Goal: Information Seeking & Learning: Learn about a topic

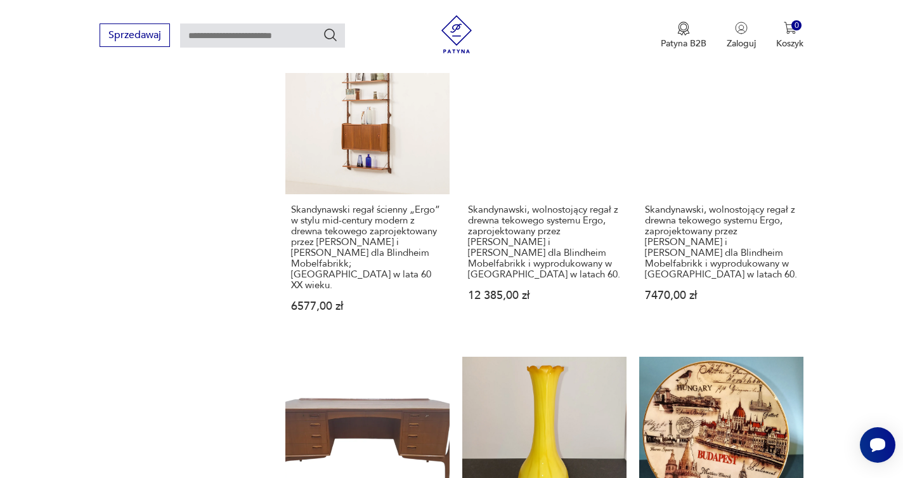
scroll to position [1223, 0]
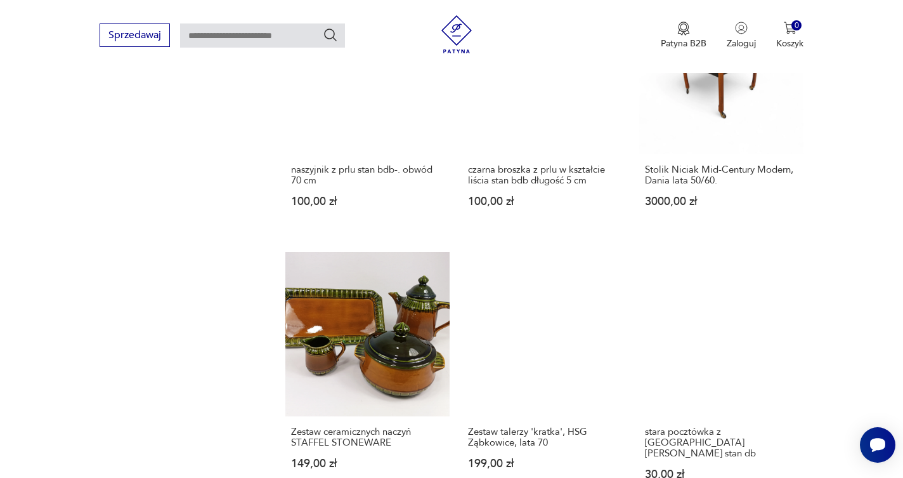
scroll to position [1136, 0]
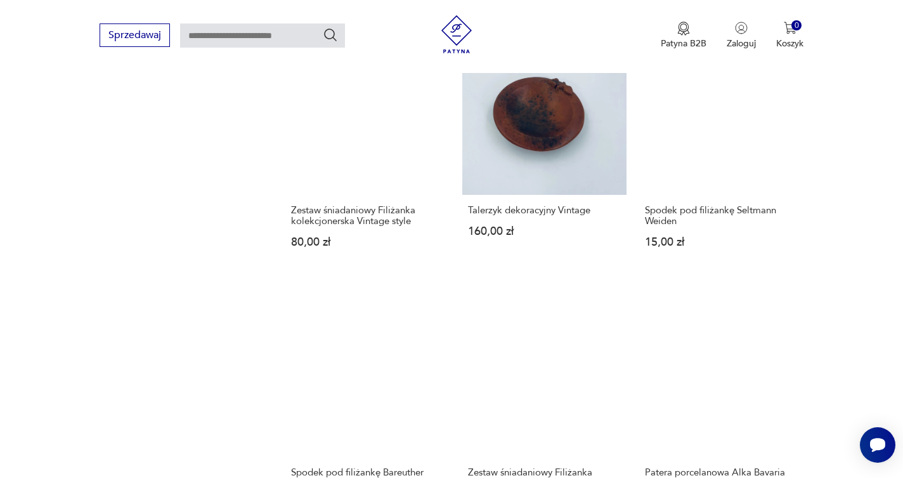
scroll to position [1014, 0]
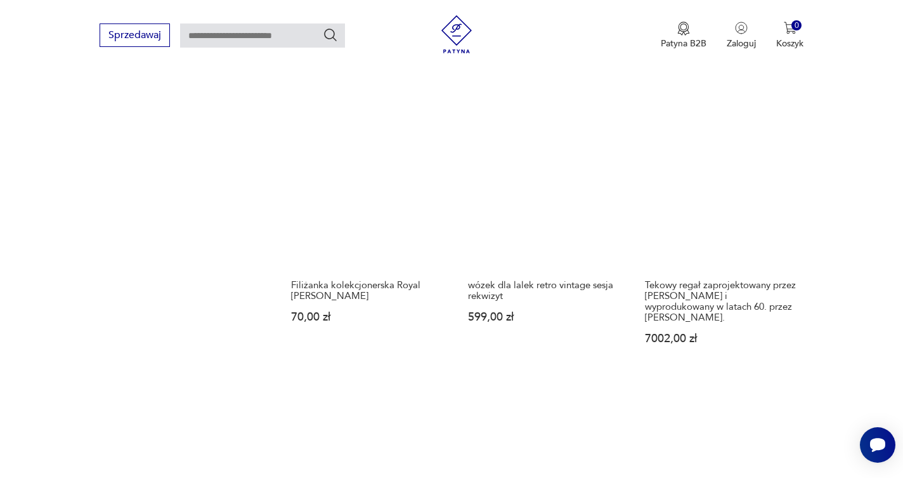
scroll to position [1154, 0]
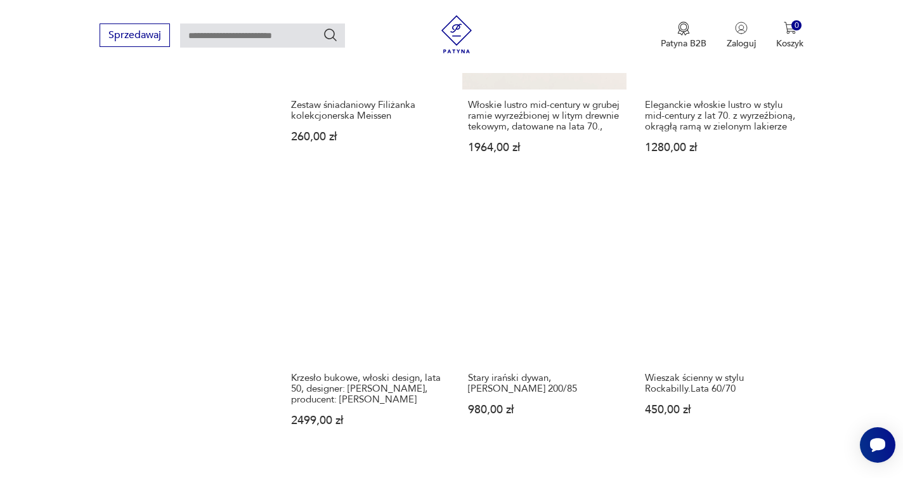
scroll to position [1009, 0]
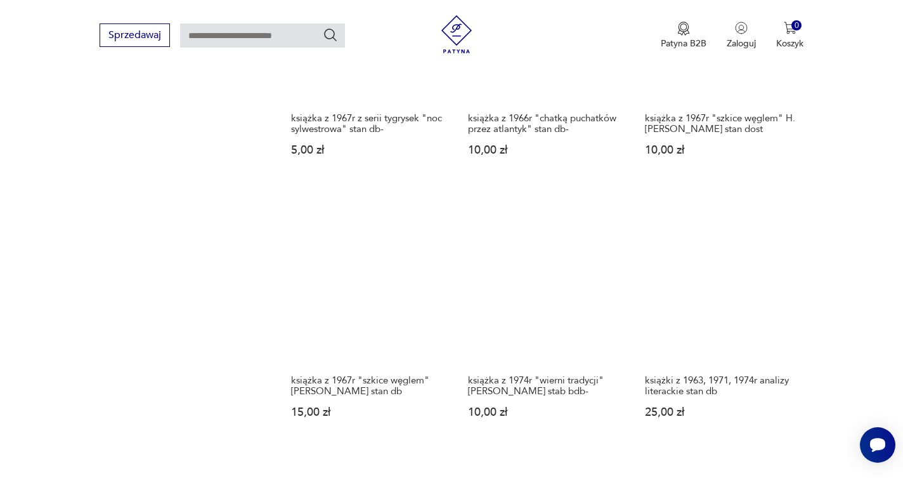
scroll to position [1006, 0]
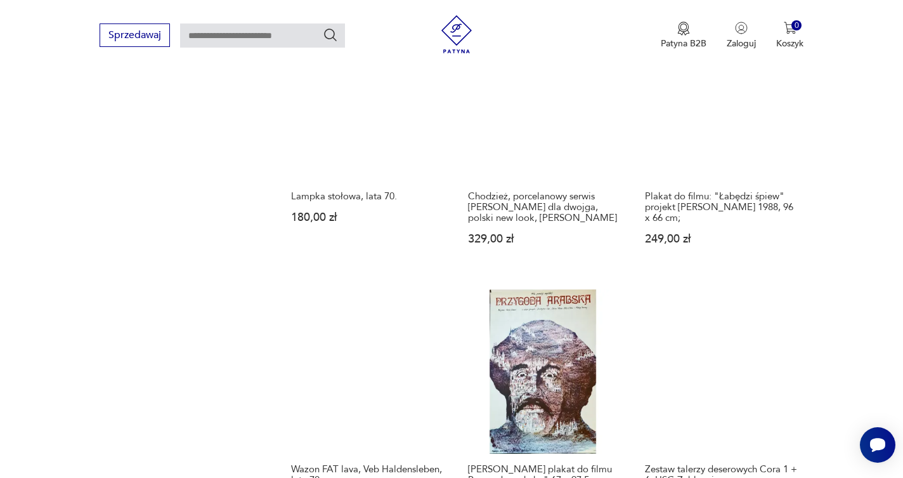
scroll to position [1028, 0]
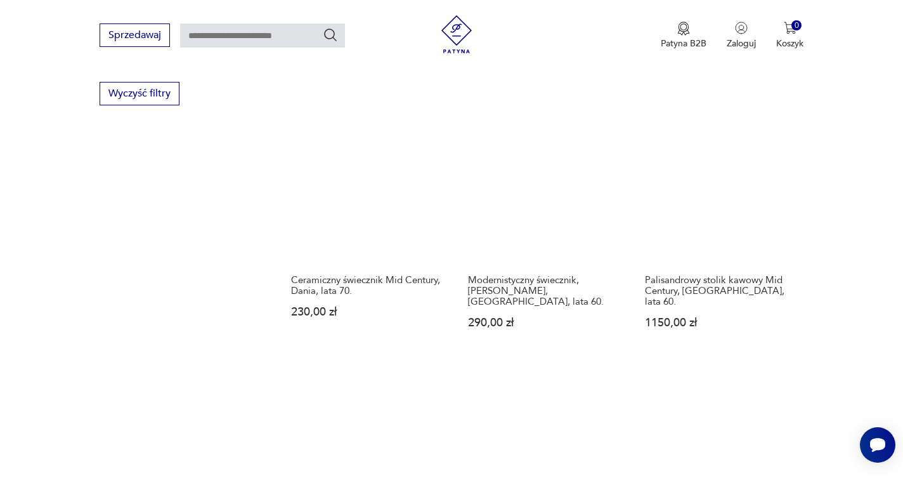
scroll to position [981, 0]
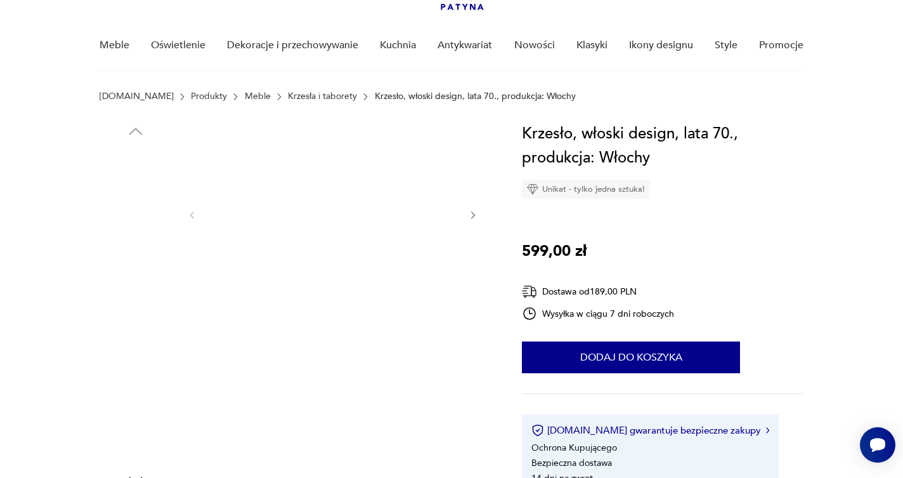
scroll to position [91, 0]
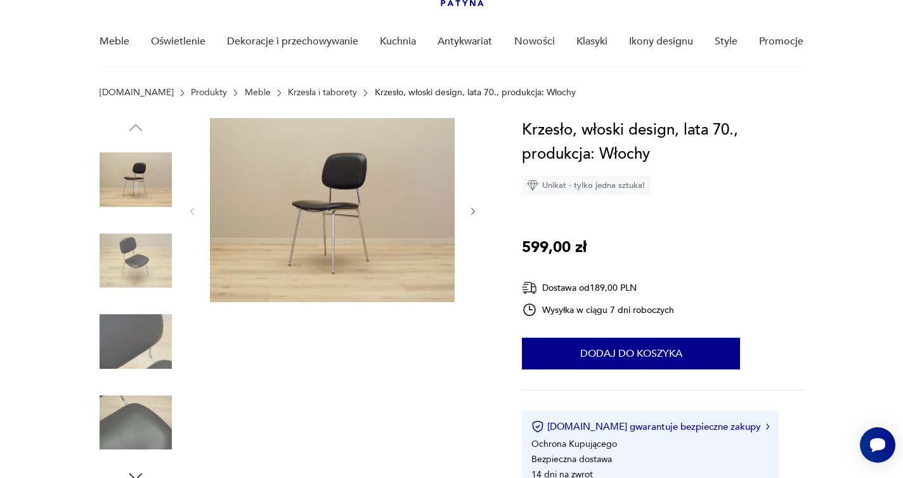
click at [393, 232] on img at bounding box center [332, 210] width 245 height 184
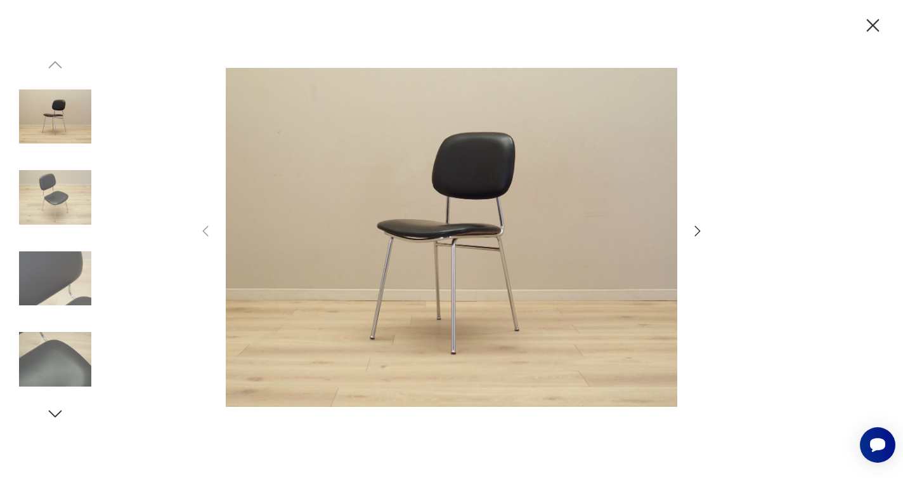
click at [693, 231] on icon "button" at bounding box center [697, 230] width 15 height 15
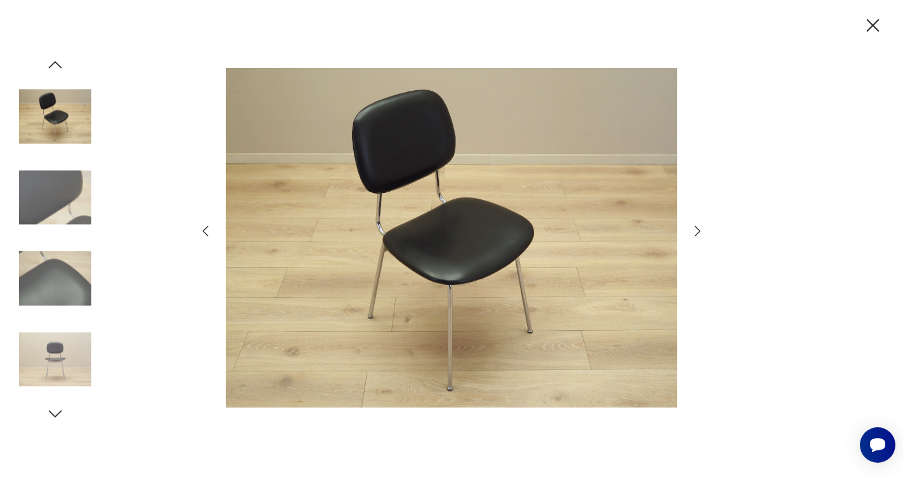
click at [693, 231] on icon "button" at bounding box center [697, 230] width 15 height 15
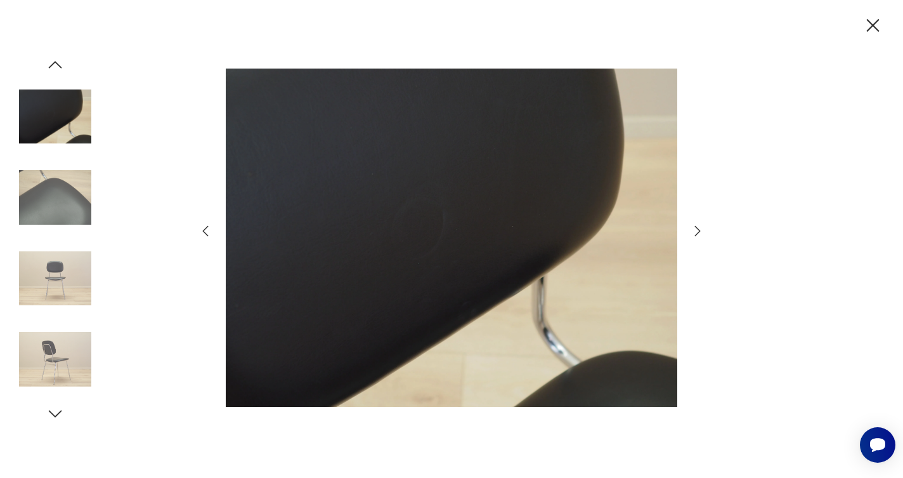
click at [693, 231] on icon "button" at bounding box center [697, 230] width 15 height 15
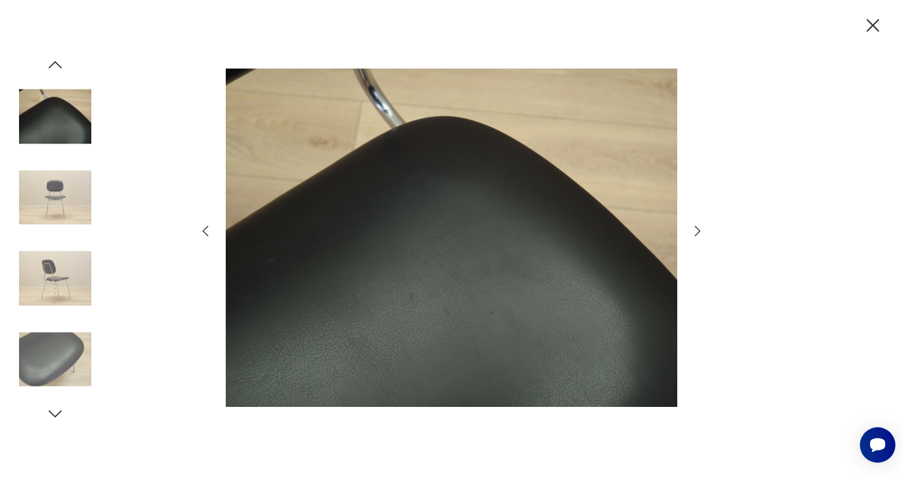
click at [693, 231] on icon "button" at bounding box center [697, 230] width 15 height 15
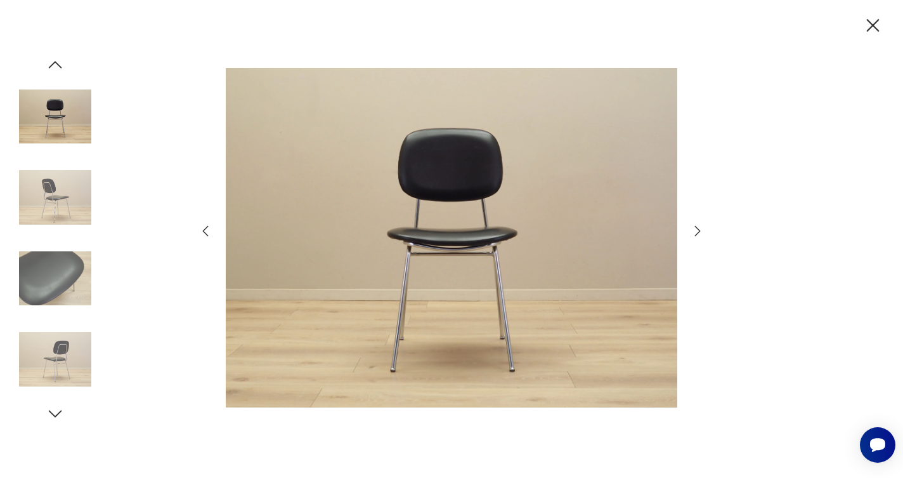
click at [693, 231] on icon "button" at bounding box center [697, 230] width 15 height 15
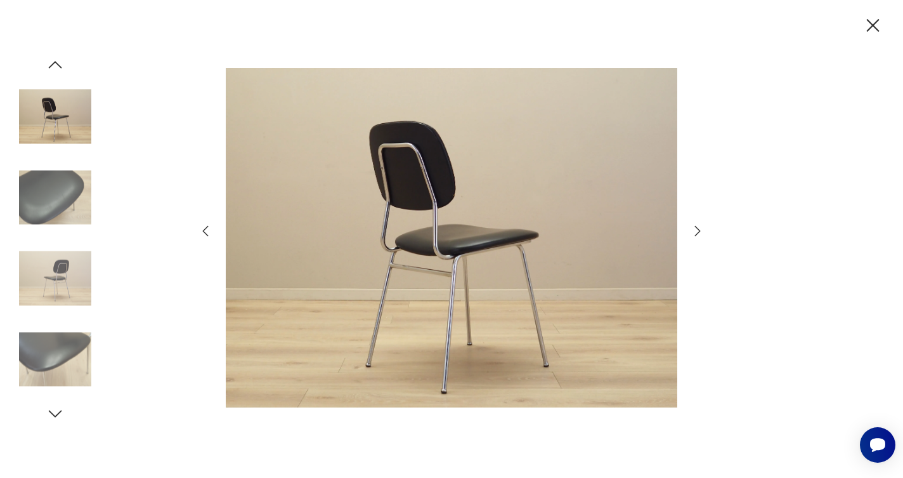
click at [693, 231] on icon "button" at bounding box center [697, 230] width 15 height 15
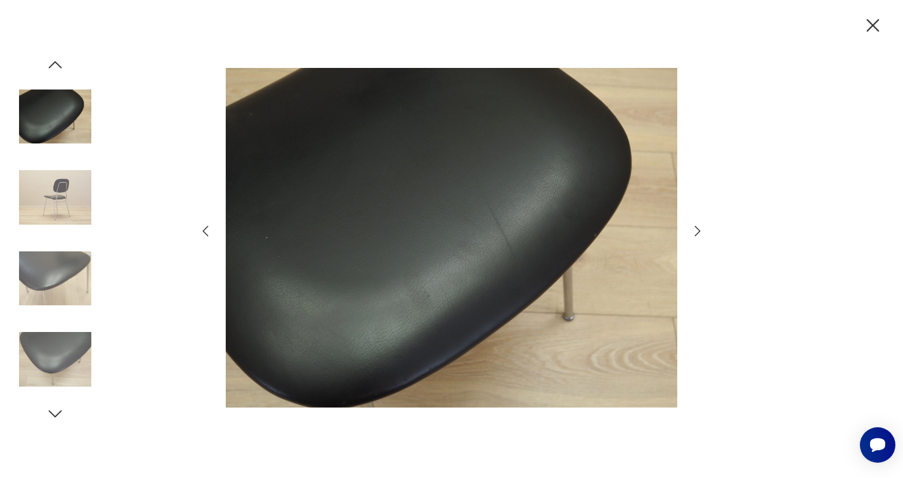
click at [693, 231] on icon "button" at bounding box center [697, 230] width 15 height 15
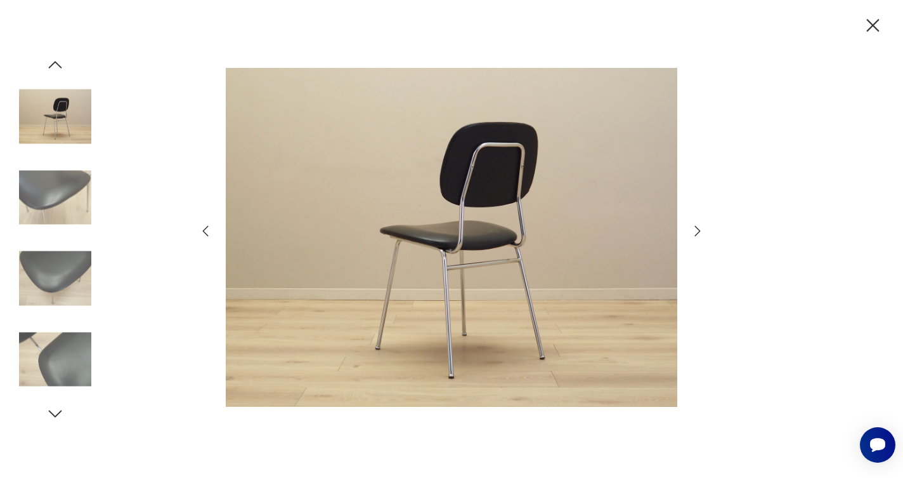
click at [693, 231] on icon "button" at bounding box center [697, 230] width 15 height 15
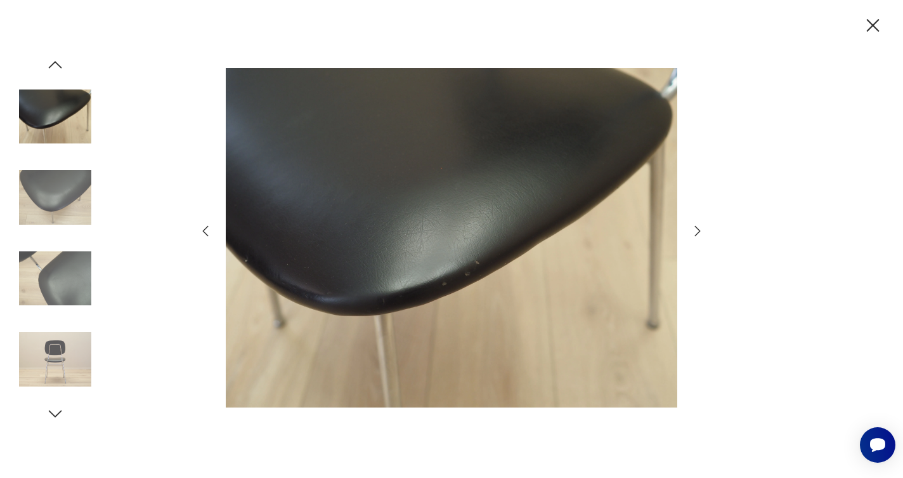
click at [693, 231] on icon "button" at bounding box center [697, 230] width 15 height 15
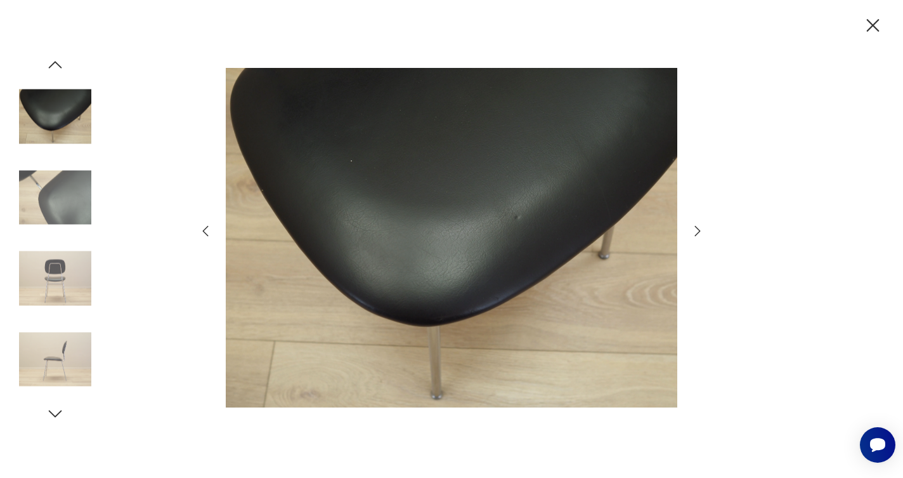
click at [693, 231] on icon "button" at bounding box center [697, 230] width 15 height 15
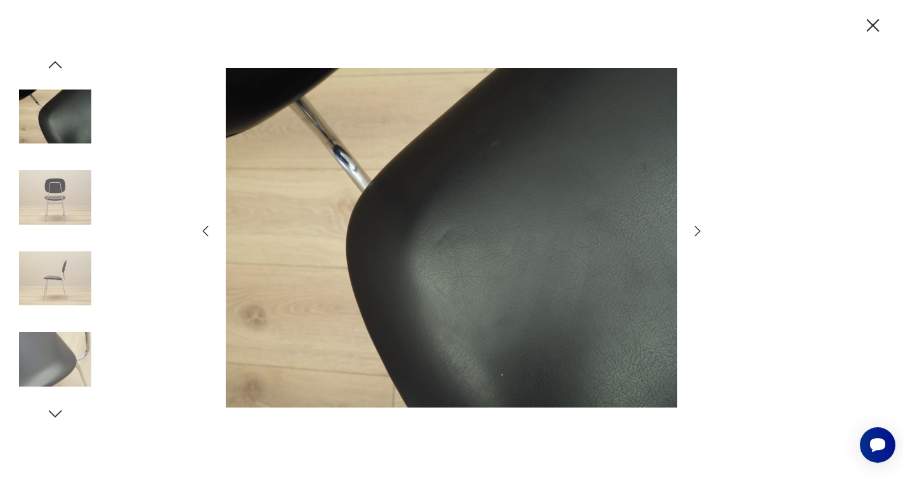
click at [693, 231] on icon "button" at bounding box center [697, 230] width 15 height 15
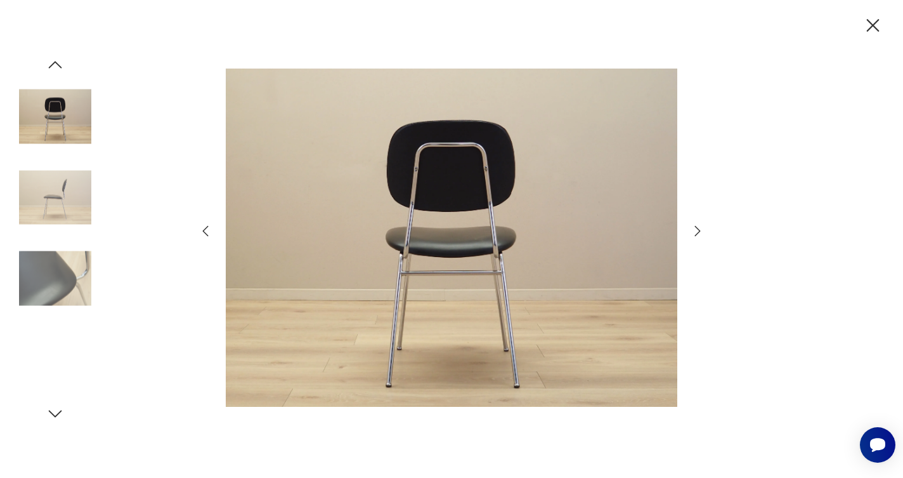
click at [693, 231] on icon "button" at bounding box center [697, 230] width 15 height 15
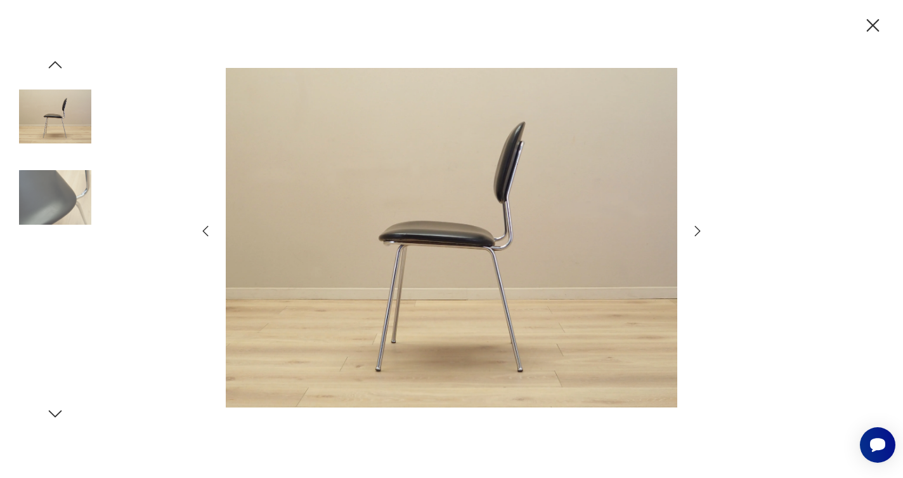
click at [693, 231] on icon "button" at bounding box center [697, 230] width 15 height 15
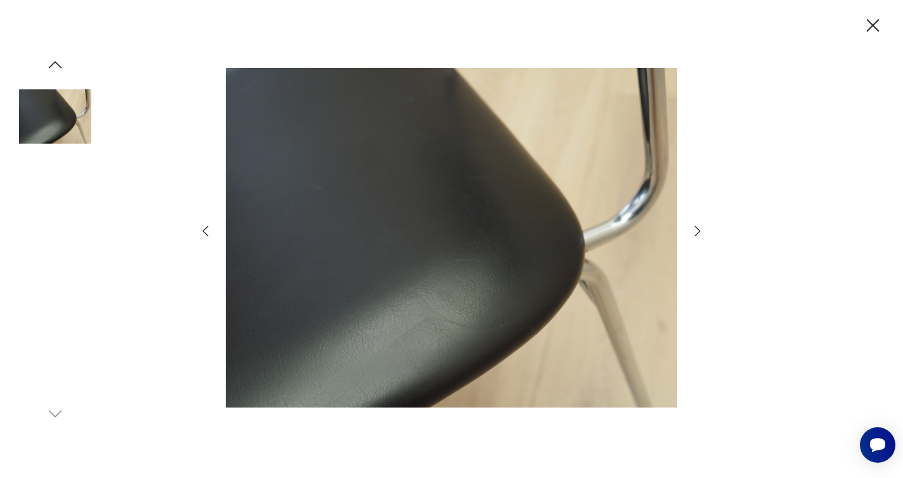
click at [693, 231] on icon "button" at bounding box center [697, 230] width 15 height 15
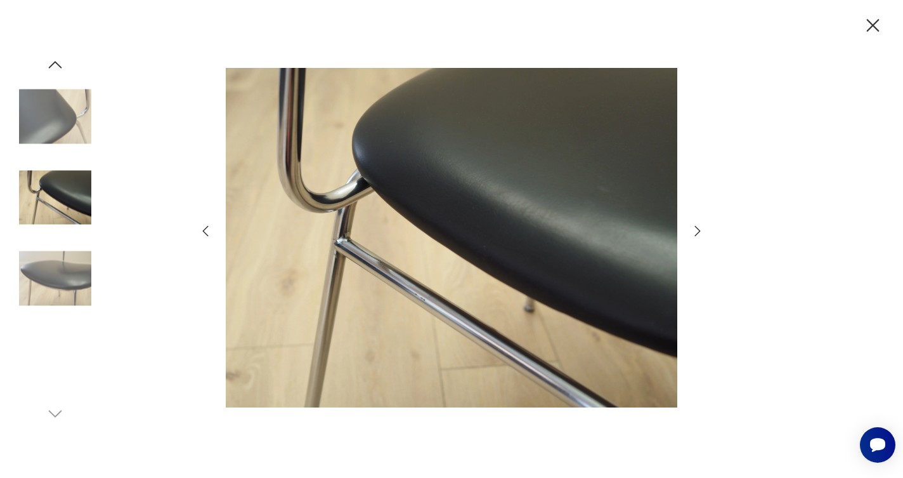
click at [693, 231] on icon "button" at bounding box center [697, 230] width 15 height 15
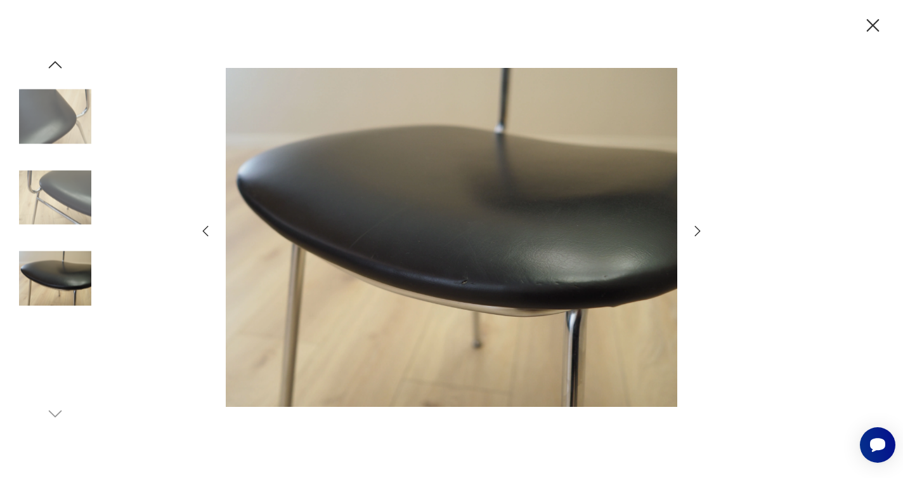
click at [693, 231] on icon "button" at bounding box center [697, 230] width 15 height 15
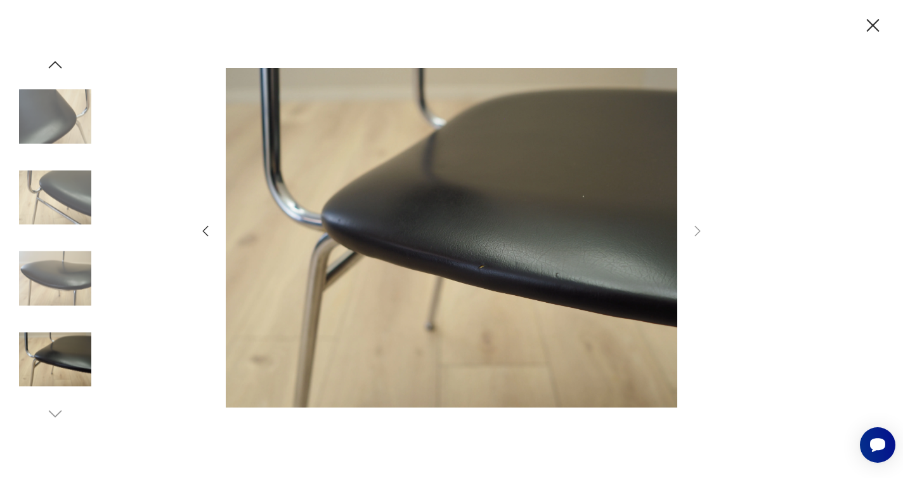
click at [875, 20] on icon "button" at bounding box center [873, 26] width 22 height 22
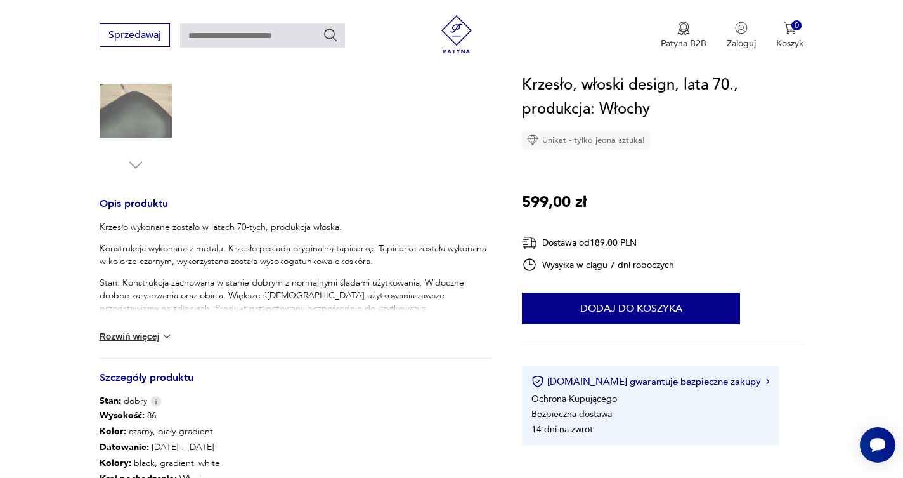
scroll to position [447, 0]
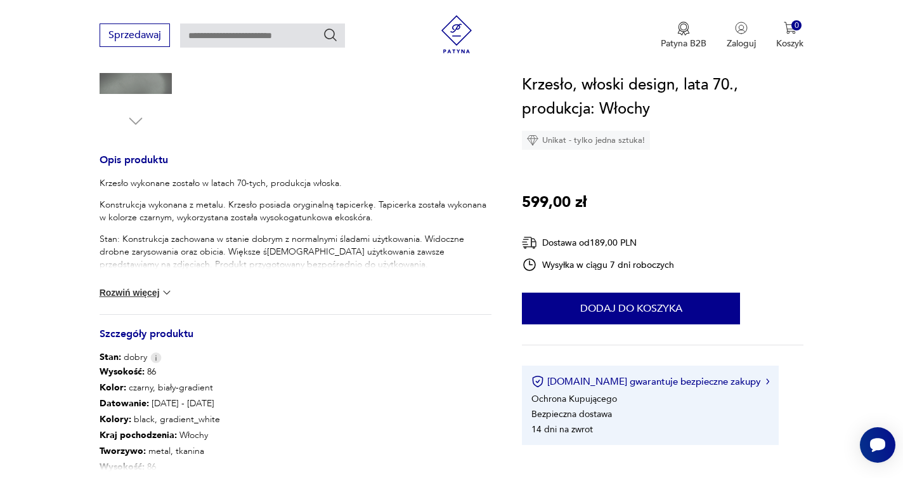
click at [143, 292] on button "Rozwiń więcej" at bounding box center [137, 292] width 74 height 13
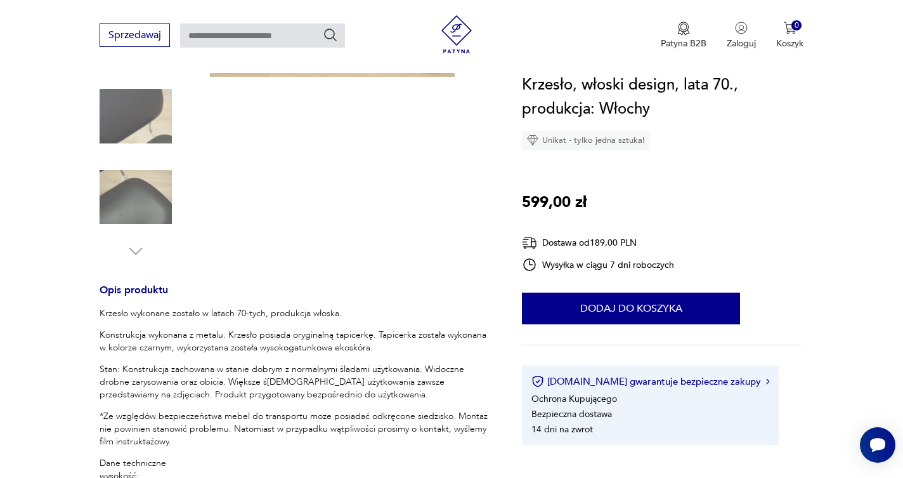
scroll to position [311, 0]
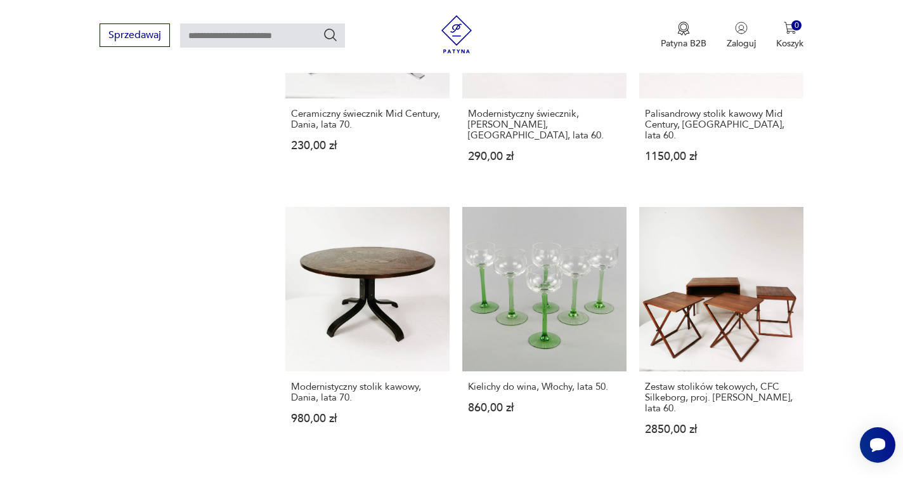
scroll to position [1043, 0]
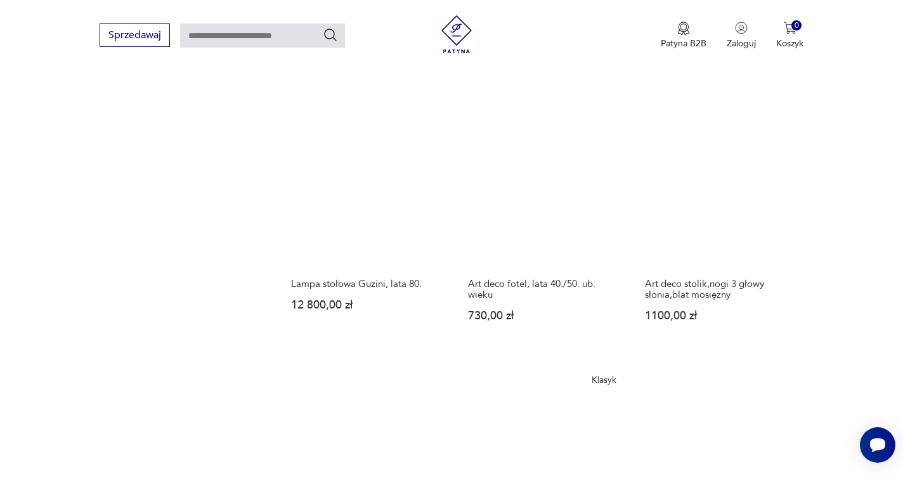
scroll to position [1122, 0]
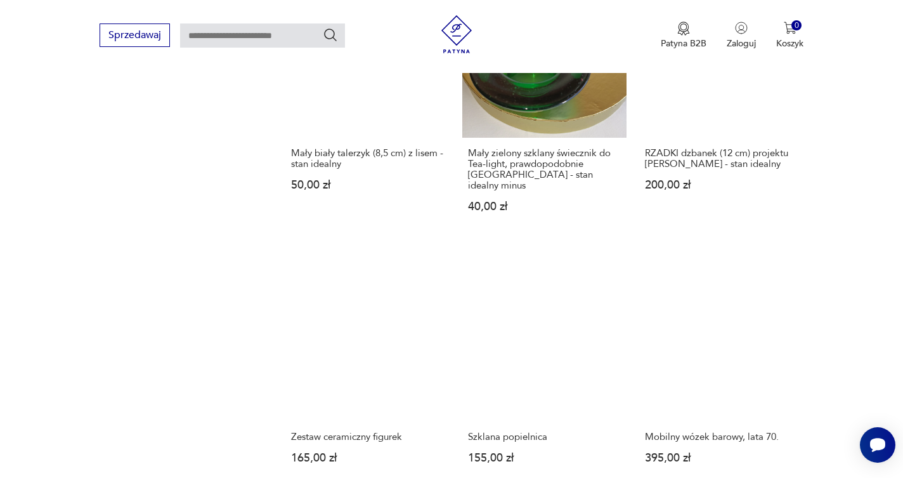
scroll to position [995, 0]
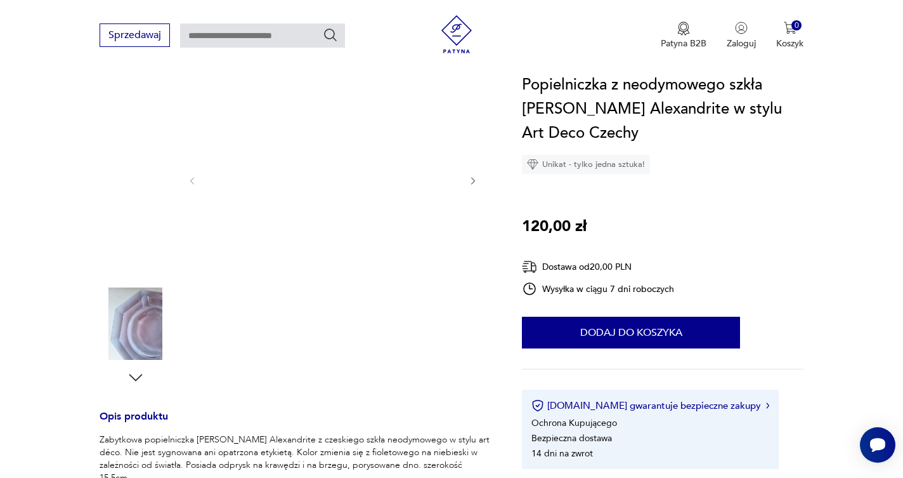
scroll to position [178, 0]
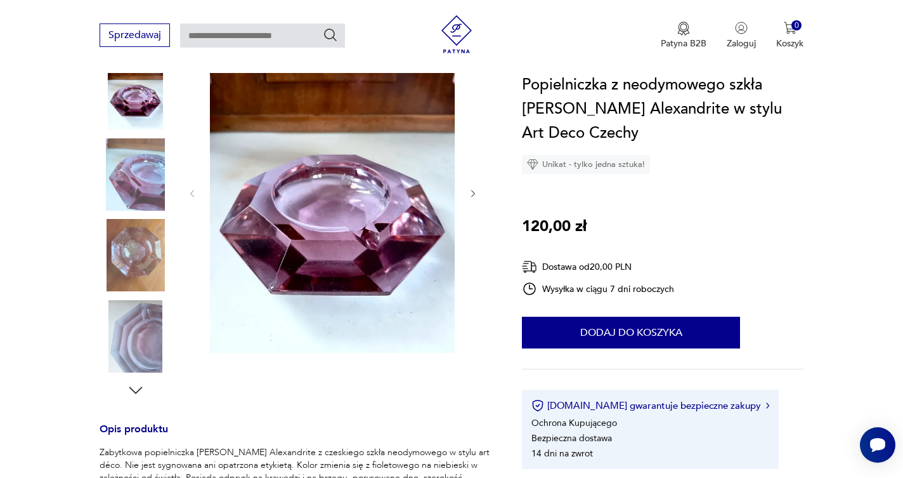
click at [470, 194] on icon "button" at bounding box center [473, 193] width 11 height 11
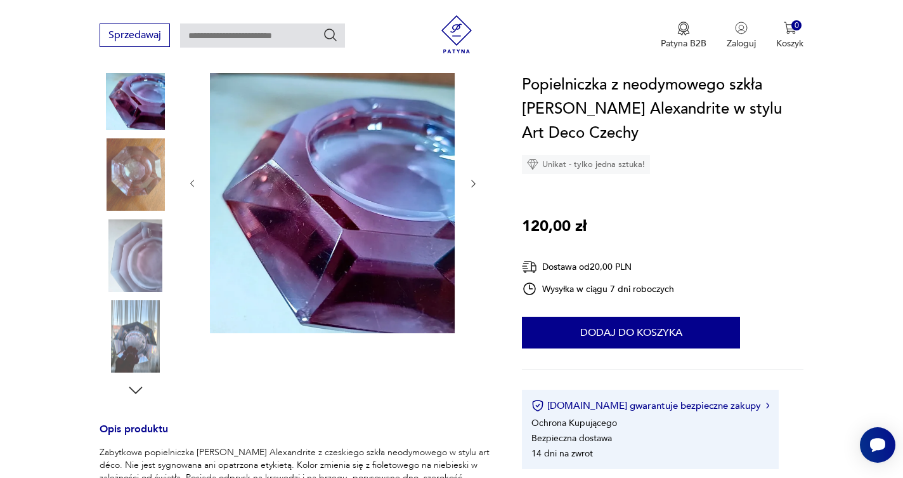
click at [470, 194] on div at bounding box center [333, 184] width 292 height 304
click at [473, 183] on icon "button" at bounding box center [473, 183] width 11 height 11
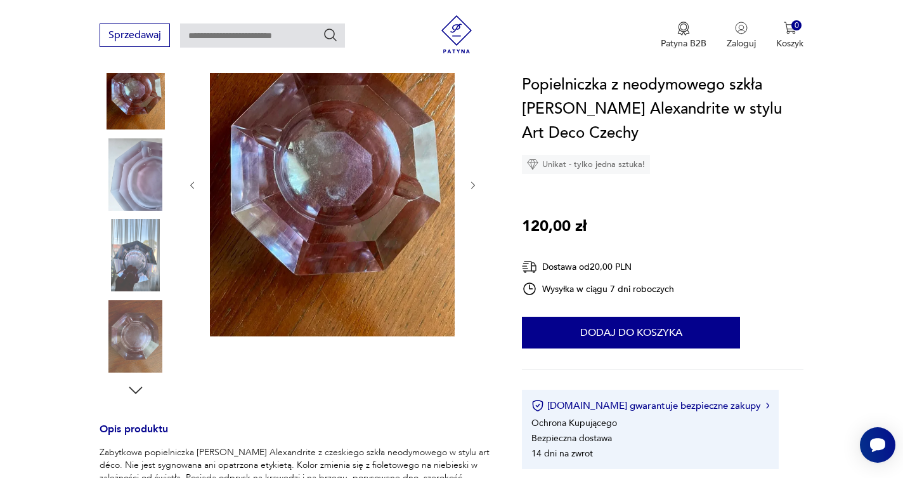
click at [473, 181] on icon "button" at bounding box center [473, 185] width 11 height 11
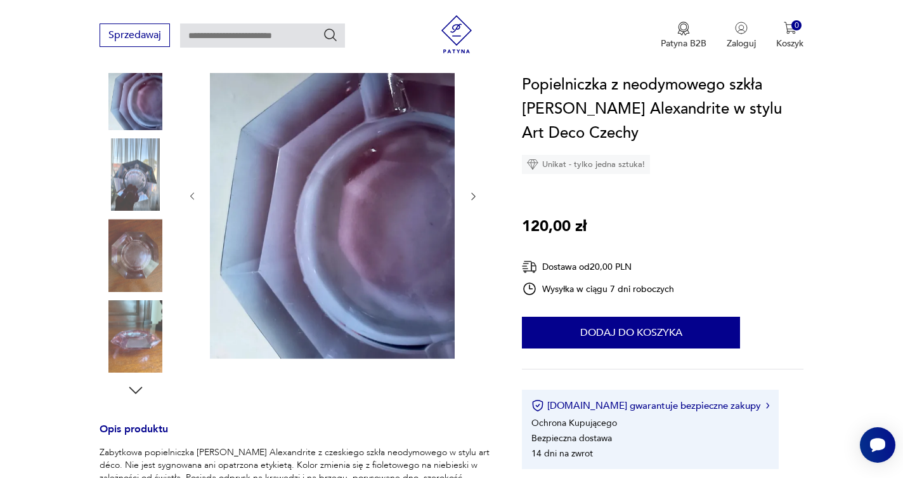
click at [474, 197] on icon "button" at bounding box center [473, 196] width 11 height 11
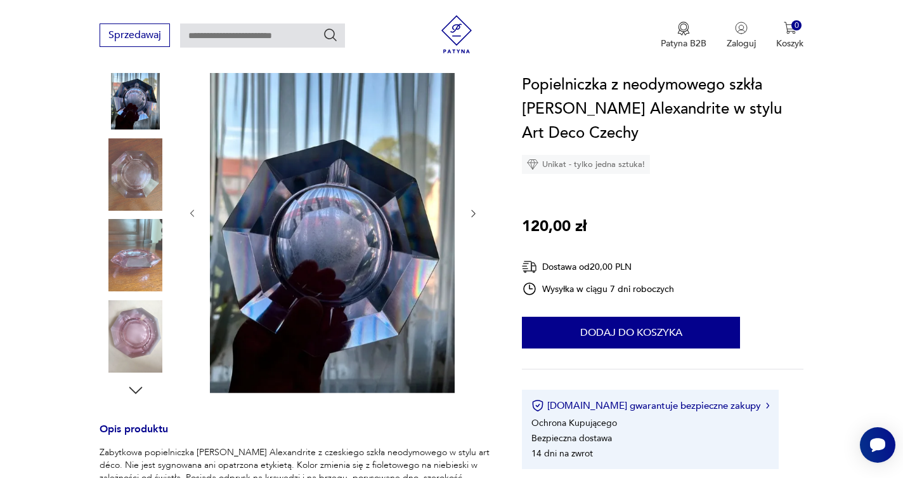
click at [474, 197] on div at bounding box center [333, 214] width 292 height 364
click at [470, 211] on icon "button" at bounding box center [473, 213] width 11 height 11
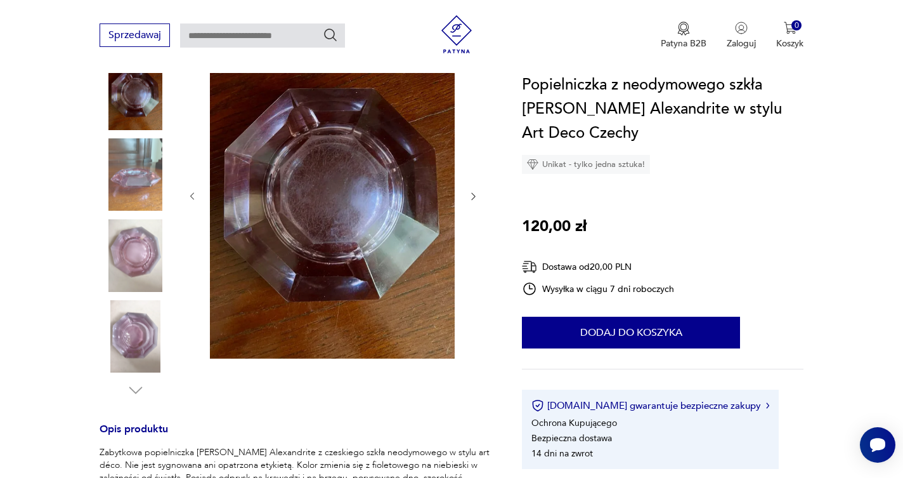
click at [470, 211] on div at bounding box center [333, 196] width 292 height 329
click at [469, 195] on icon "button" at bounding box center [473, 196] width 11 height 11
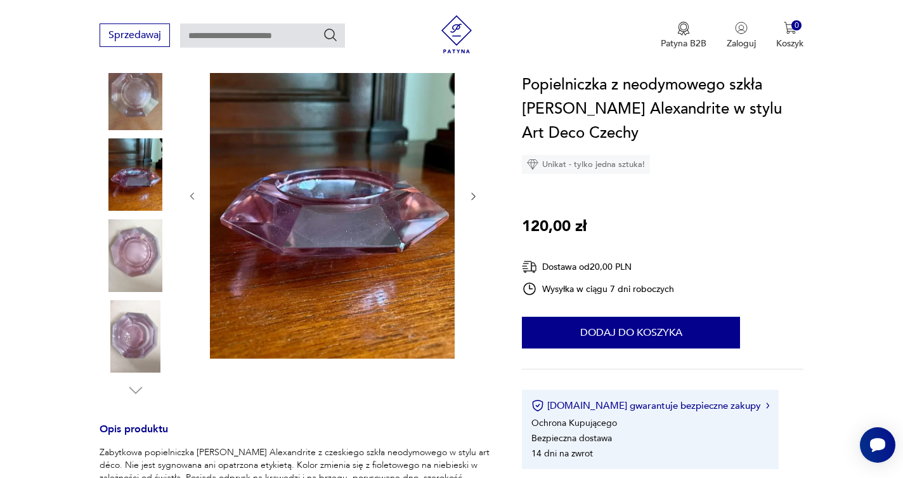
click at [473, 193] on icon "button" at bounding box center [473, 196] width 11 height 11
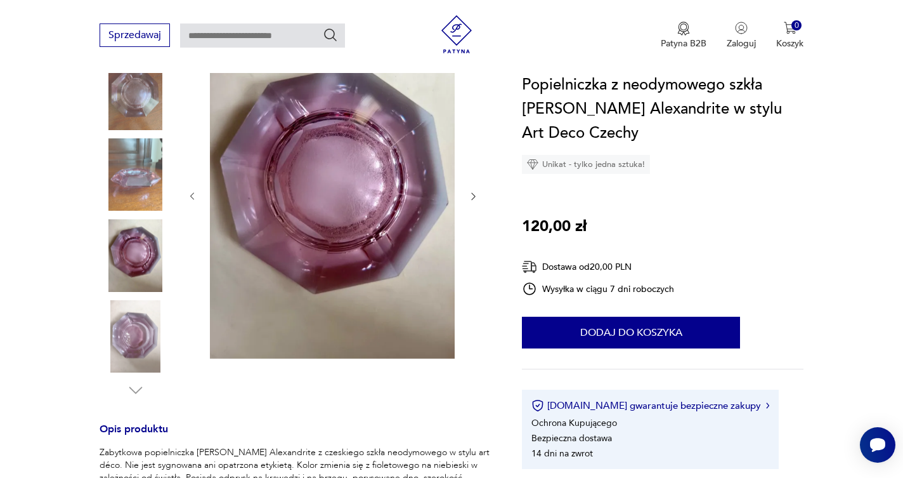
click at [473, 194] on icon "button" at bounding box center [473, 197] width 4 height 8
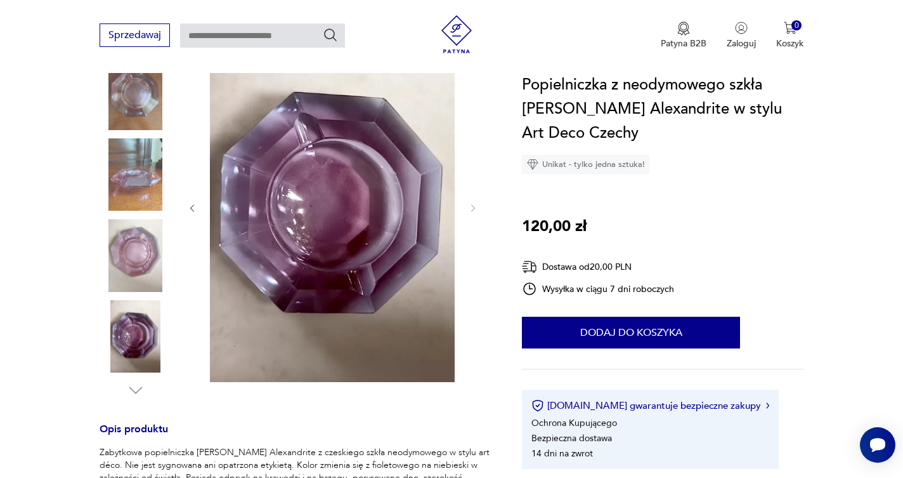
click at [473, 194] on div at bounding box center [333, 208] width 292 height 353
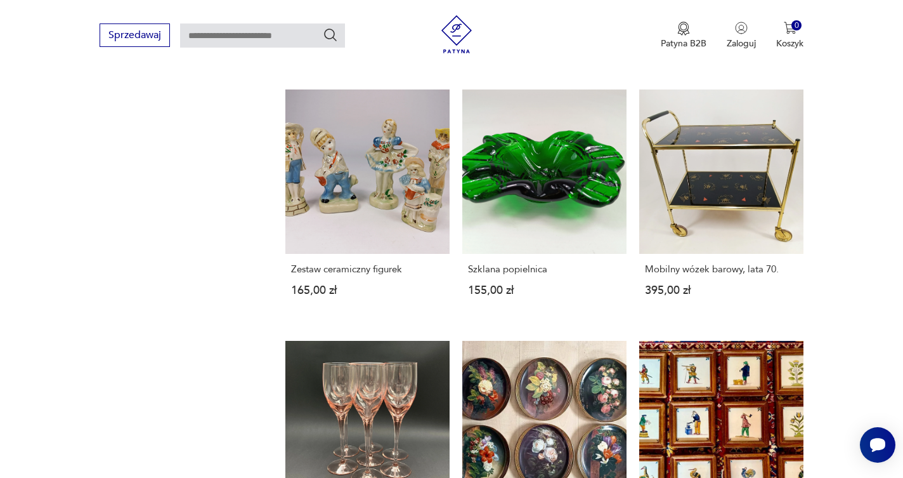
scroll to position [1248, 0]
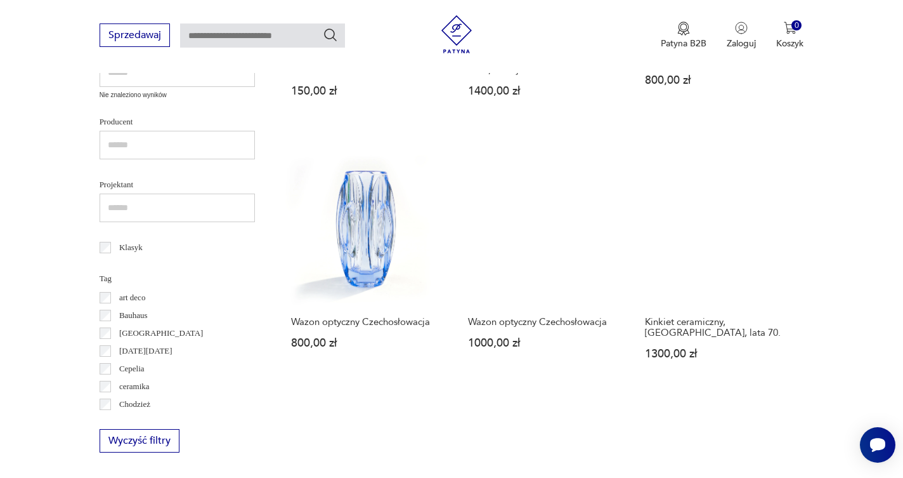
scroll to position [523, 0]
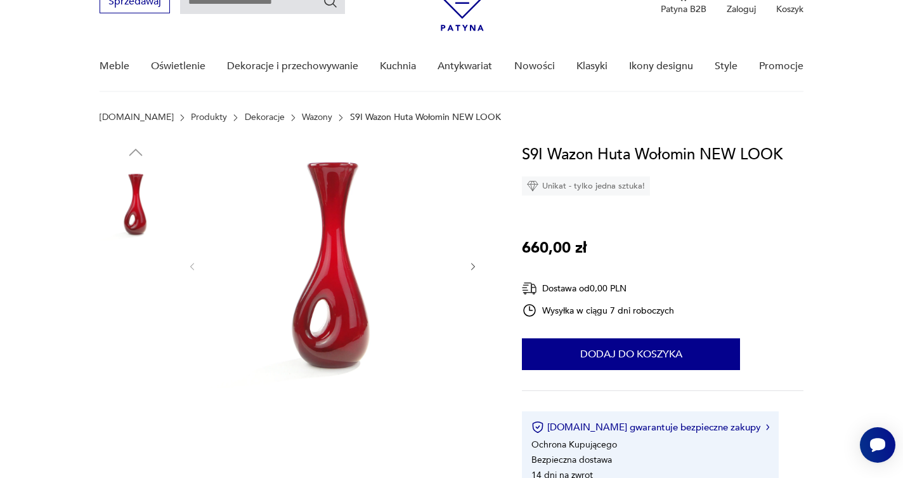
scroll to position [181, 0]
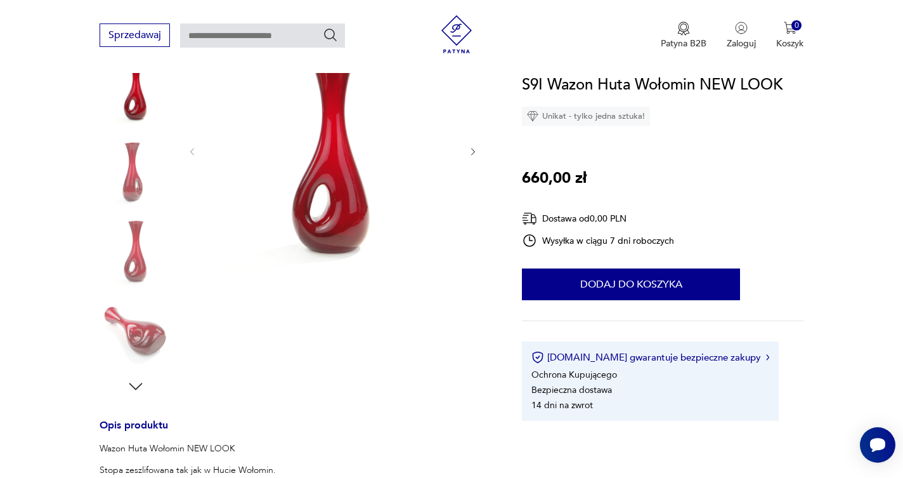
click at [473, 150] on icon "button" at bounding box center [473, 152] width 4 height 8
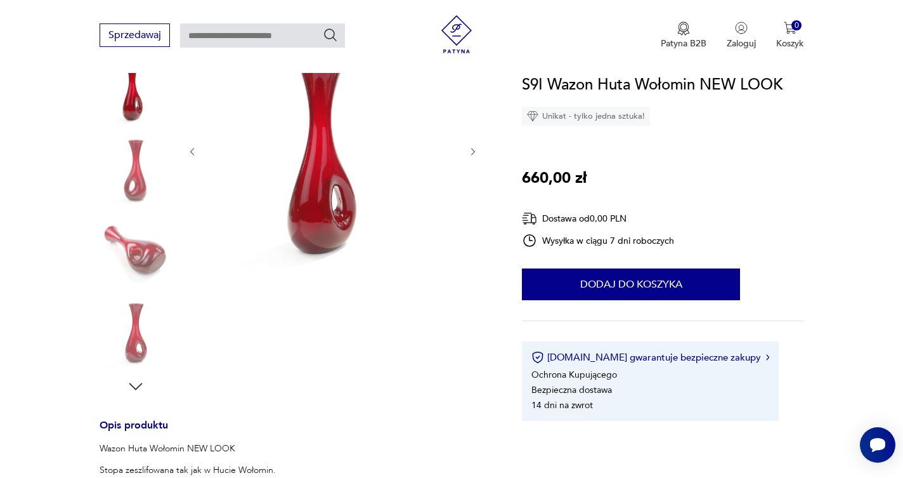
click at [473, 150] on icon "button" at bounding box center [473, 152] width 4 height 8
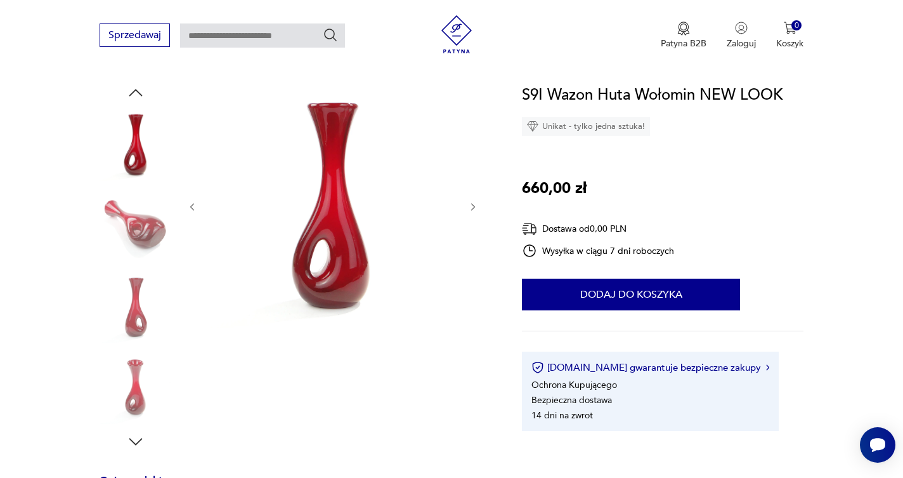
scroll to position [125, 0]
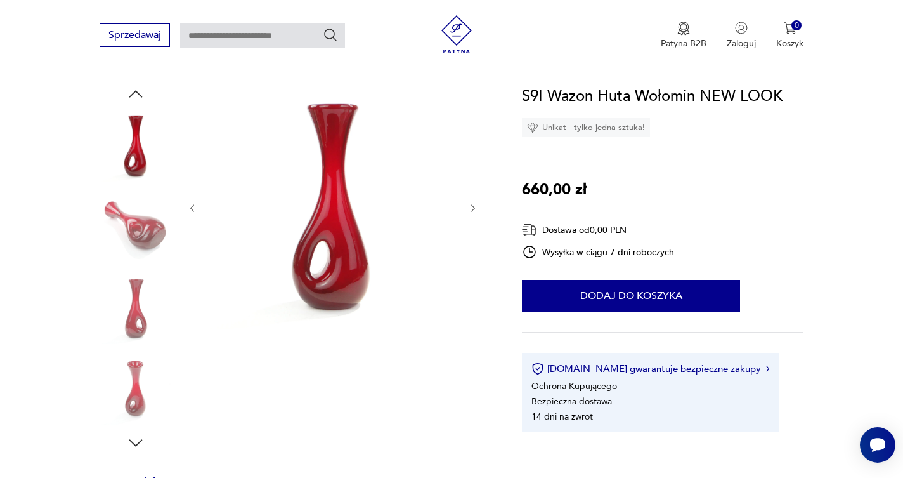
click at [473, 204] on icon "button" at bounding box center [473, 208] width 11 height 11
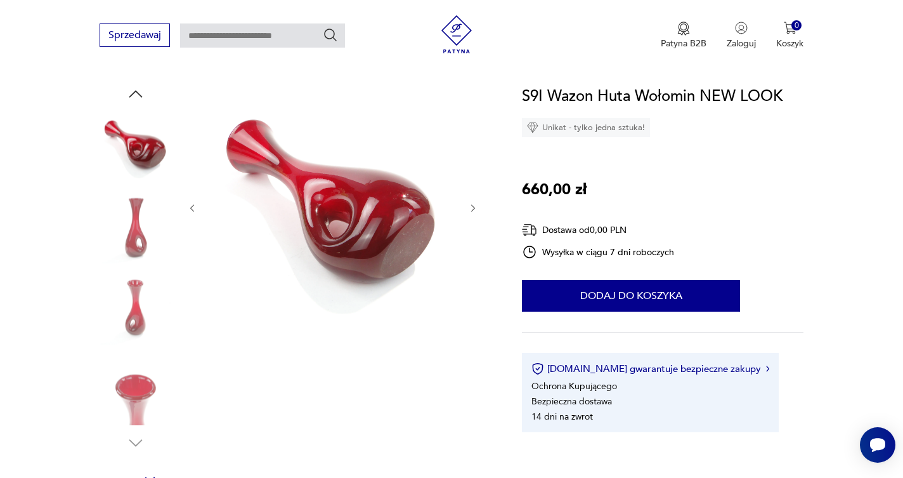
click at [473, 204] on icon "button" at bounding box center [473, 208] width 11 height 11
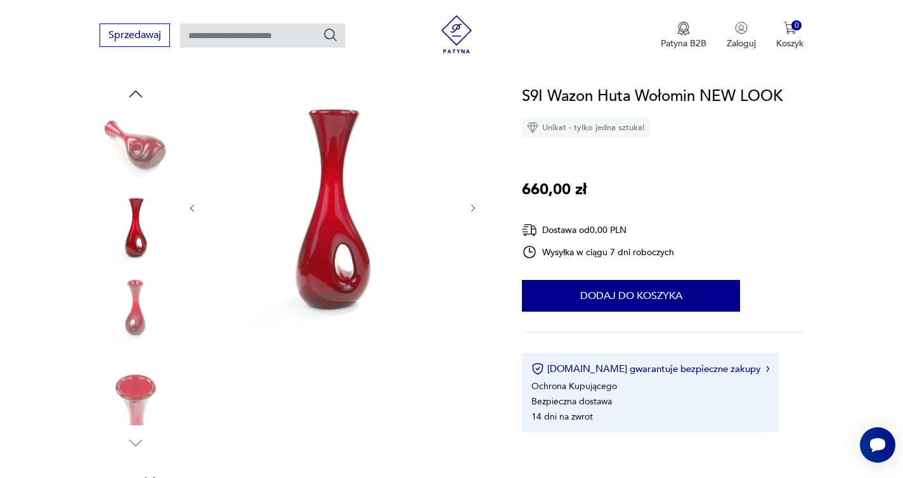
click at [473, 204] on icon "button" at bounding box center [473, 208] width 11 height 11
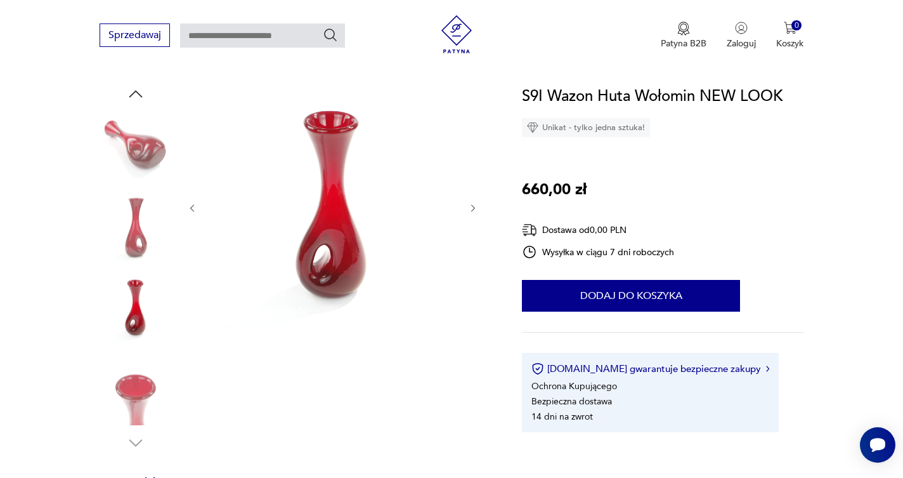
click at [473, 204] on icon "button" at bounding box center [473, 208] width 11 height 11
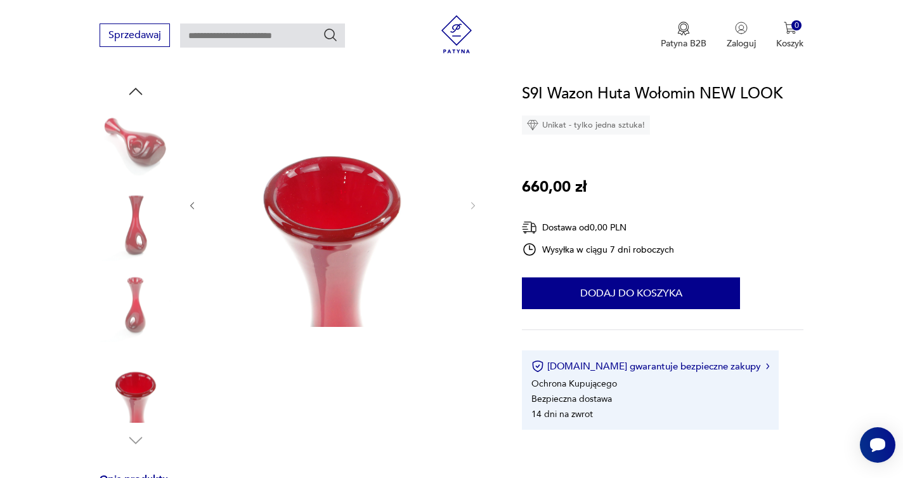
scroll to position [167, 0]
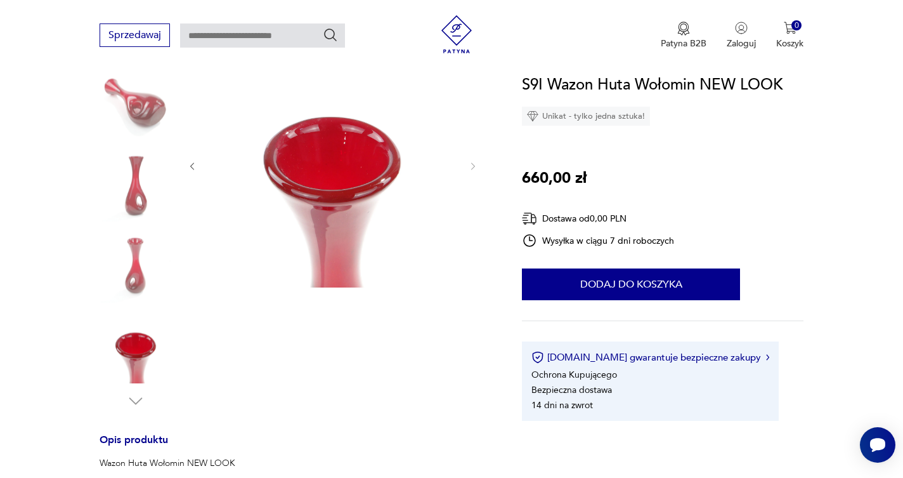
click at [144, 193] on img at bounding box center [136, 185] width 72 height 72
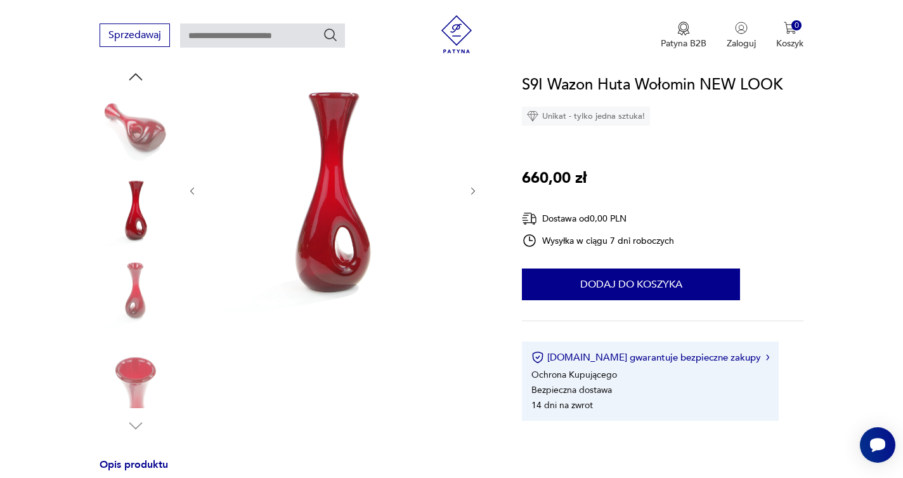
scroll to position [140, 0]
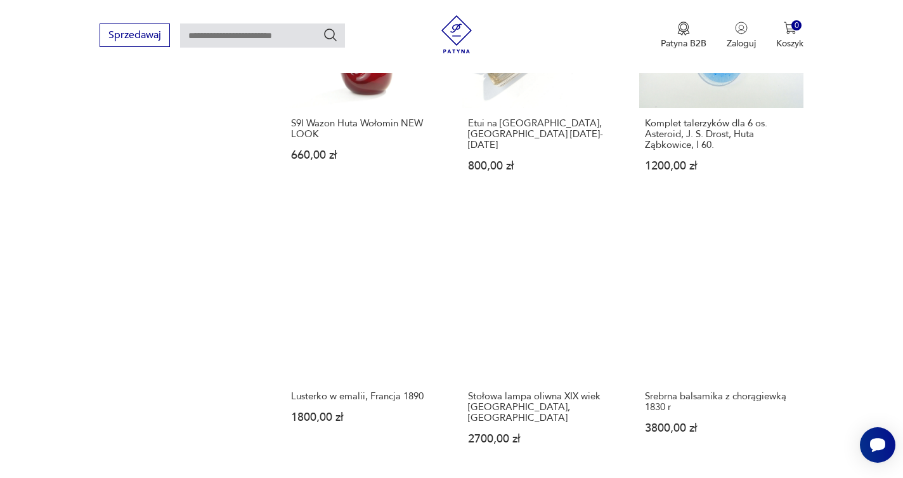
scroll to position [982, 0]
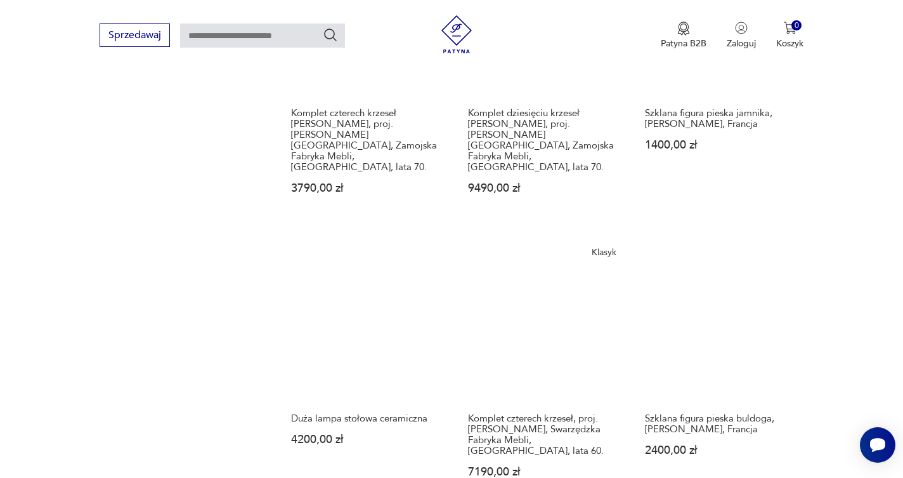
scroll to position [1036, 0]
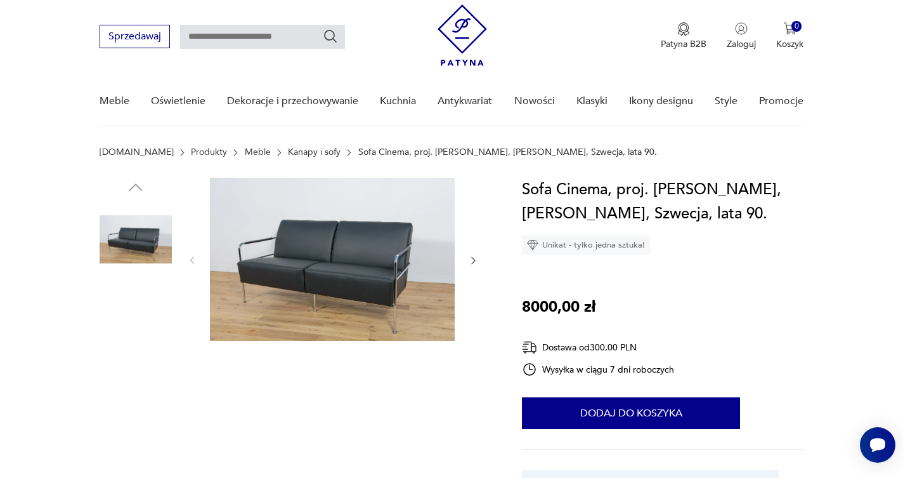
scroll to position [70, 0]
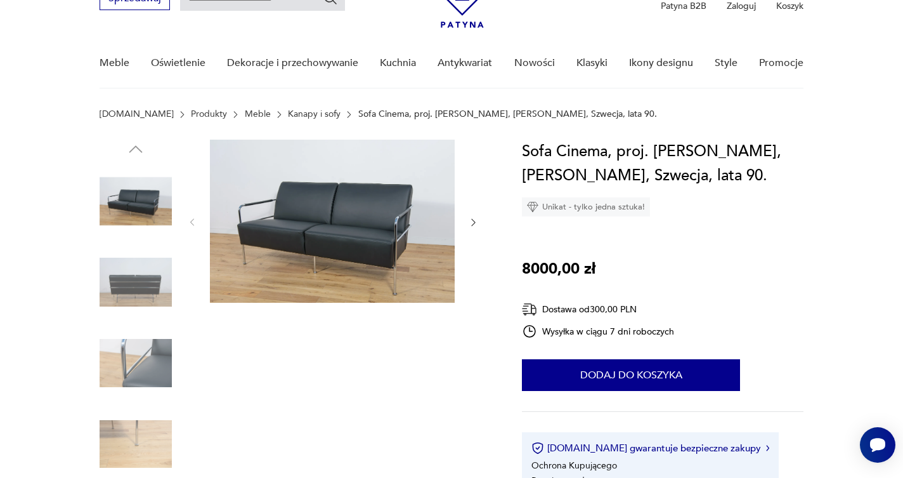
click at [473, 220] on icon "button" at bounding box center [473, 223] width 4 height 8
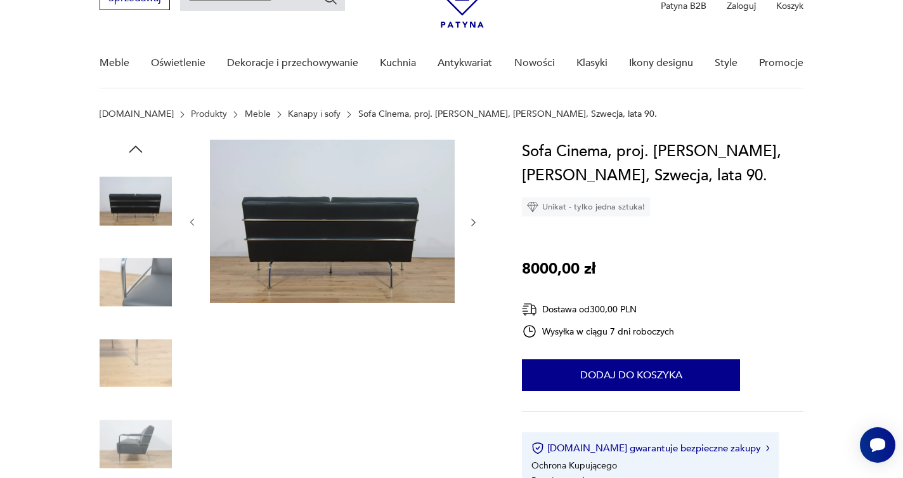
click at [473, 220] on icon "button" at bounding box center [473, 223] width 4 height 8
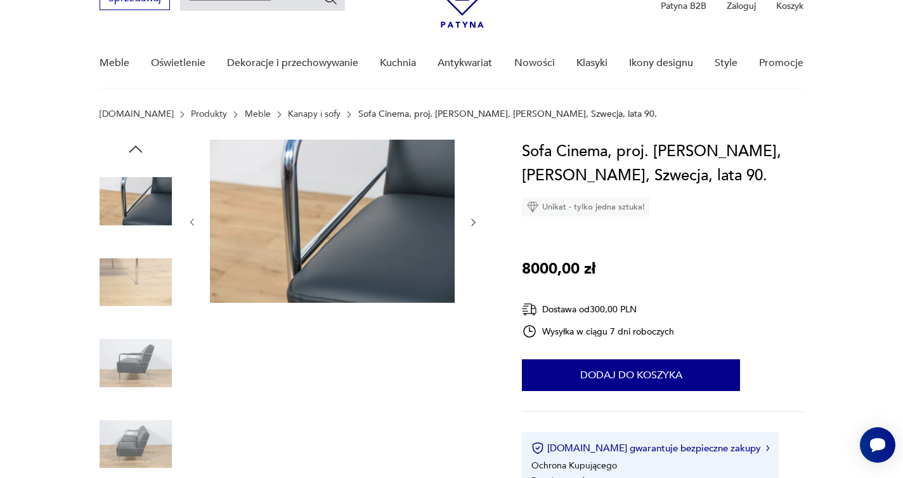
click at [473, 220] on icon "button" at bounding box center [473, 223] width 4 height 8
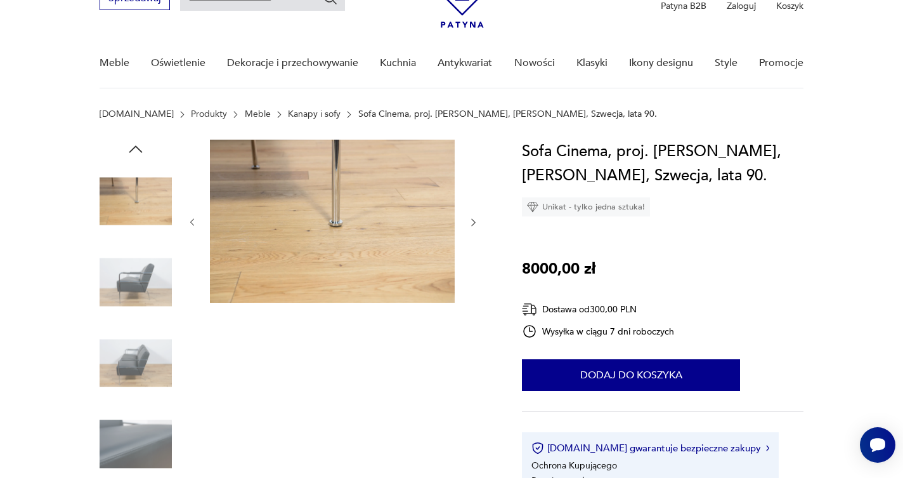
click at [473, 220] on icon "button" at bounding box center [473, 223] width 4 height 8
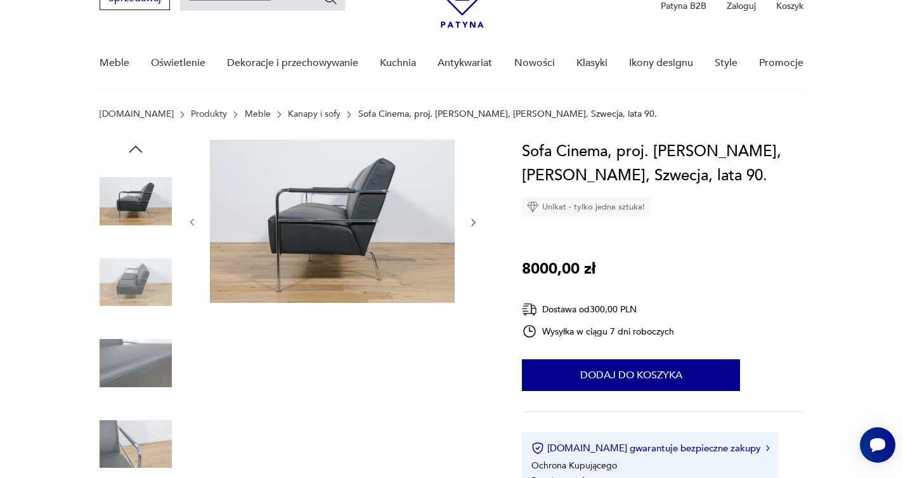
click at [473, 220] on icon "button" at bounding box center [473, 223] width 4 height 8
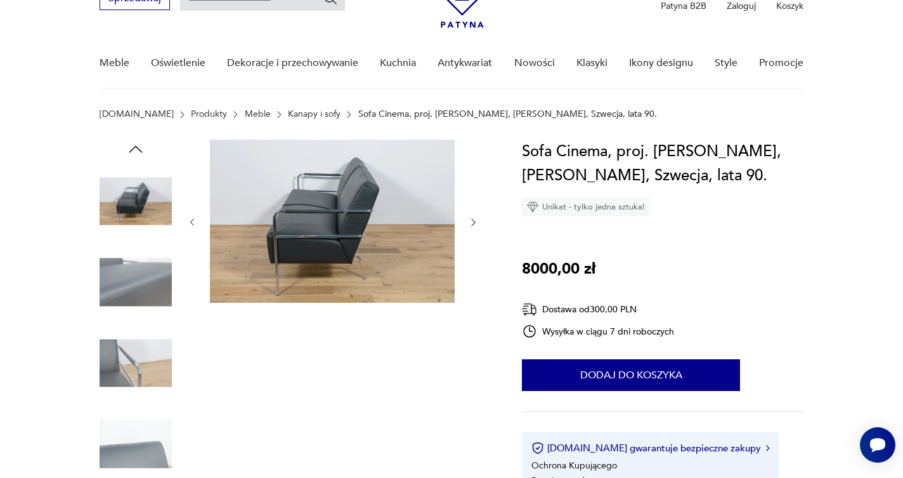
click at [473, 220] on icon "button" at bounding box center [473, 223] width 4 height 8
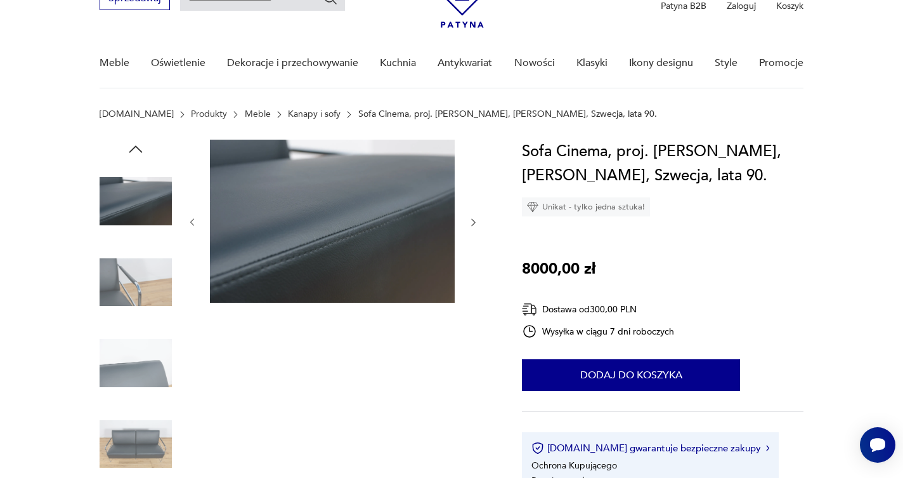
click at [473, 220] on icon "button" at bounding box center [473, 223] width 4 height 8
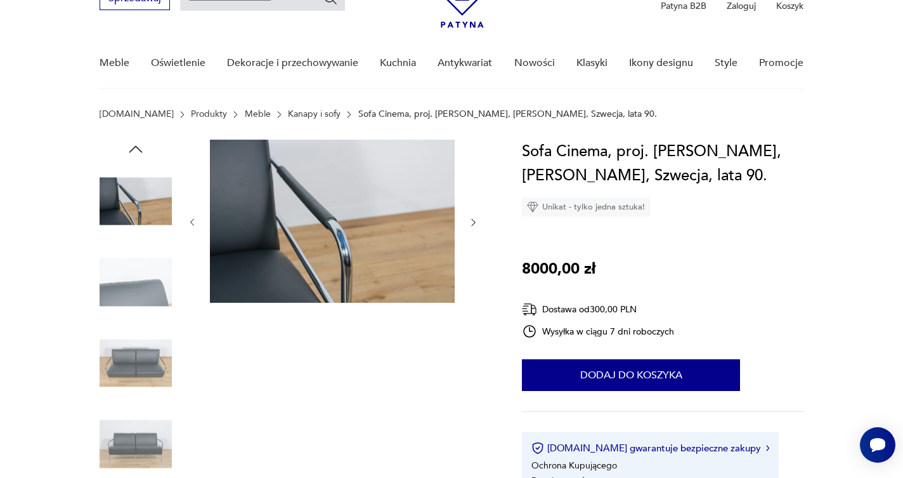
click at [473, 220] on icon "button" at bounding box center [473, 223] width 4 height 8
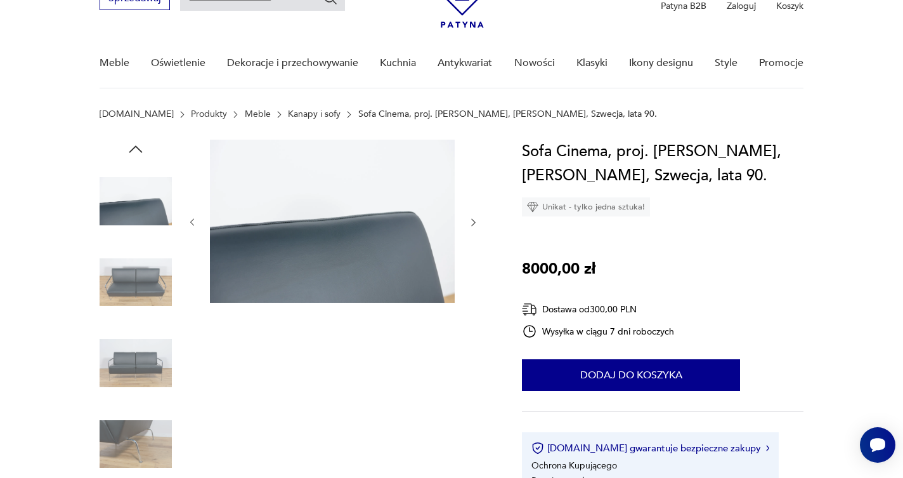
click at [473, 220] on icon "button" at bounding box center [473, 223] width 4 height 8
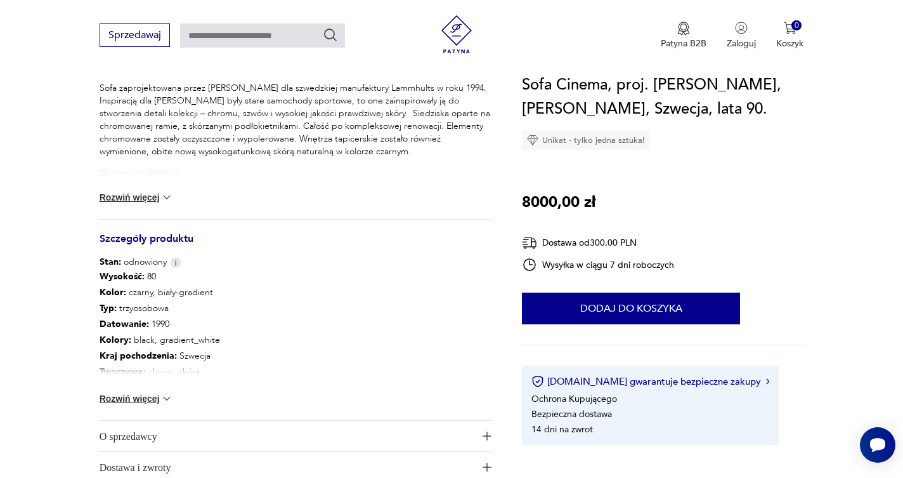
scroll to position [575, 0]
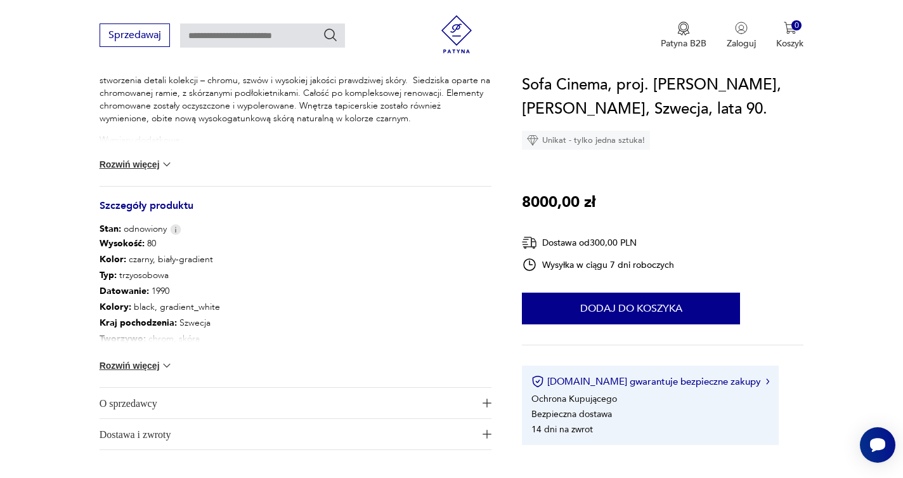
click at [150, 369] on button "Rozwiń więcej" at bounding box center [137, 365] width 74 height 13
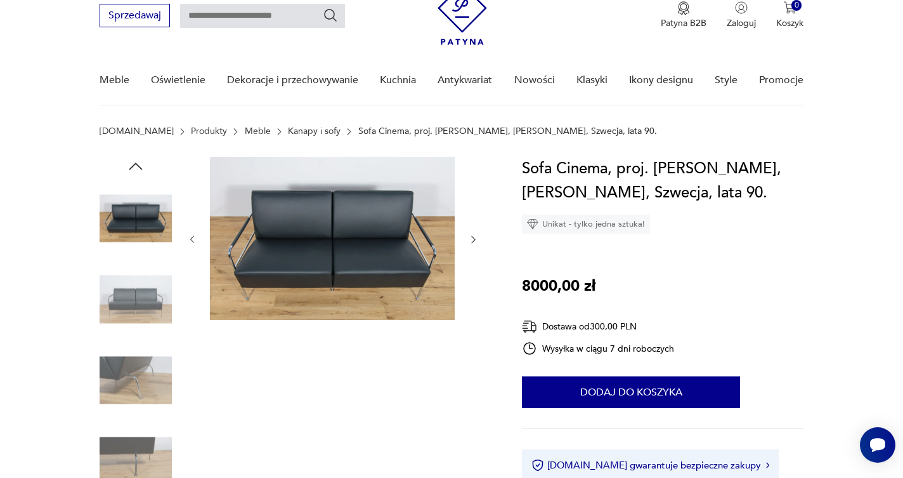
scroll to position [126, 0]
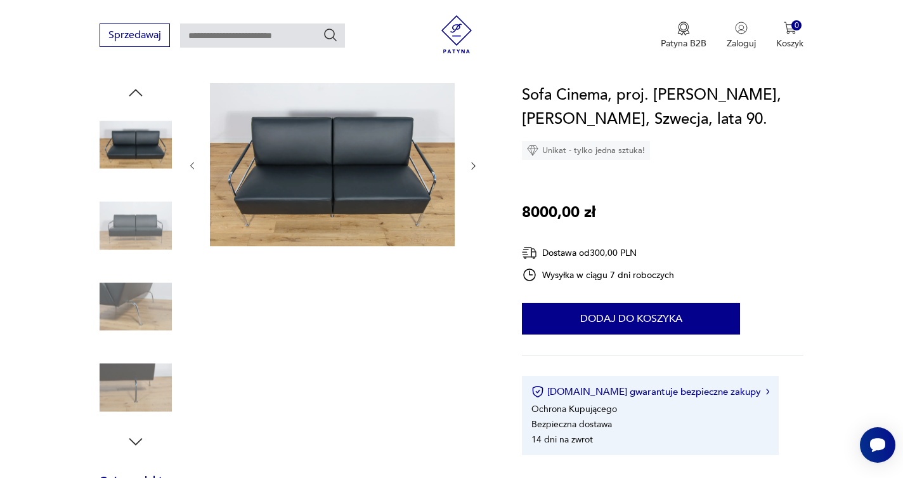
click at [473, 163] on icon "button" at bounding box center [473, 166] width 11 height 11
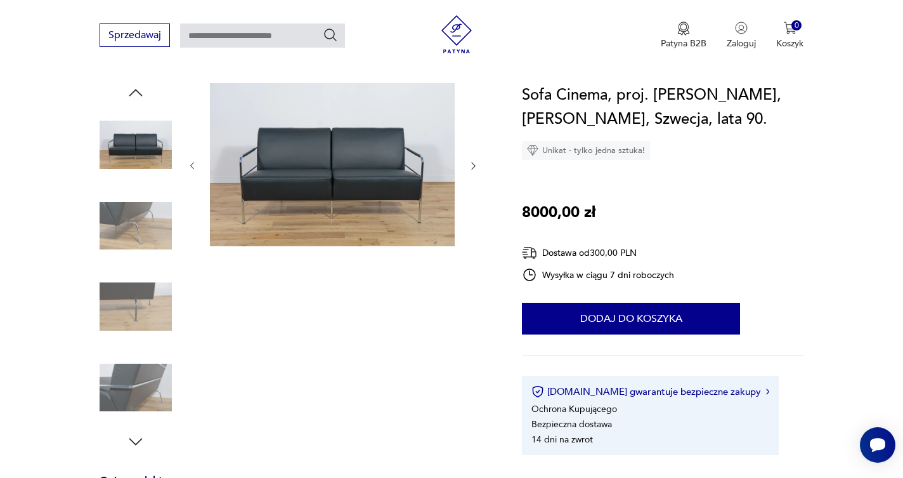
click at [473, 163] on icon "button" at bounding box center [473, 166] width 11 height 11
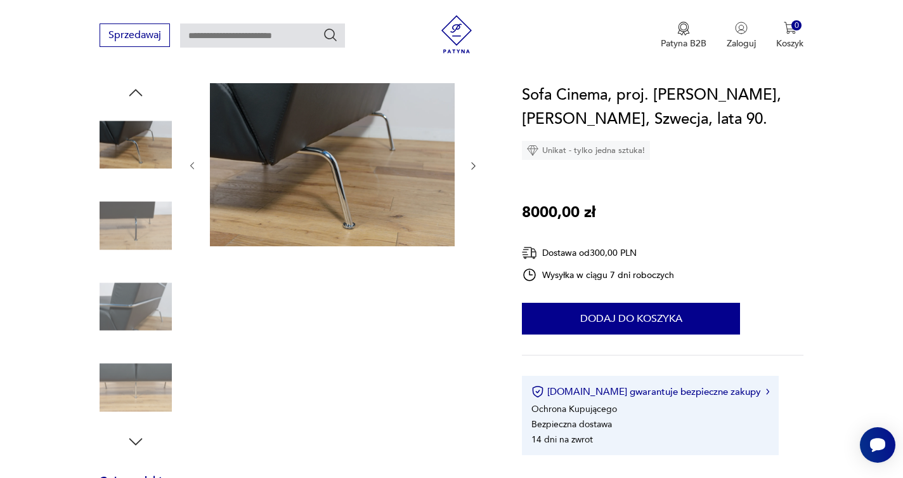
click at [473, 163] on icon "button" at bounding box center [473, 166] width 11 height 11
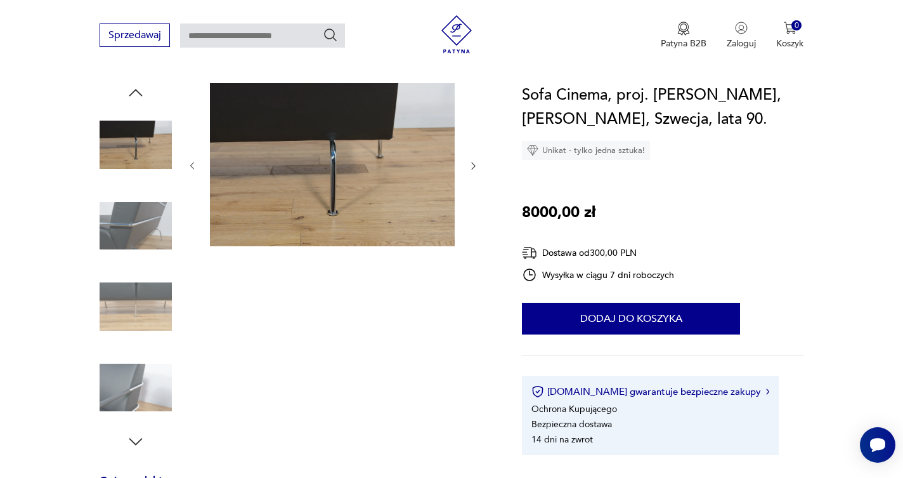
click at [473, 163] on icon "button" at bounding box center [473, 166] width 11 height 11
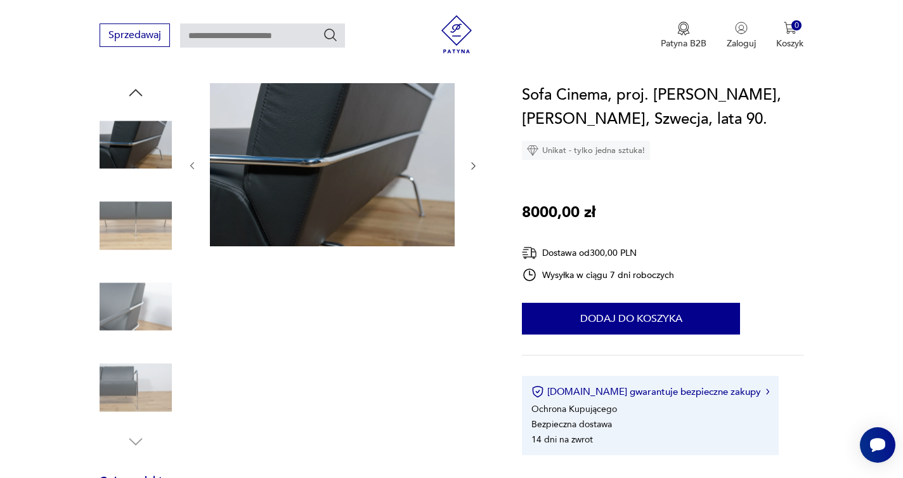
click at [473, 163] on icon "button" at bounding box center [473, 166] width 11 height 11
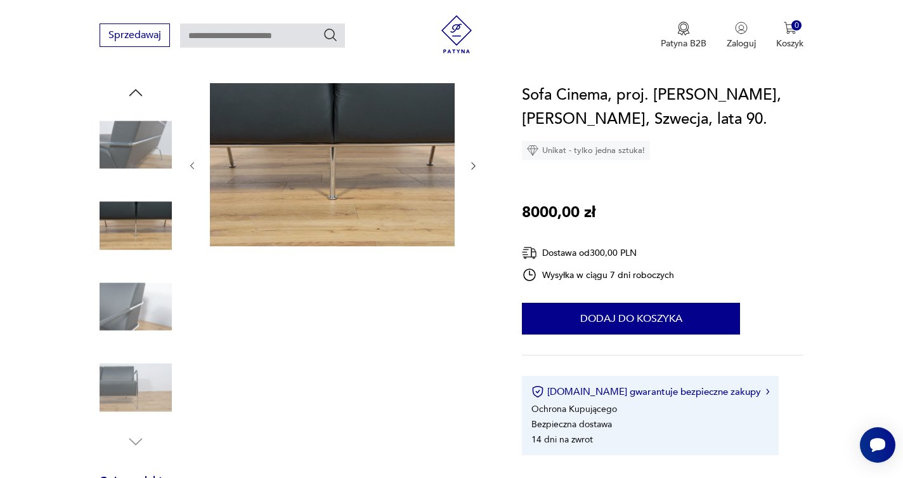
click at [473, 163] on icon "button" at bounding box center [473, 166] width 11 height 11
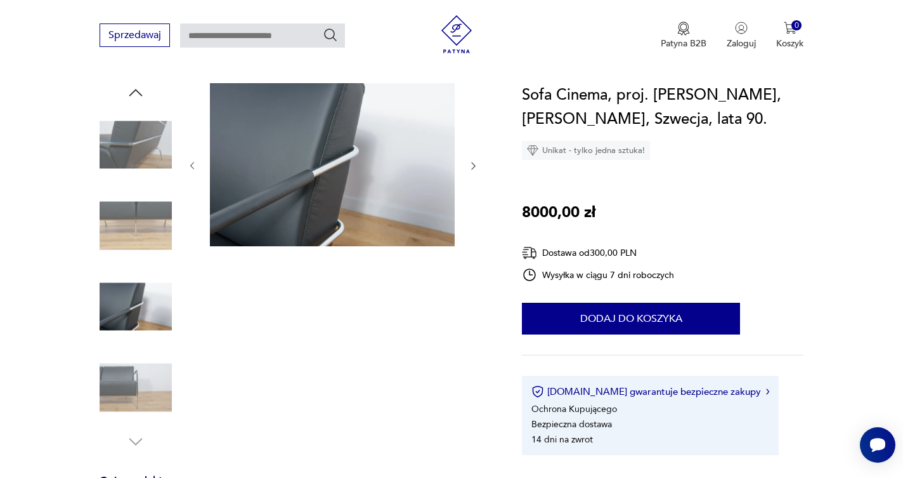
click at [473, 163] on icon "button" at bounding box center [473, 166] width 11 height 11
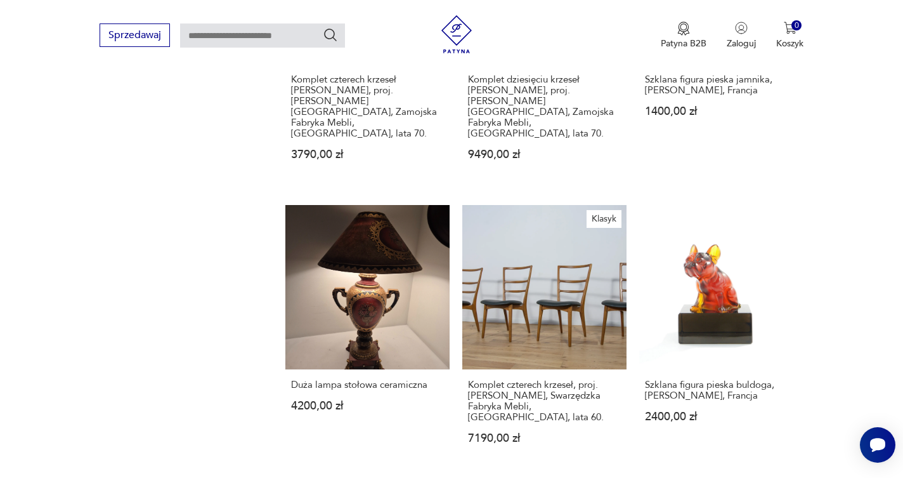
scroll to position [1046, 0]
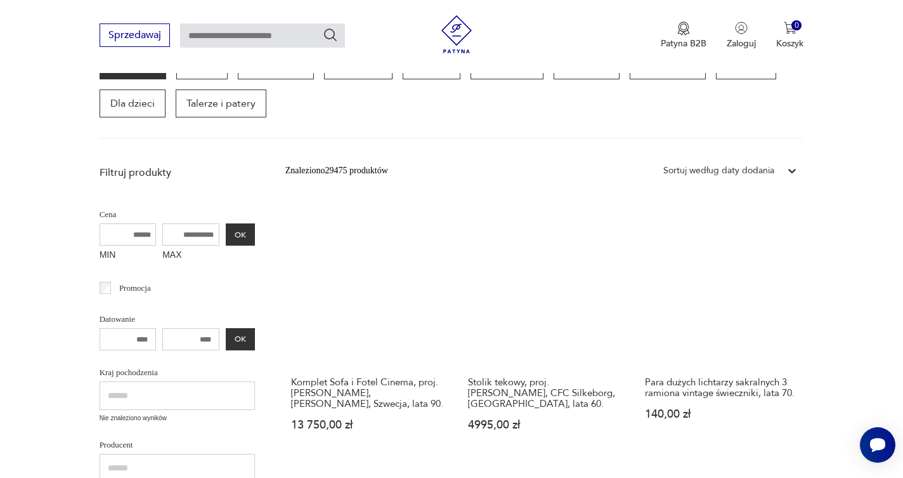
scroll to position [197, 0]
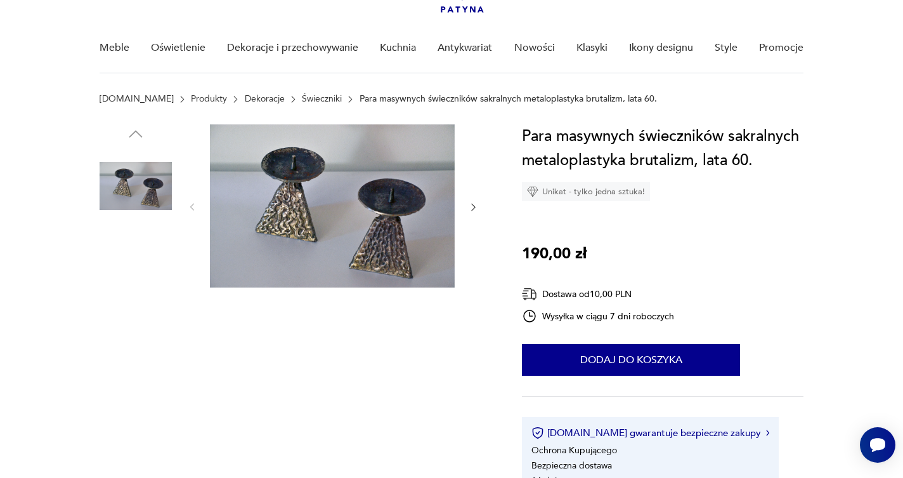
scroll to position [115, 0]
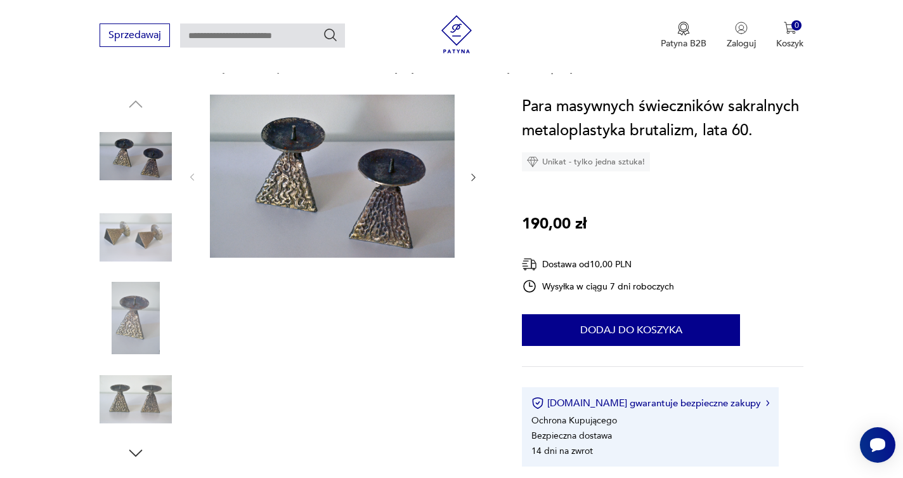
click at [376, 178] on img at bounding box center [332, 176] width 245 height 163
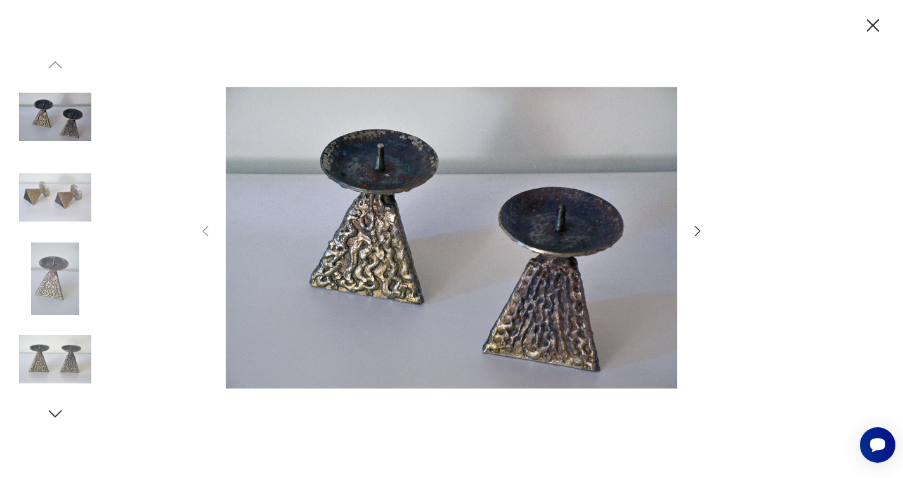
click at [697, 230] on icon "button" at bounding box center [697, 230] width 15 height 15
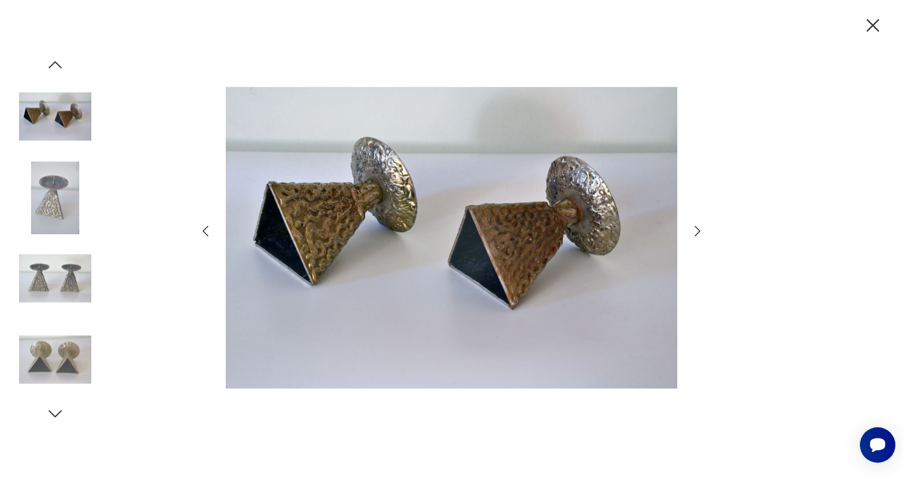
click at [697, 230] on icon "button" at bounding box center [697, 230] width 15 height 15
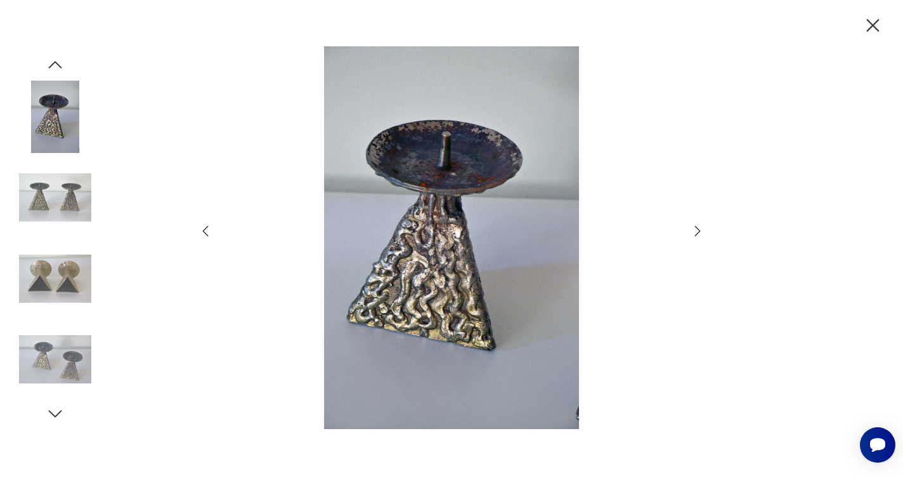
click at [697, 230] on icon "button" at bounding box center [697, 230] width 15 height 15
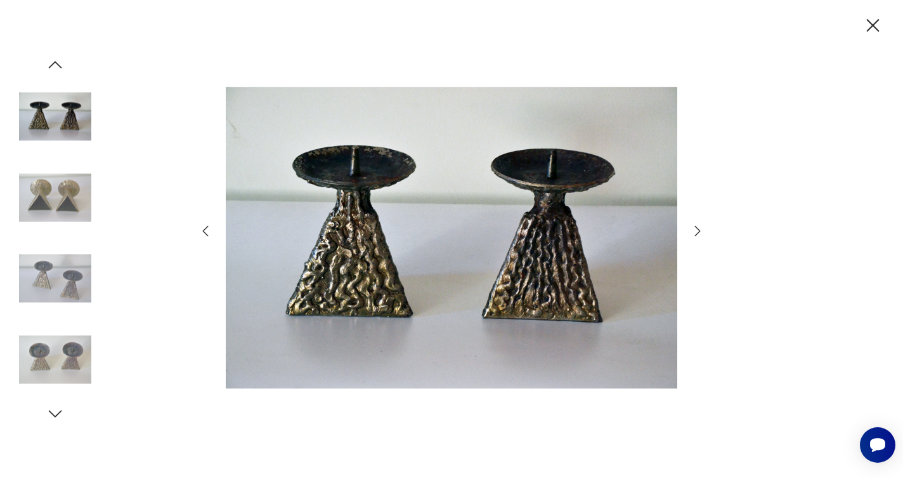
click at [697, 230] on icon "button" at bounding box center [697, 230] width 15 height 15
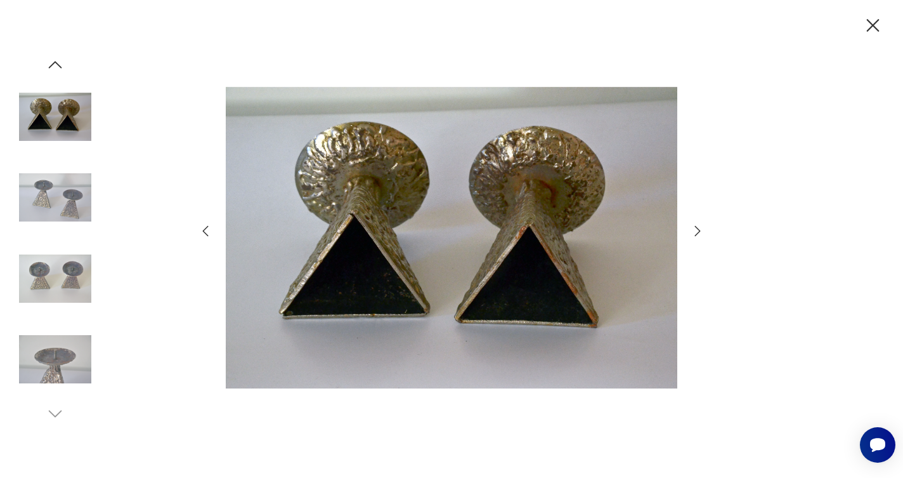
click at [697, 230] on icon "button" at bounding box center [697, 230] width 15 height 15
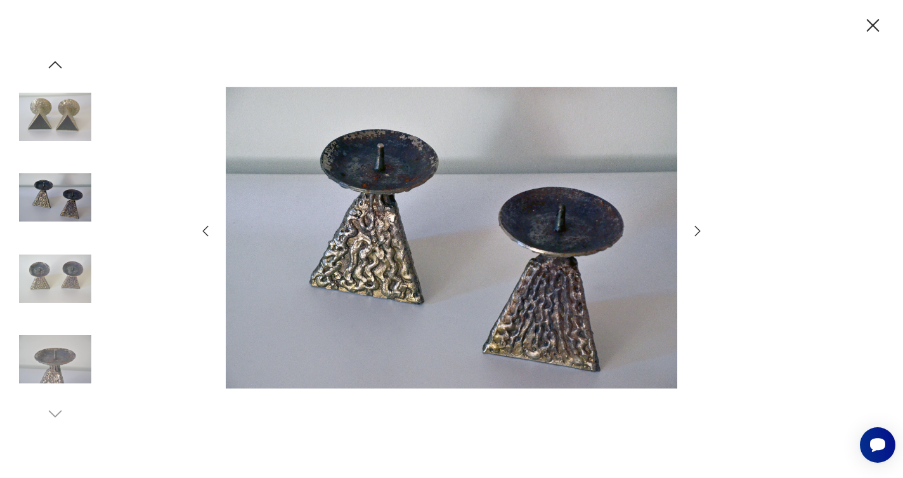
click at [697, 230] on icon "button" at bounding box center [697, 230] width 15 height 15
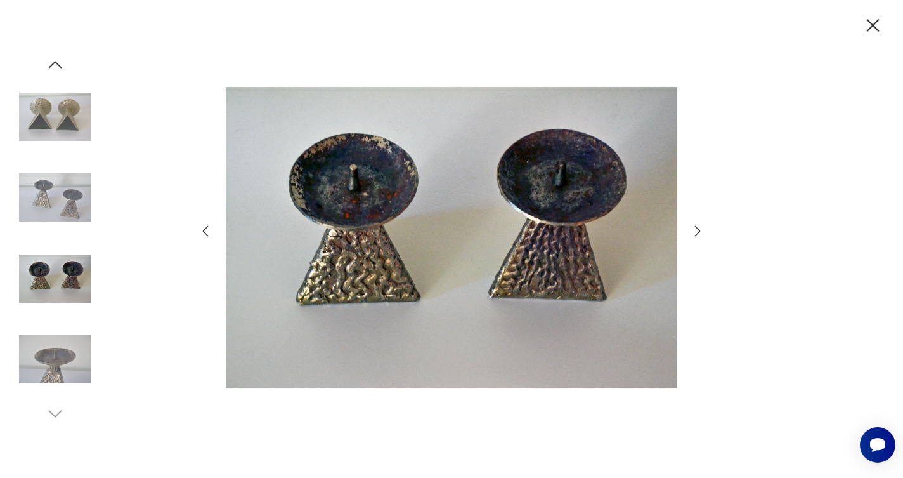
click at [871, 24] on icon "button" at bounding box center [873, 25] width 13 height 13
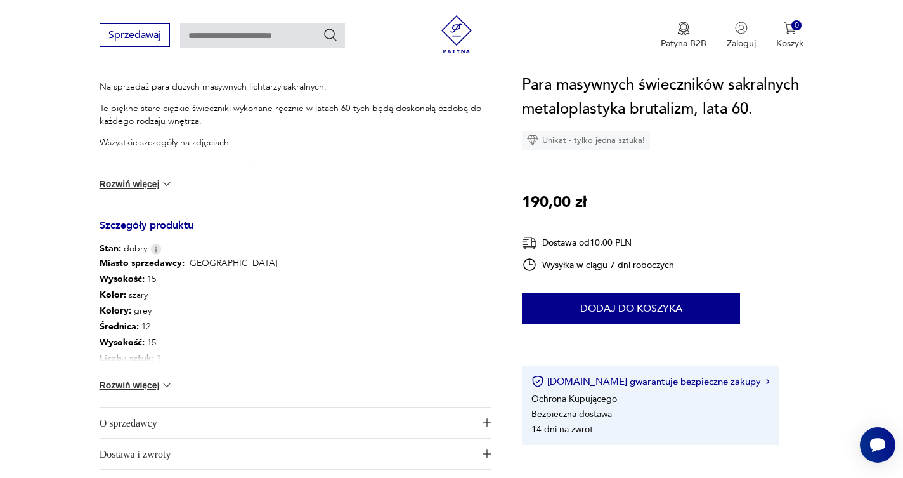
scroll to position [544, 0]
click at [143, 385] on button "Rozwiń więcej" at bounding box center [137, 384] width 74 height 13
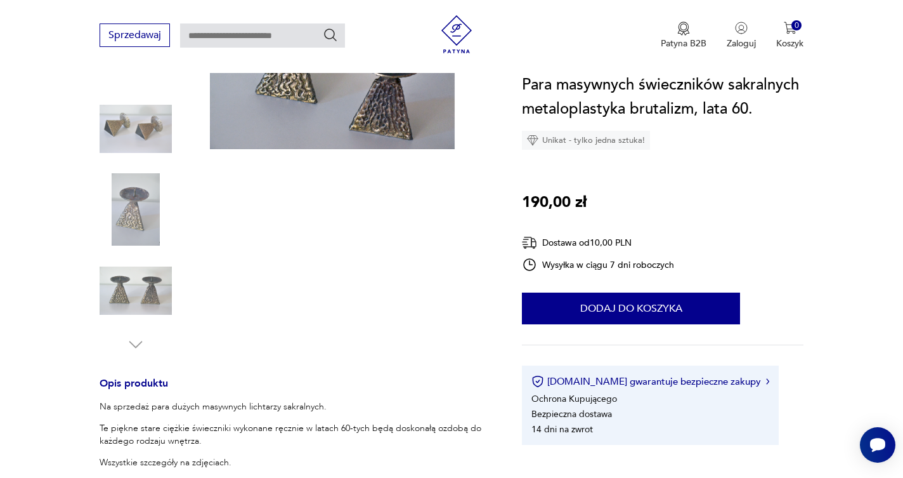
scroll to position [223, 0]
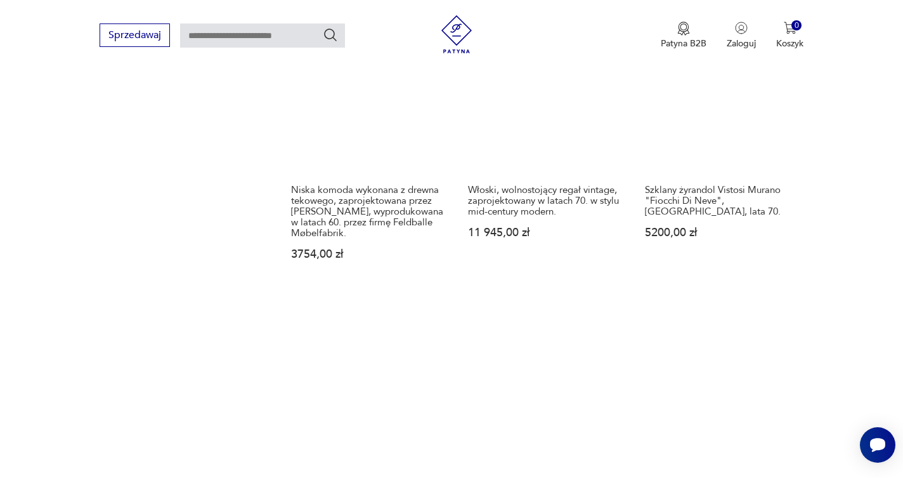
scroll to position [1052, 0]
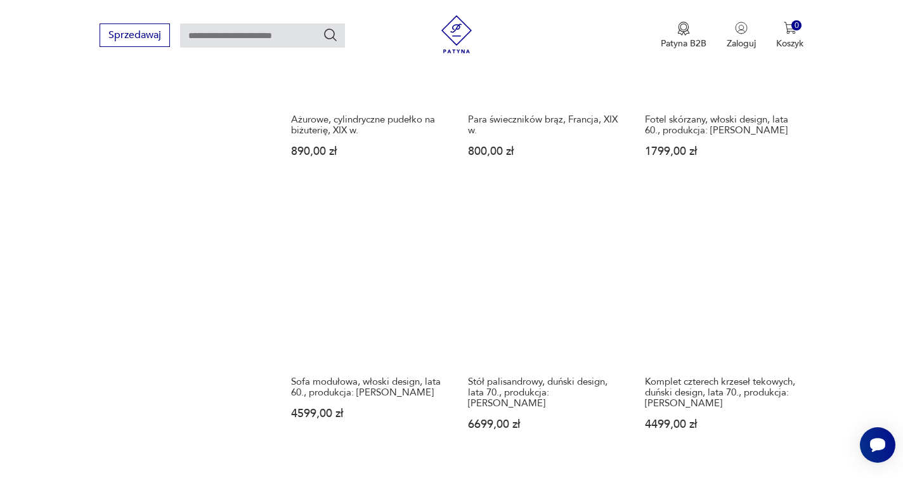
scroll to position [1006, 0]
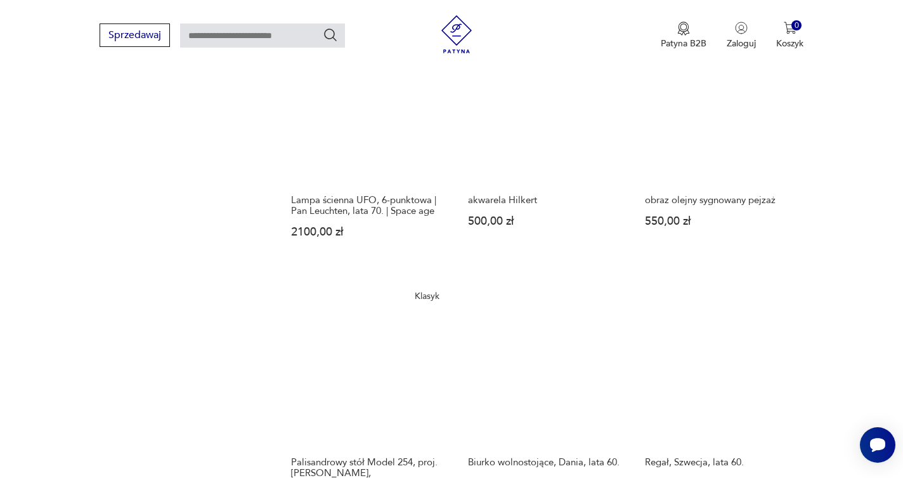
scroll to position [966, 0]
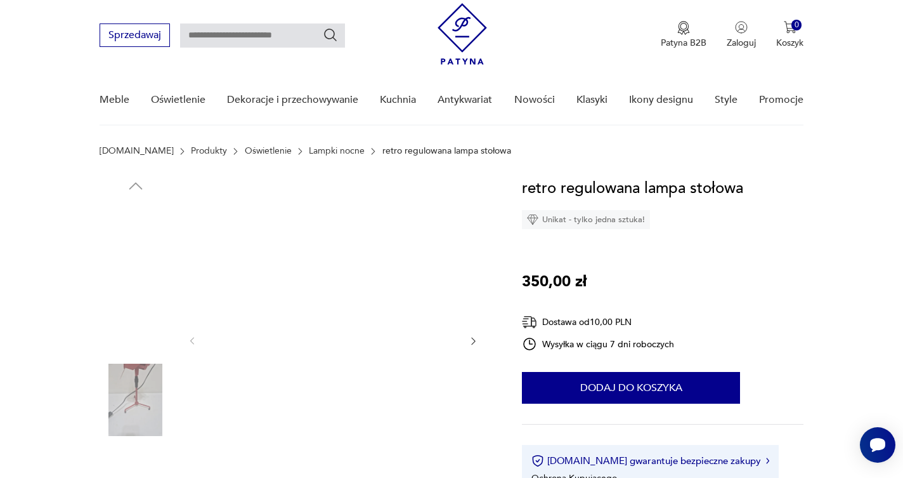
scroll to position [109, 0]
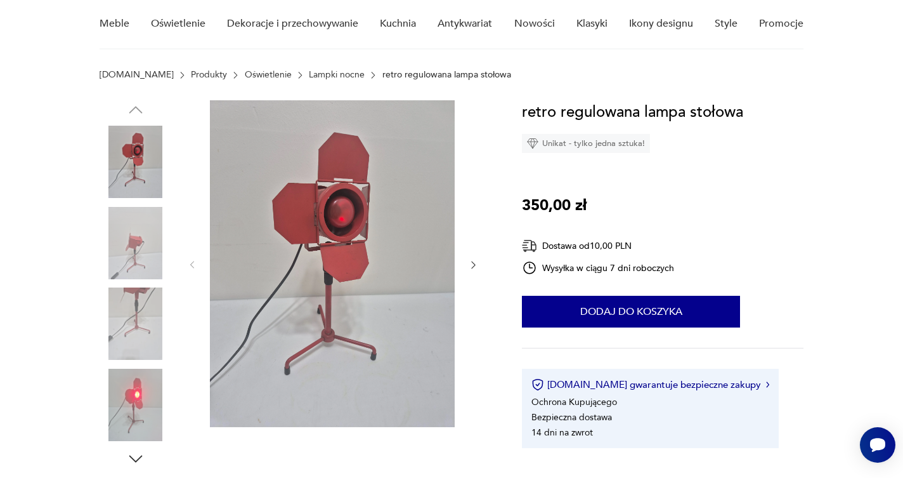
click at [475, 263] on icon "button" at bounding box center [473, 264] width 11 height 11
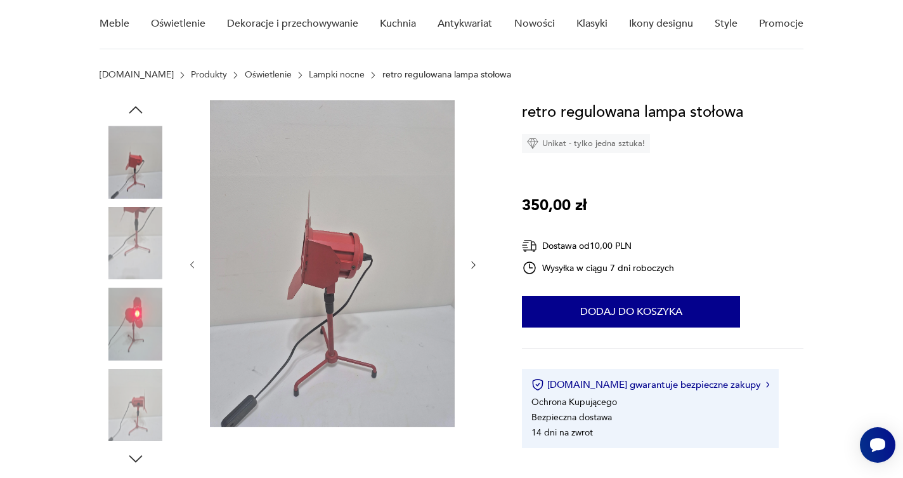
click at [475, 263] on icon "button" at bounding box center [473, 264] width 11 height 11
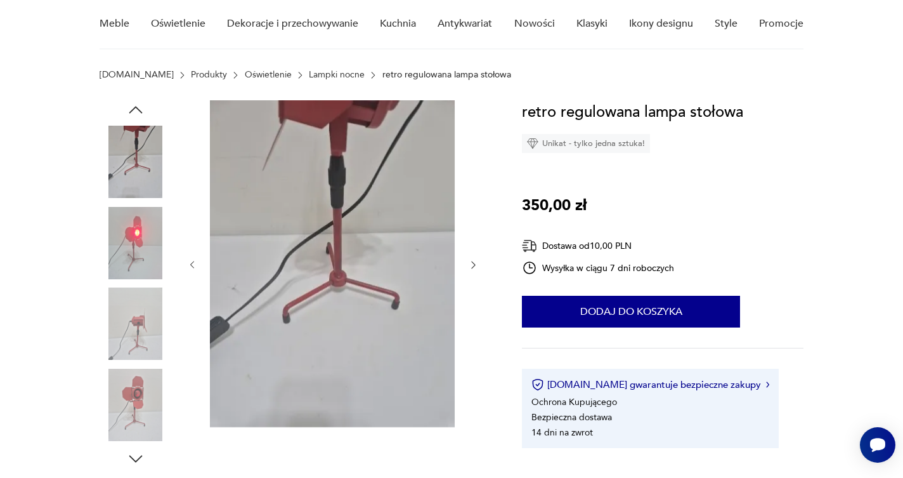
click at [475, 263] on icon "button" at bounding box center [473, 264] width 11 height 11
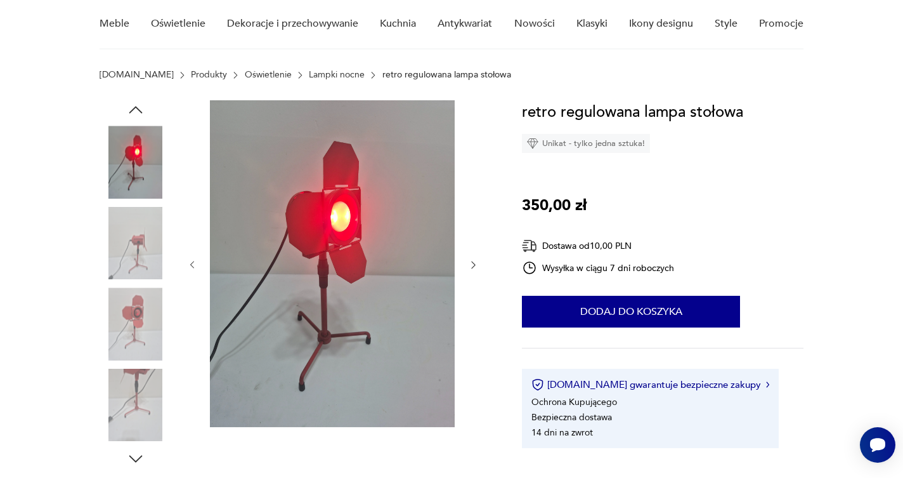
click at [475, 263] on icon "button" at bounding box center [473, 264] width 11 height 11
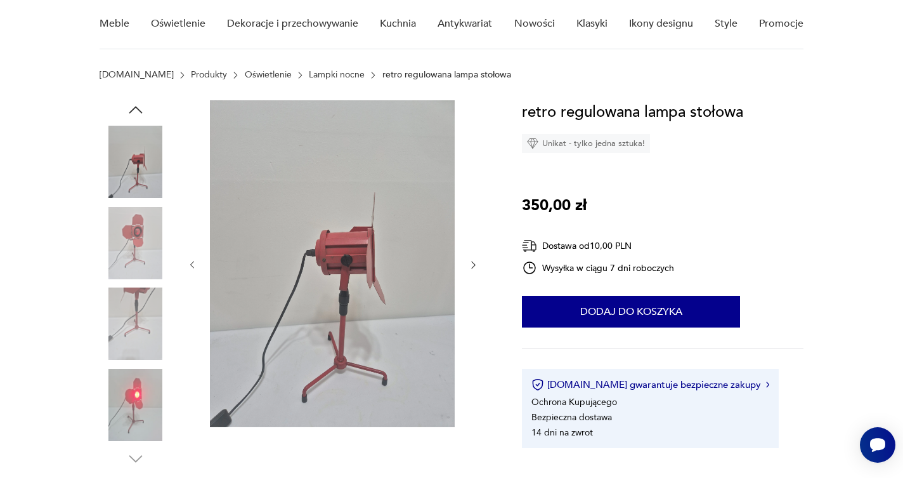
click at [475, 263] on icon "button" at bounding box center [473, 264] width 11 height 11
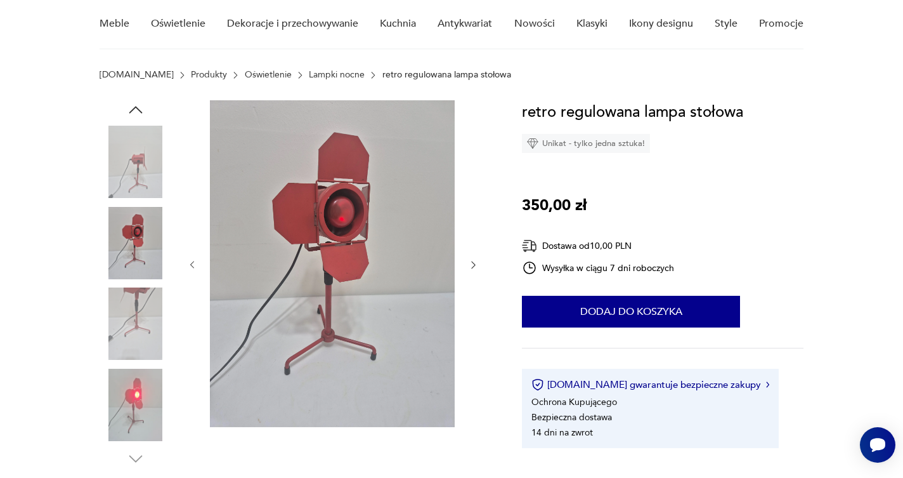
click at [475, 263] on icon "button" at bounding box center [473, 264] width 11 height 11
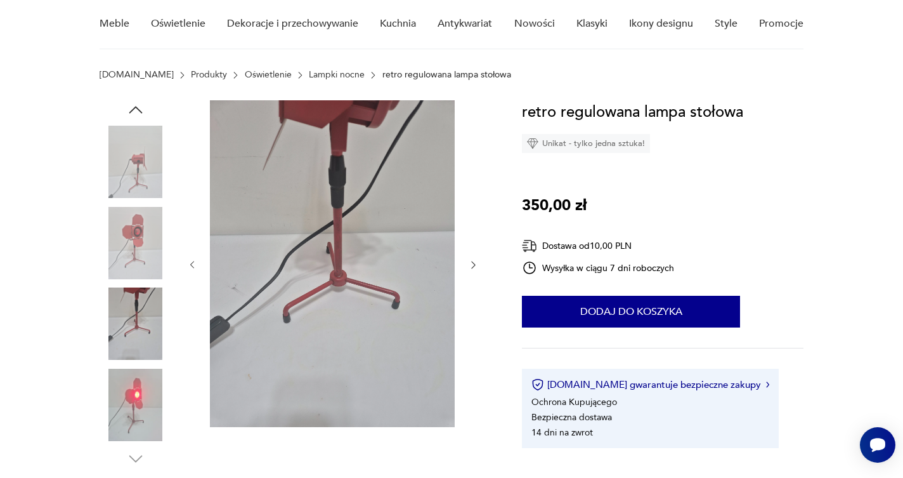
click at [475, 263] on icon "button" at bounding box center [473, 264] width 11 height 11
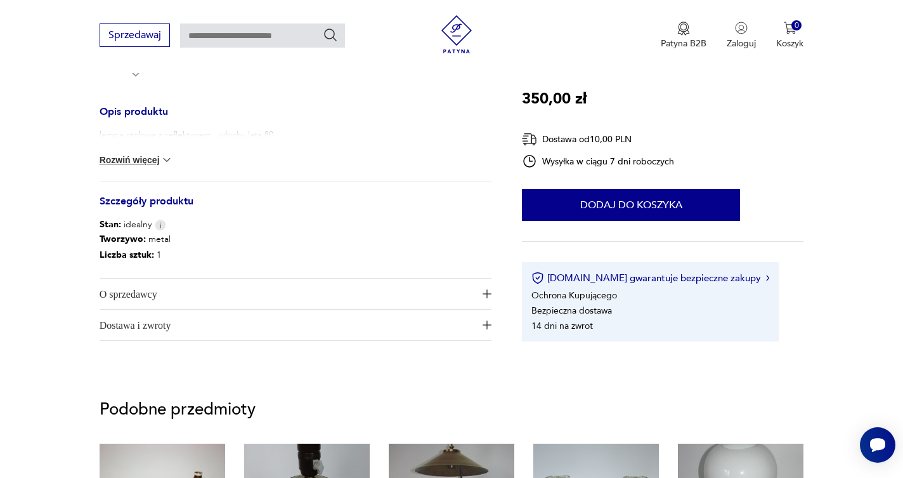
scroll to position [520, 0]
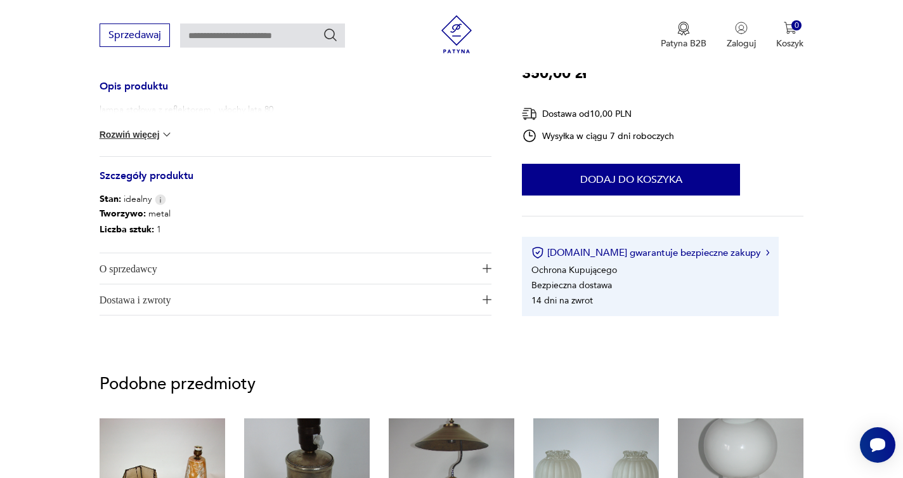
click at [148, 129] on button "Rozwiń więcej" at bounding box center [137, 134] width 74 height 13
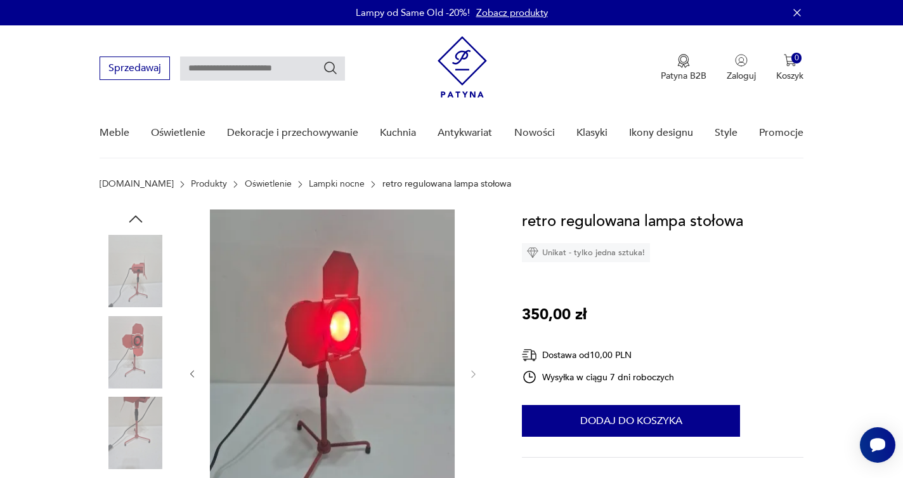
scroll to position [0, 0]
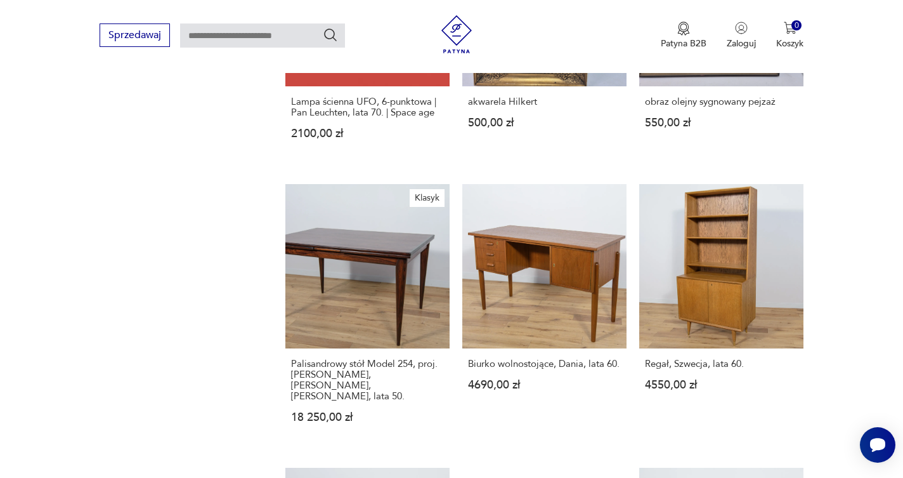
scroll to position [1052, 0]
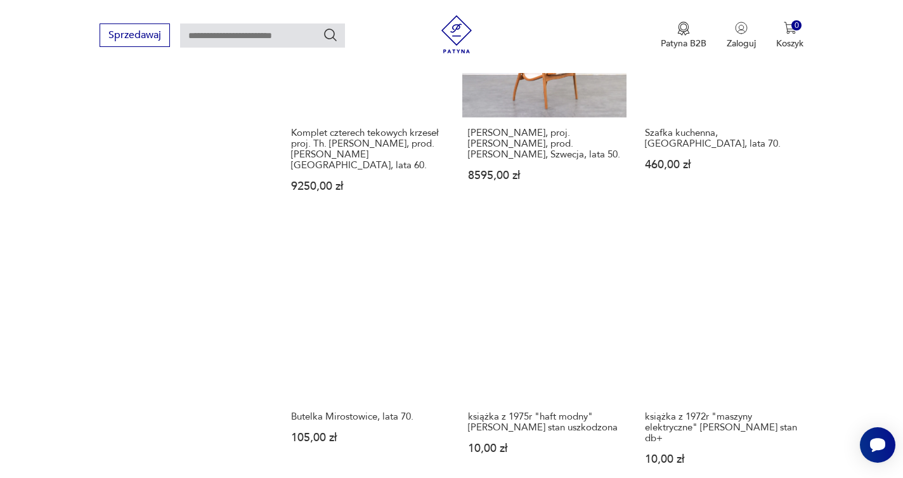
scroll to position [1020, 0]
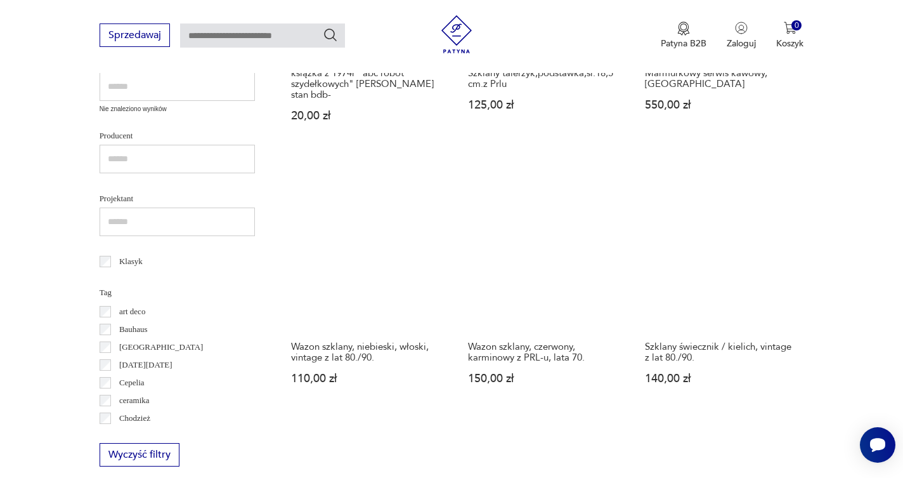
scroll to position [507, 0]
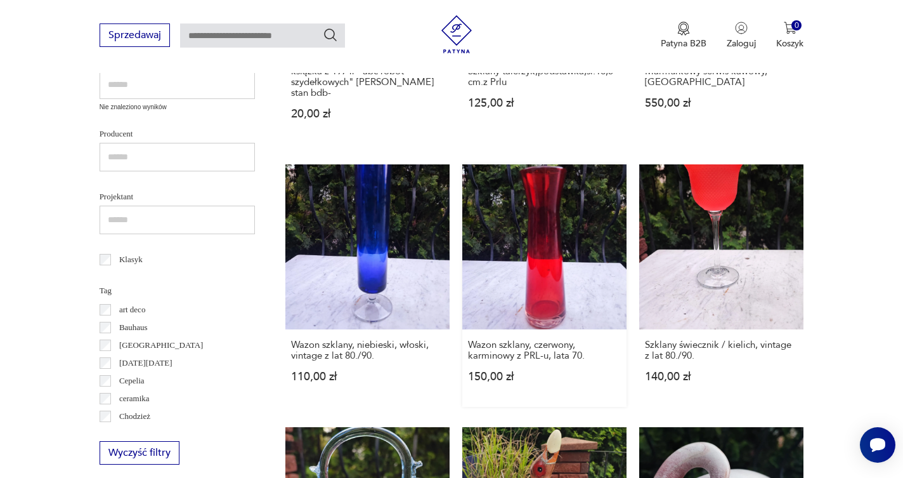
click at [462, 193] on link "Wazon szklany, czerwony, karminowy z PRL-u, lata 70. 150,00 zł" at bounding box center [544, 285] width 164 height 242
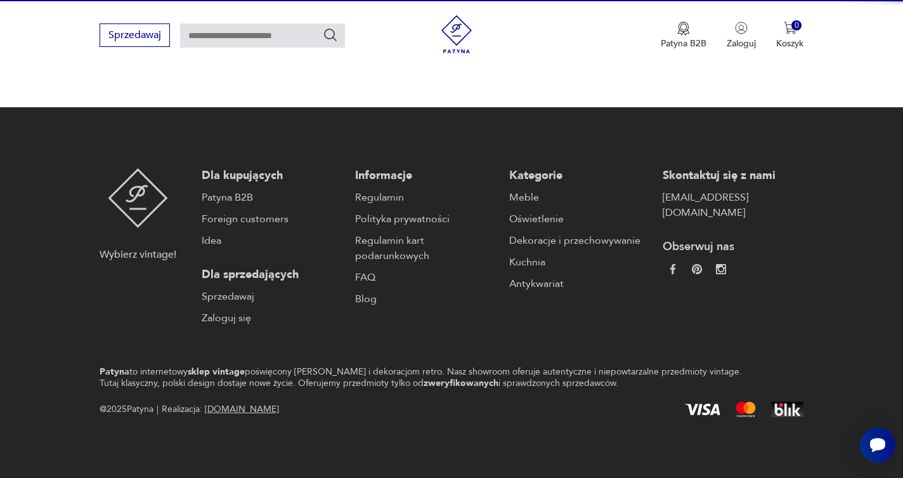
scroll to position [64, 0]
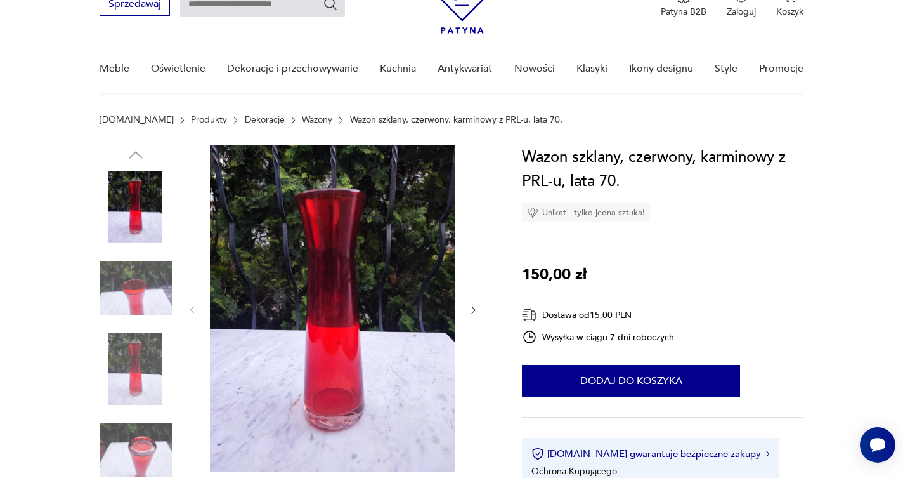
click at [471, 183] on div at bounding box center [333, 309] width 292 height 329
click at [192, 183] on div at bounding box center [333, 309] width 292 height 329
click at [472, 183] on div at bounding box center [333, 309] width 292 height 329
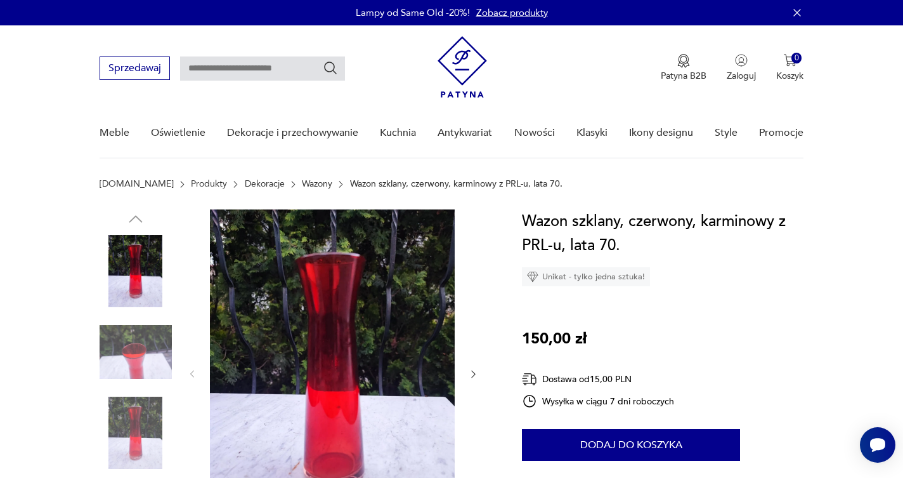
scroll to position [0, 0]
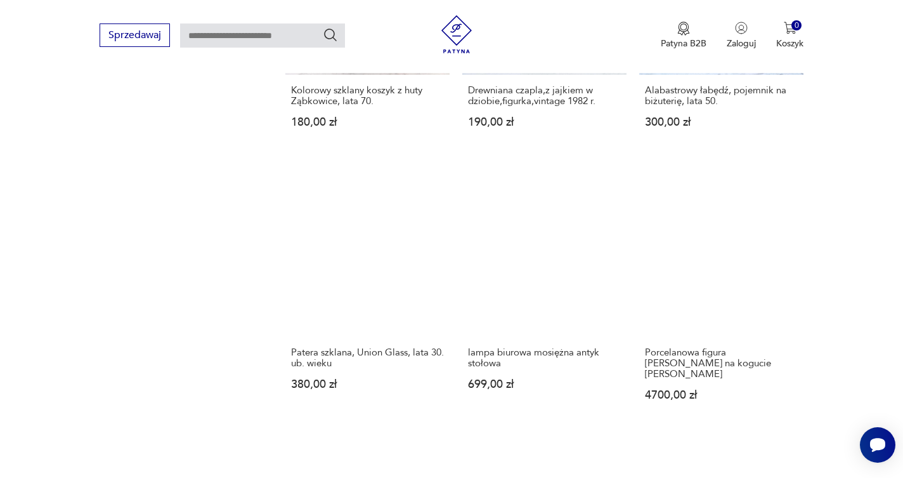
scroll to position [1022, 0]
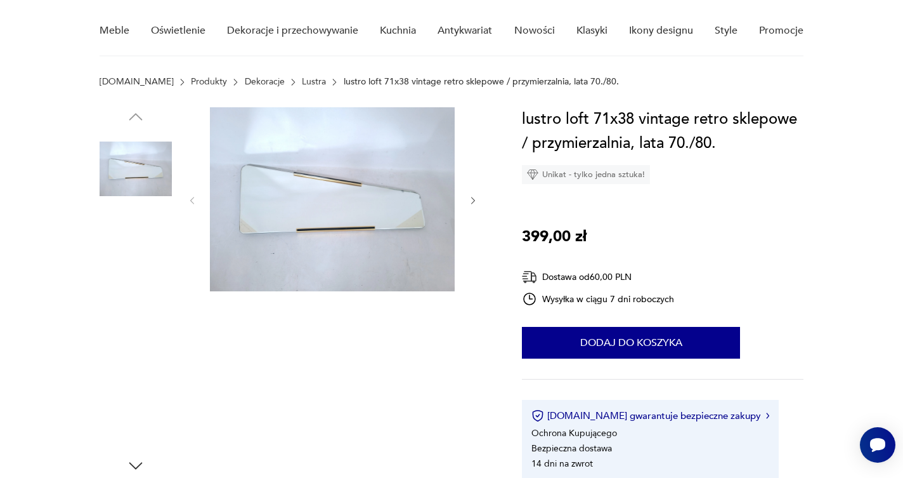
scroll to position [81, 0]
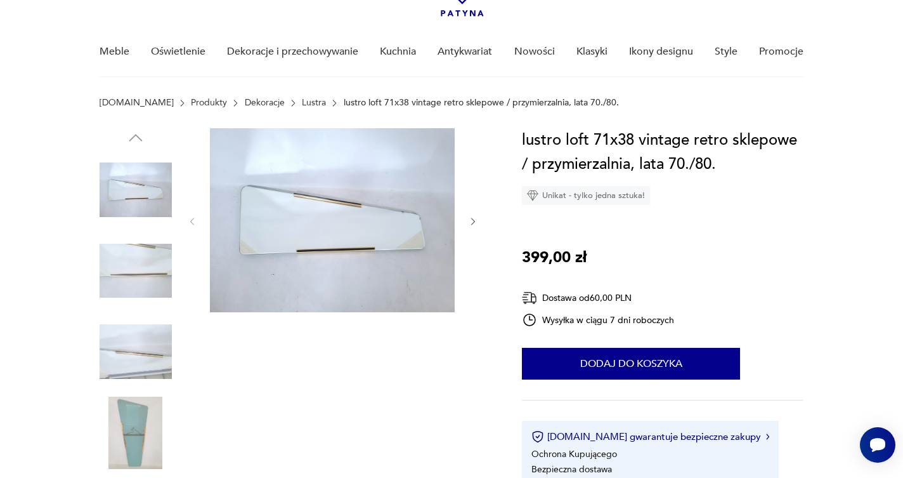
click at [472, 222] on icon "button" at bounding box center [473, 221] width 11 height 11
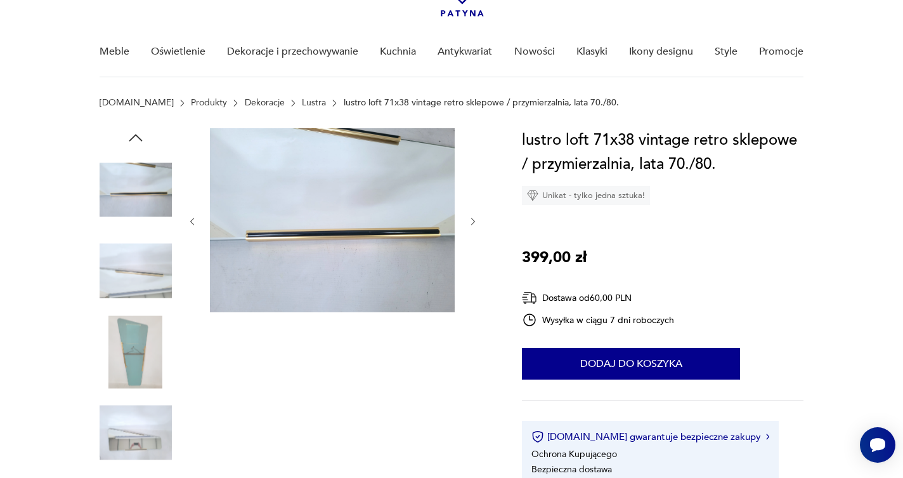
click at [473, 220] on icon "button" at bounding box center [473, 221] width 11 height 11
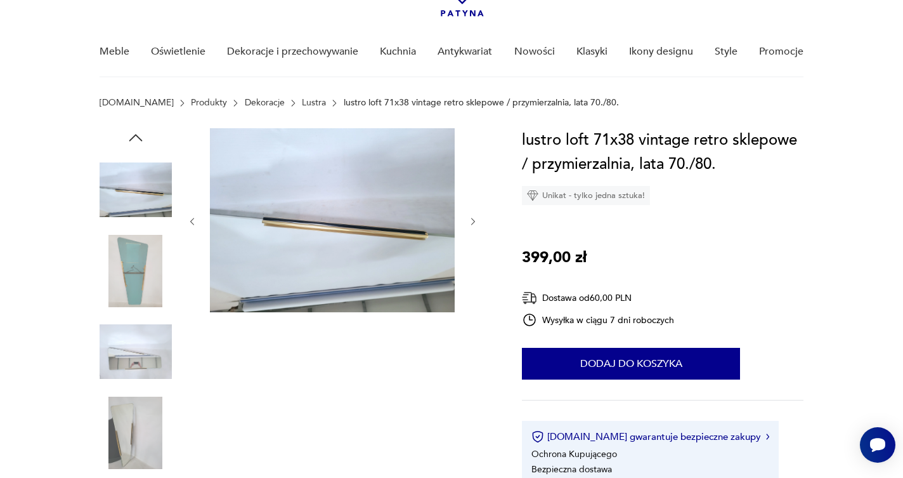
click at [473, 220] on icon "button" at bounding box center [473, 221] width 11 height 11
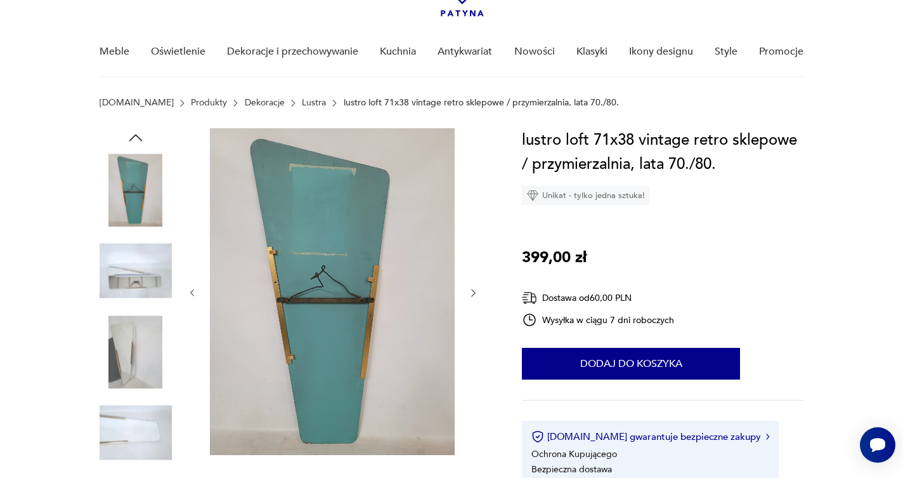
click at [471, 290] on icon "button" at bounding box center [473, 292] width 11 height 11
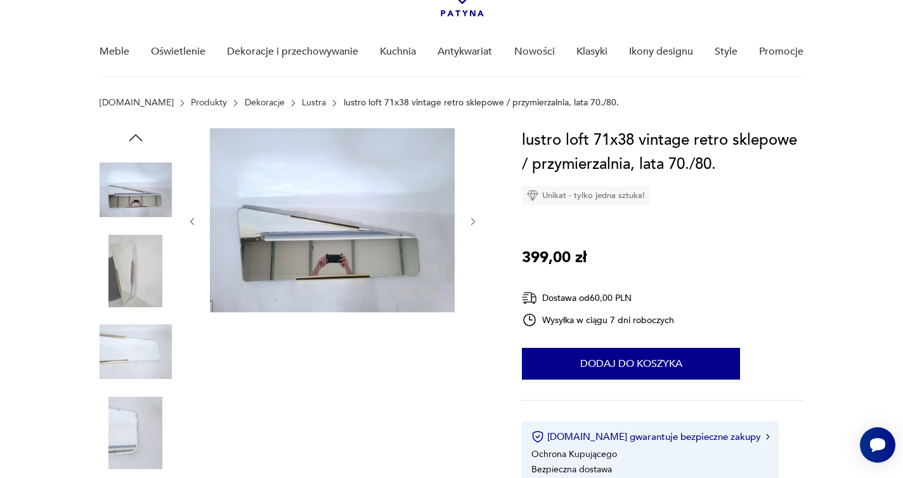
click at [475, 221] on icon "button" at bounding box center [473, 221] width 11 height 11
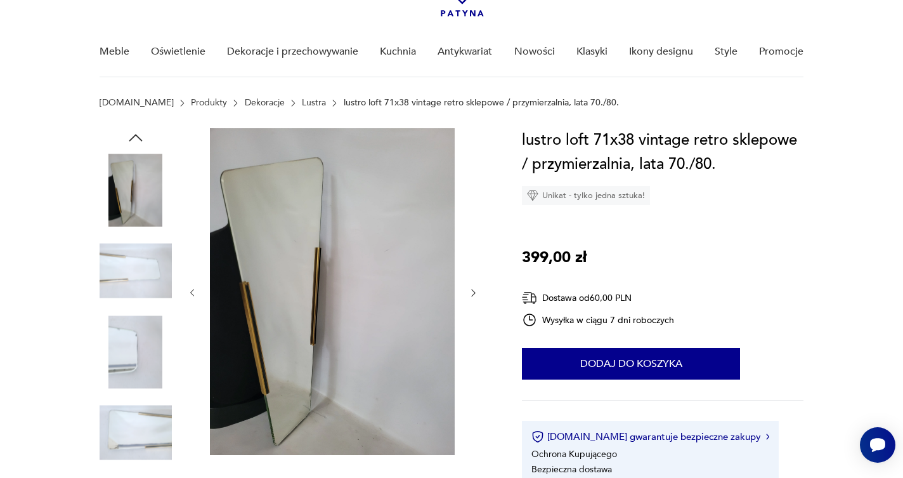
click at [472, 291] on icon "button" at bounding box center [473, 292] width 11 height 11
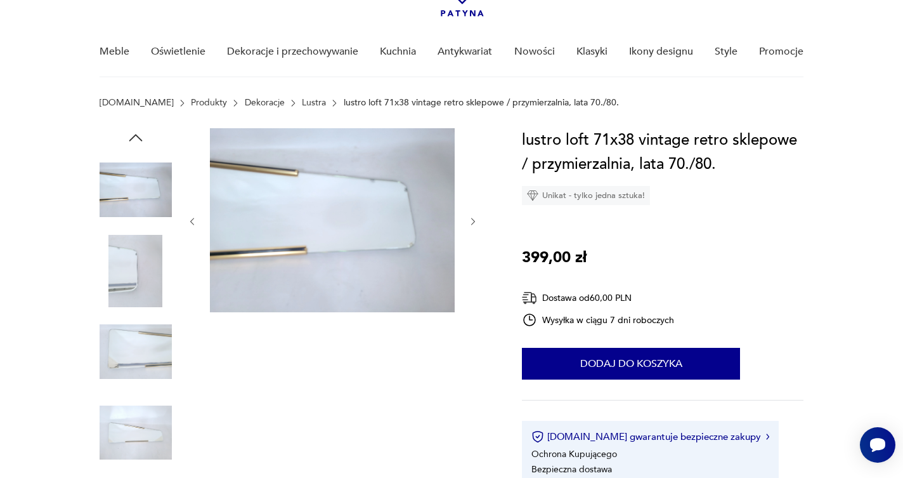
click at [473, 221] on icon "button" at bounding box center [473, 221] width 11 height 11
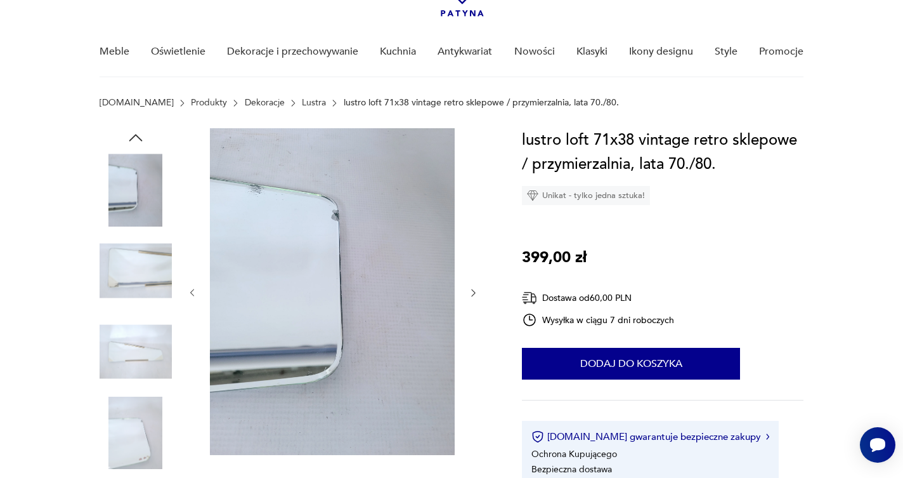
click at [331, 209] on img at bounding box center [332, 291] width 245 height 327
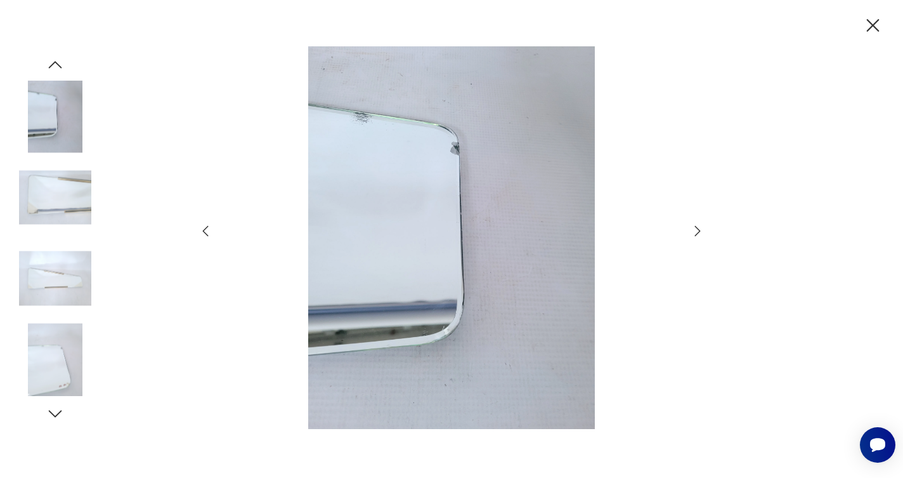
click at [466, 198] on img at bounding box center [452, 237] width 452 height 382
click at [697, 230] on icon "button" at bounding box center [697, 230] width 15 height 15
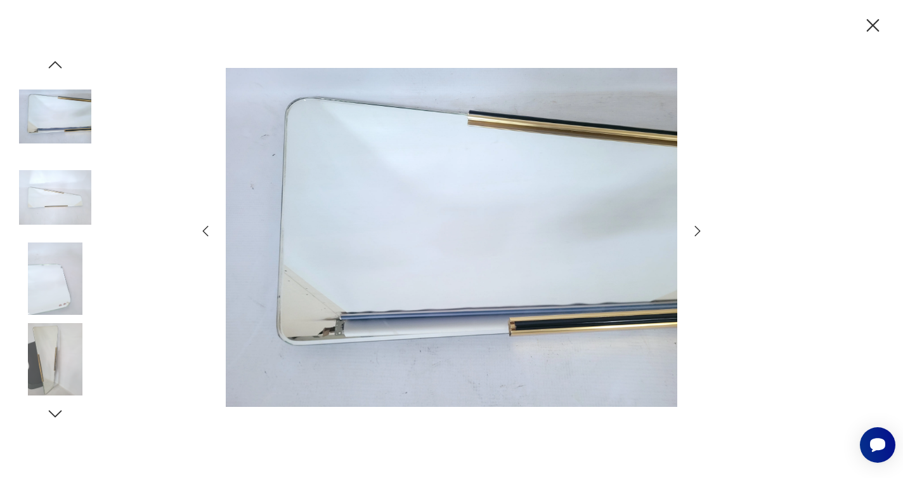
click at [697, 230] on icon "button" at bounding box center [697, 230] width 15 height 15
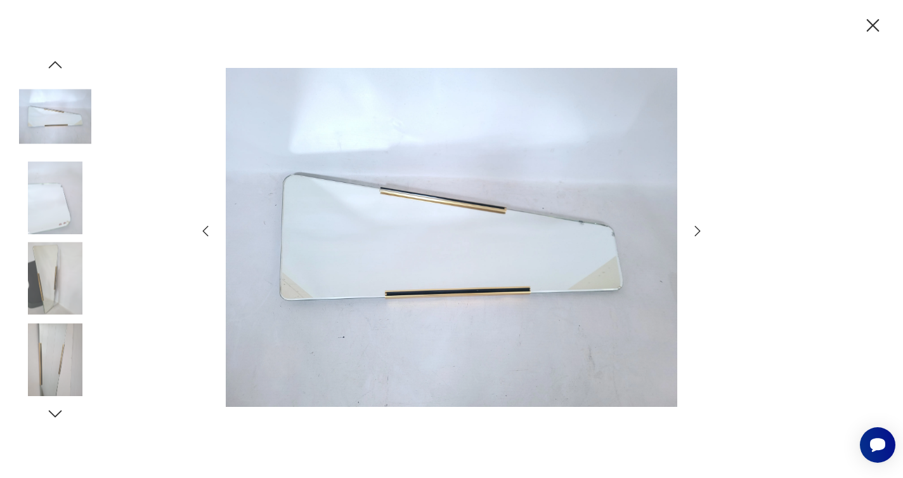
click at [697, 231] on icon "button" at bounding box center [697, 230] width 15 height 15
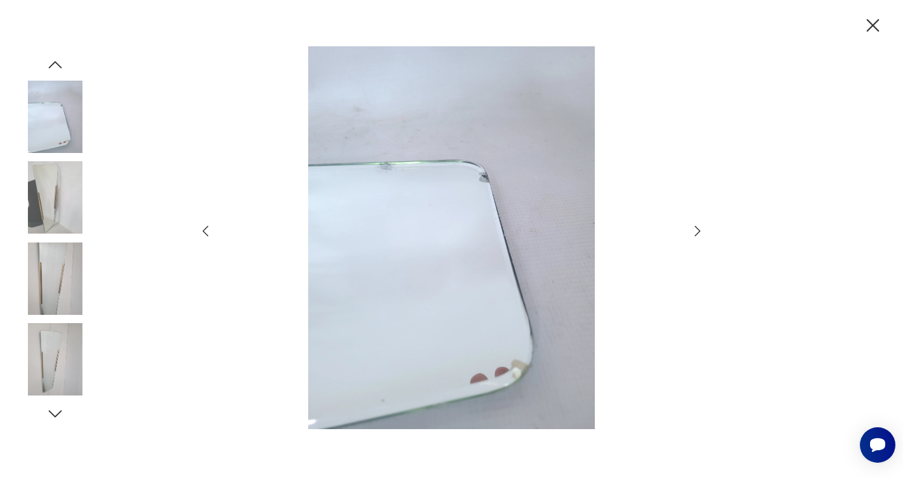
click at [697, 231] on icon "button" at bounding box center [697, 230] width 15 height 15
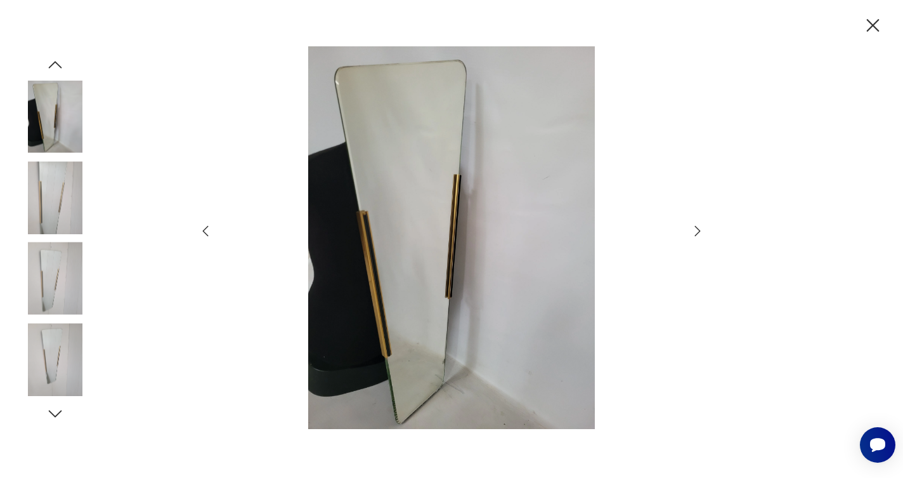
click at [697, 230] on icon "button" at bounding box center [697, 230] width 15 height 15
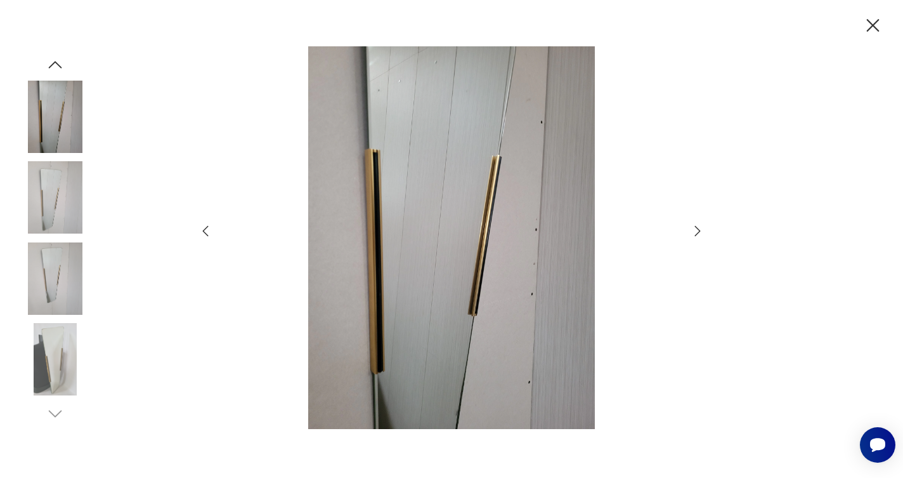
click at [697, 230] on icon "button" at bounding box center [697, 230] width 15 height 15
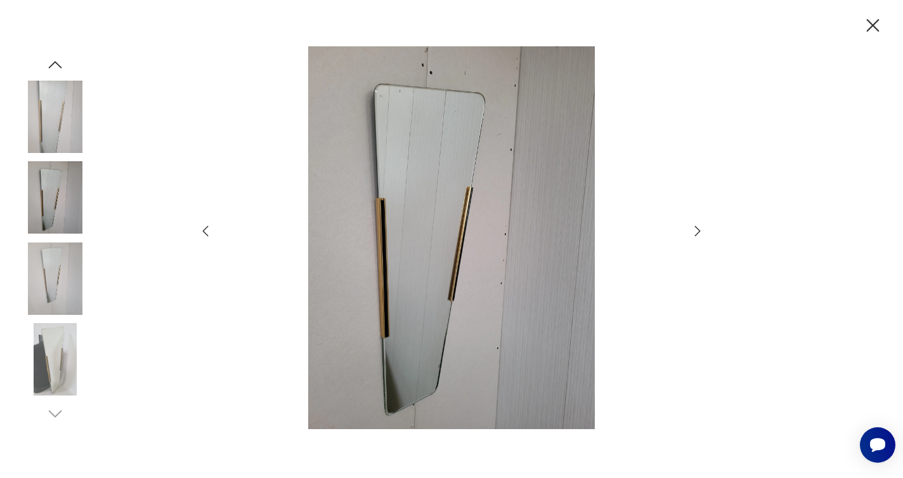
click at [697, 230] on icon "button" at bounding box center [697, 230] width 15 height 15
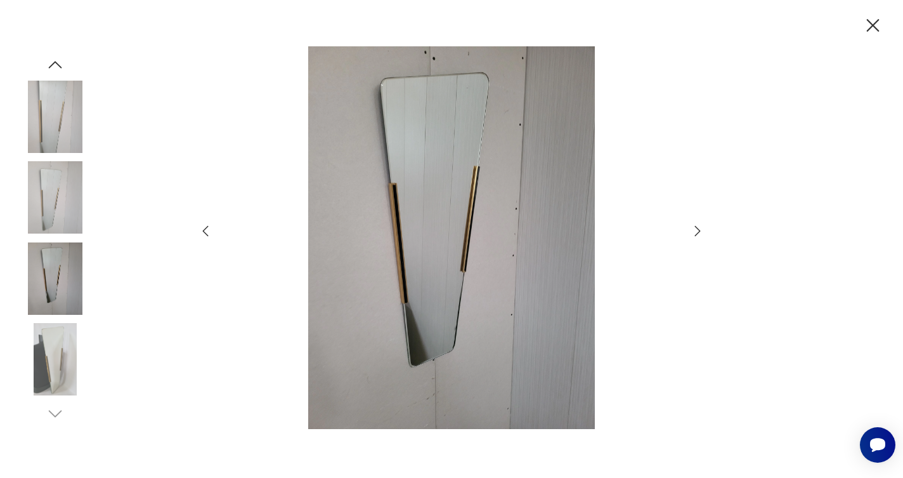
click at [697, 230] on icon "button" at bounding box center [697, 230] width 15 height 15
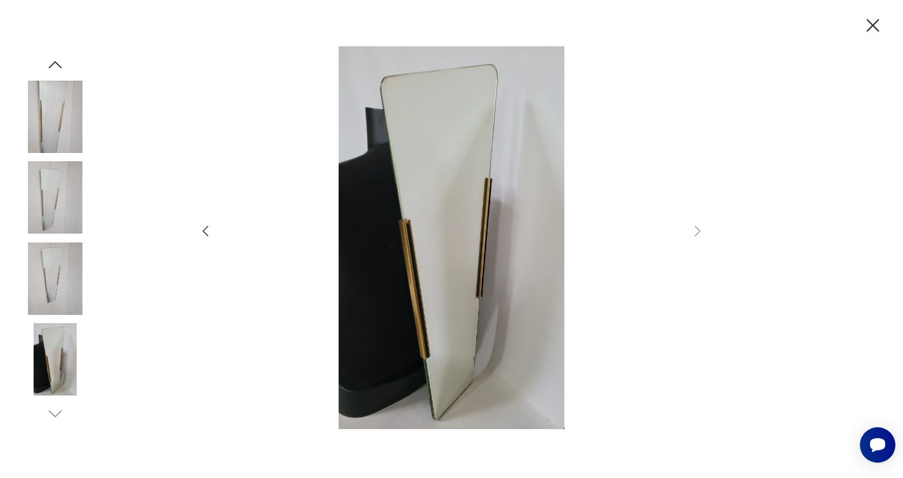
click at [871, 23] on icon "button" at bounding box center [873, 25] width 13 height 13
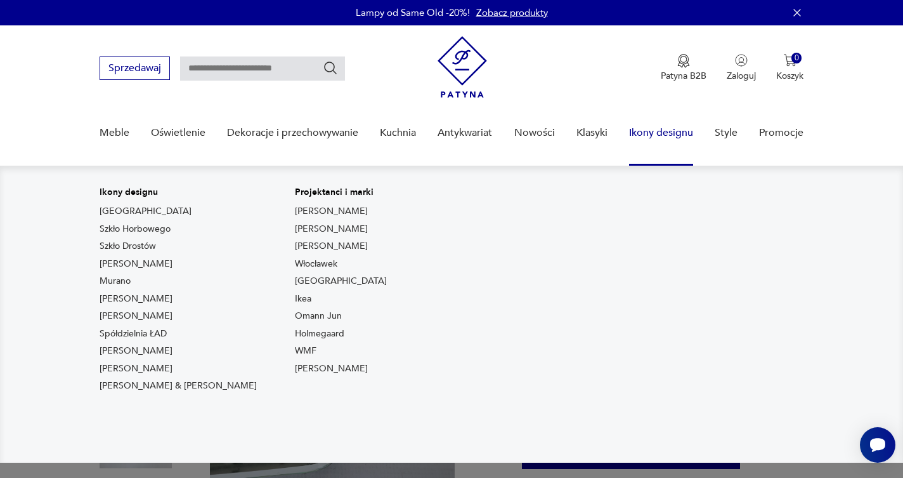
scroll to position [0, 0]
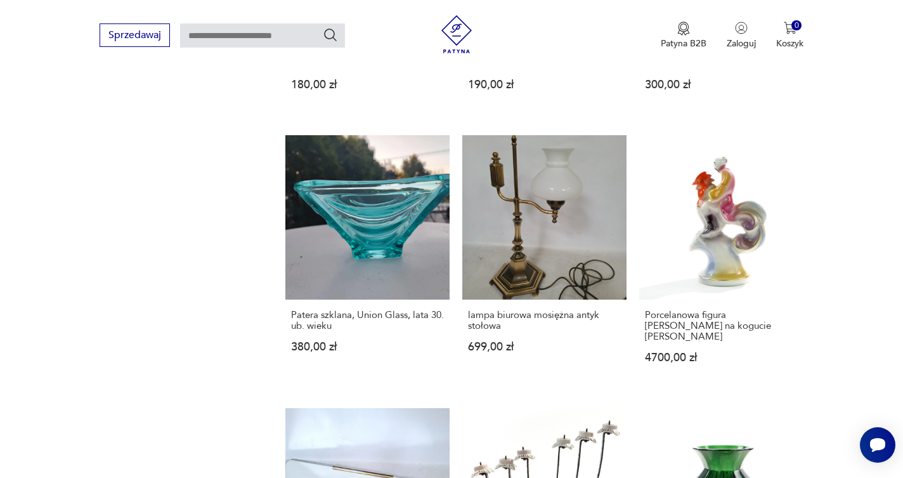
scroll to position [1063, 0]
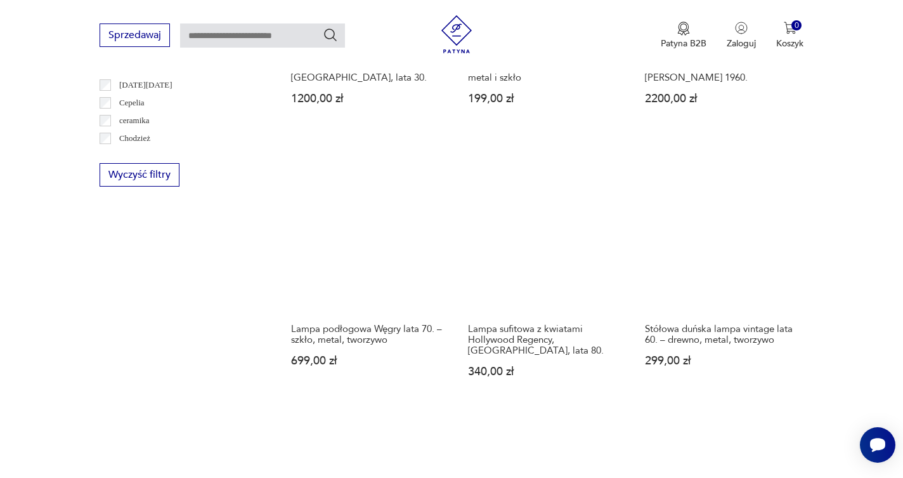
scroll to position [792, 0]
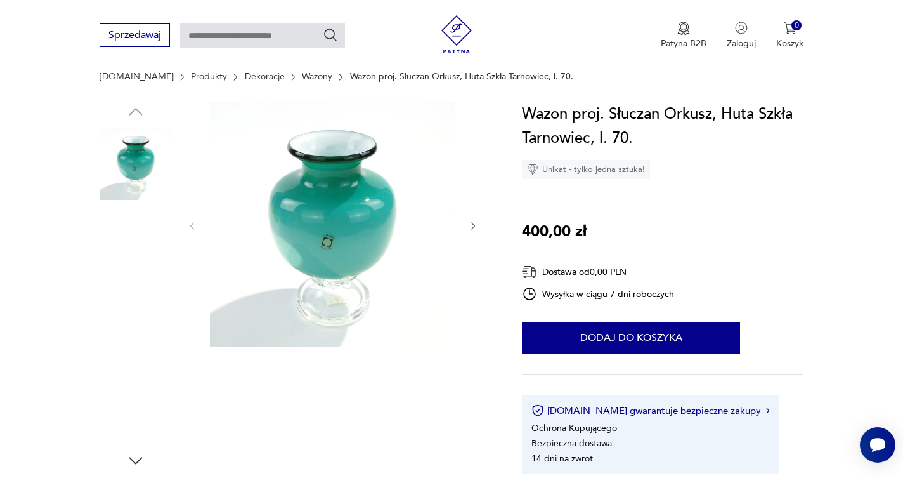
scroll to position [133, 0]
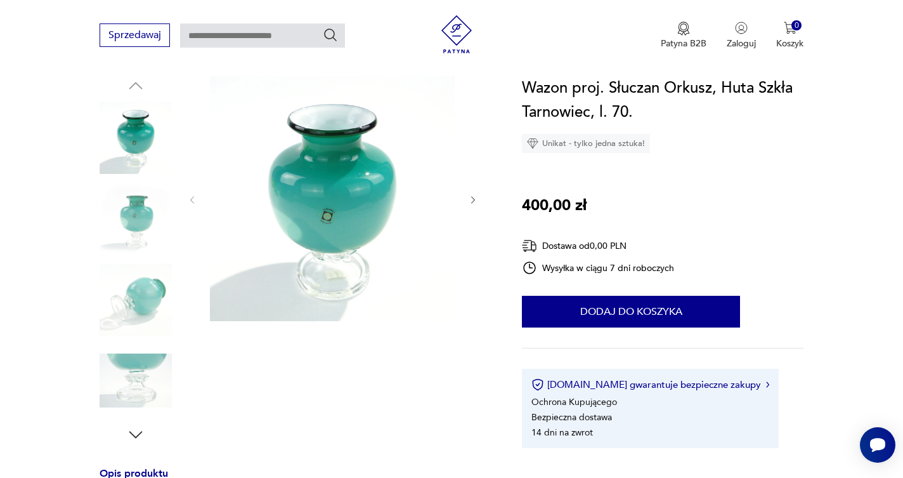
click at [473, 201] on icon "button" at bounding box center [473, 200] width 11 height 11
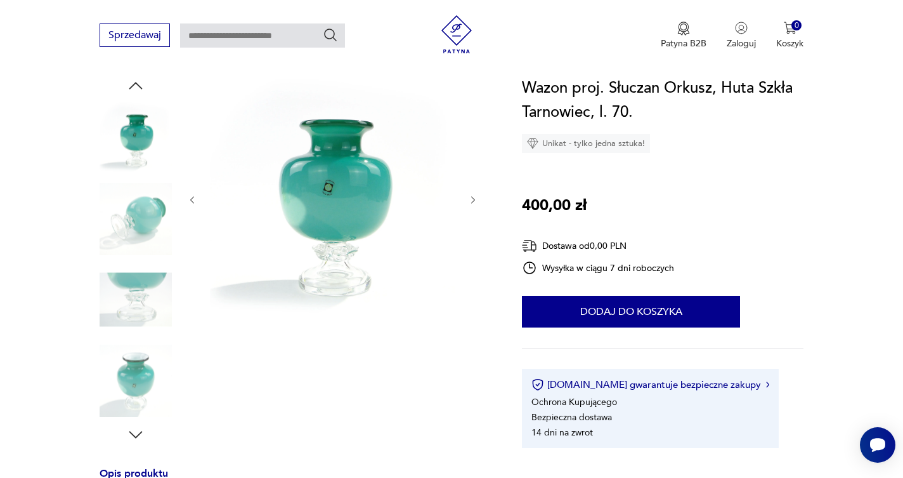
click at [473, 201] on icon "button" at bounding box center [473, 200] width 11 height 11
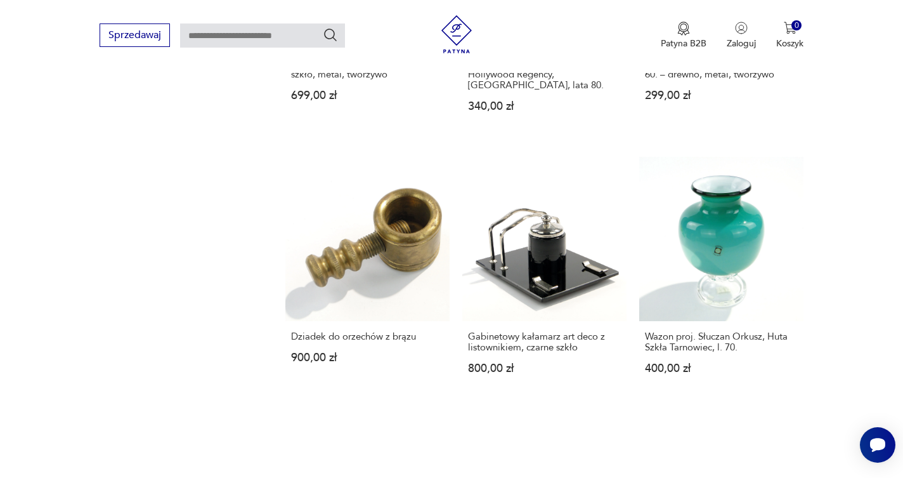
scroll to position [1060, 0]
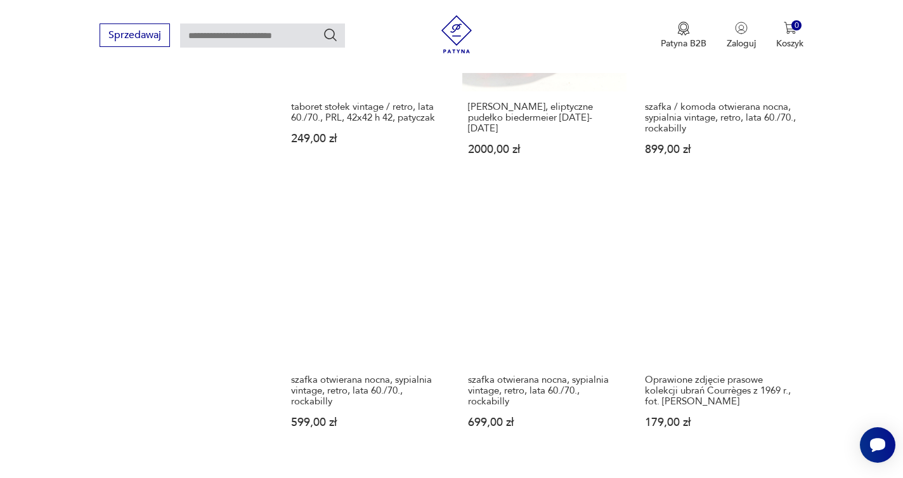
scroll to position [1037, 0]
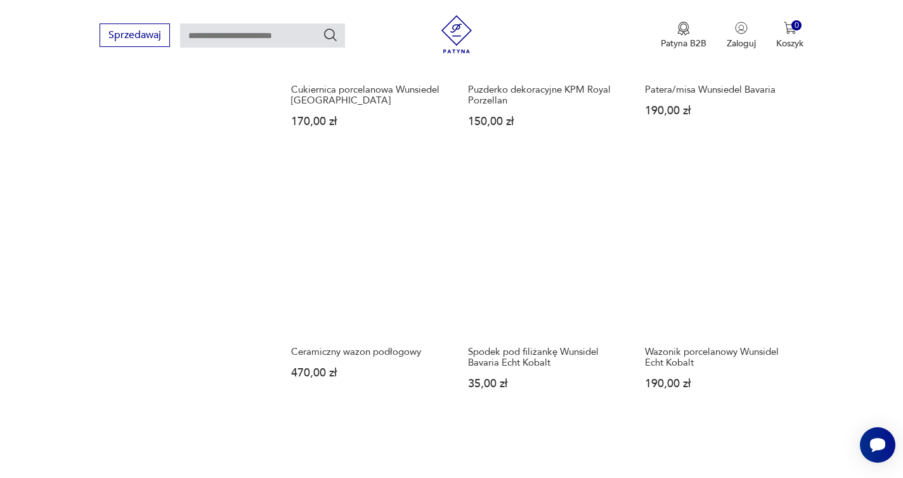
scroll to position [1053, 0]
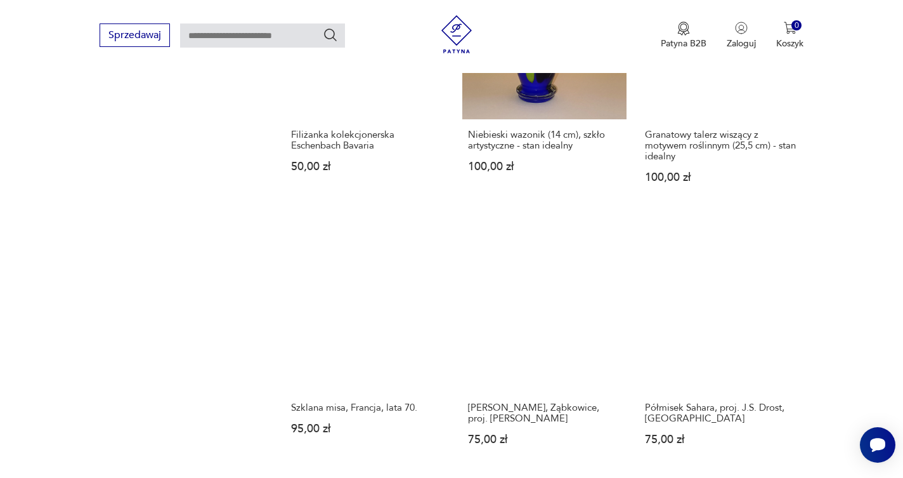
scroll to position [976, 0]
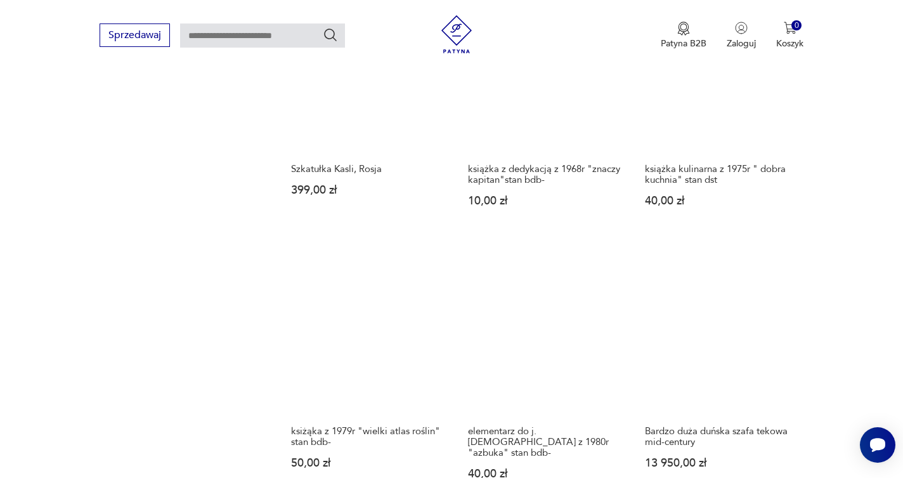
scroll to position [1006, 0]
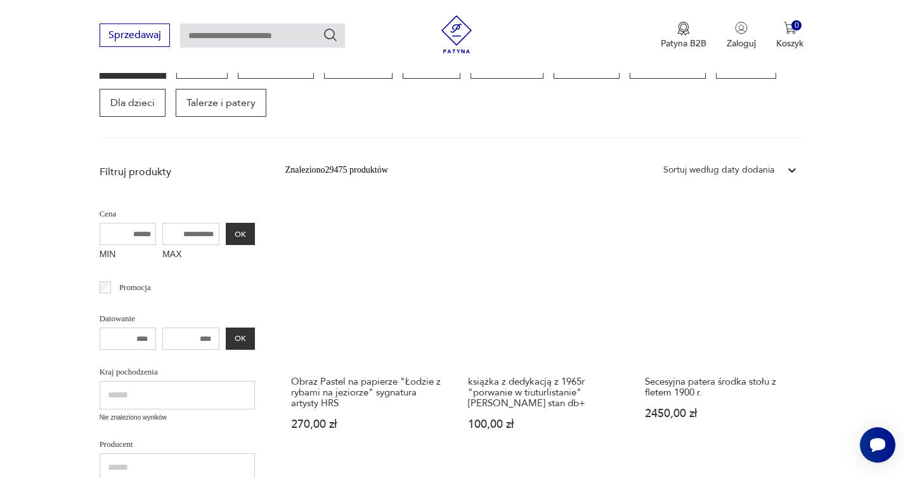
scroll to position [541, 0]
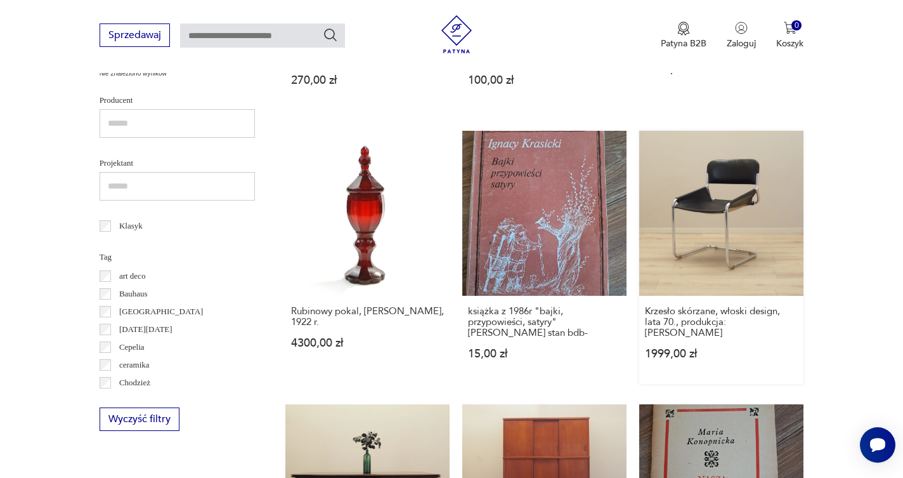
click at [639, 167] on link "Krzesło skórzane, włoski design, lata 70., produkcja: [GEOGRAPHIC_DATA] 1999,00…" at bounding box center [721, 257] width 164 height 252
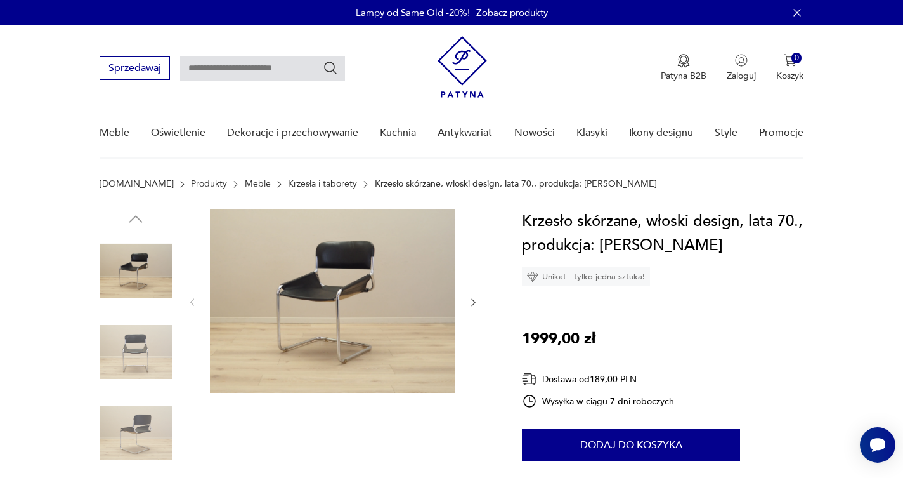
click at [473, 301] on icon "button" at bounding box center [473, 302] width 11 height 11
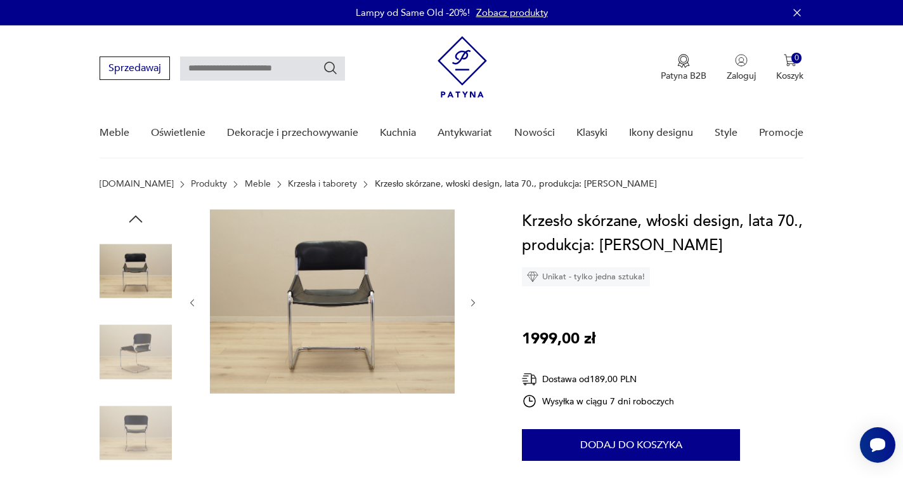
click at [473, 301] on icon "button" at bounding box center [473, 303] width 4 height 8
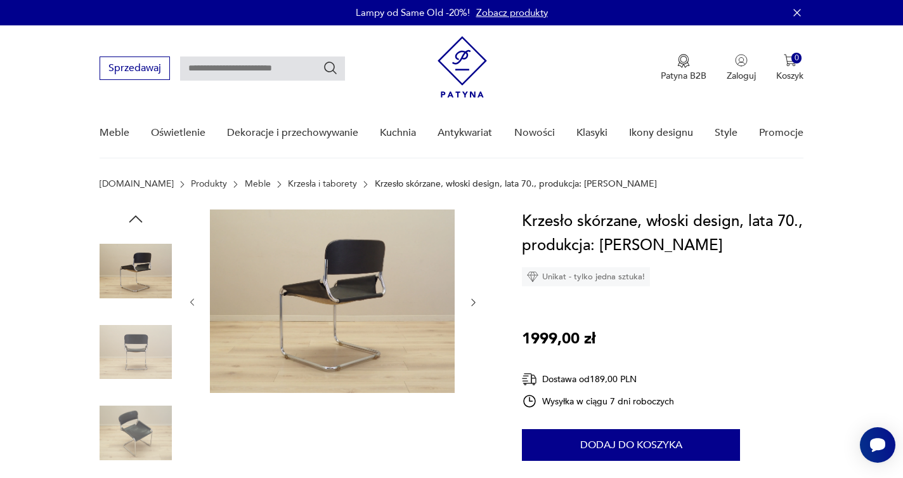
click at [473, 301] on icon "button" at bounding box center [473, 302] width 11 height 11
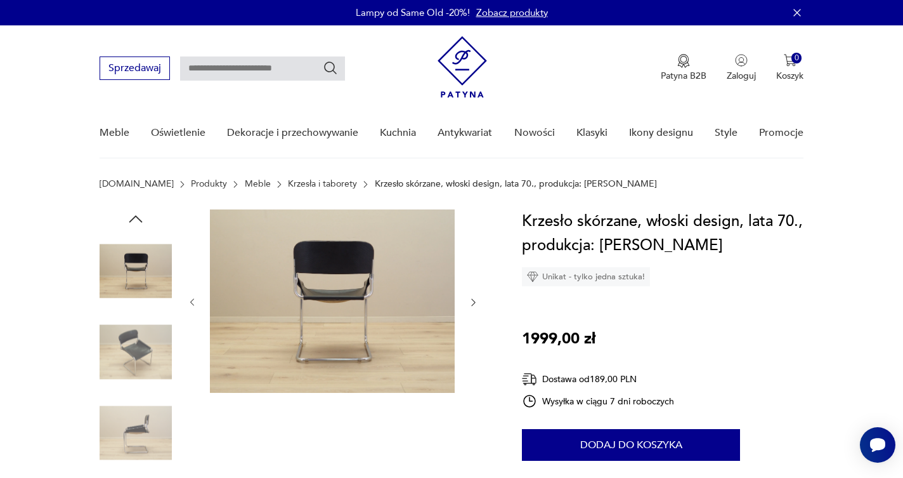
click at [473, 301] on icon "button" at bounding box center [473, 302] width 11 height 11
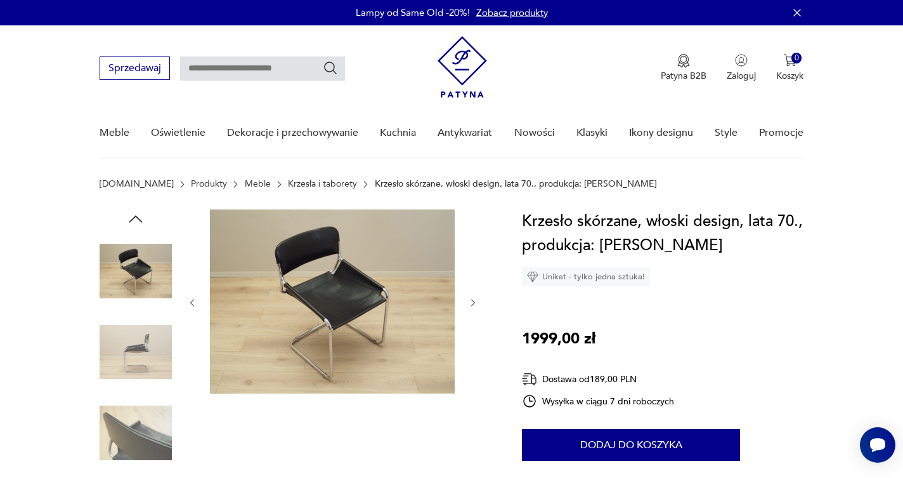
click at [473, 301] on icon "button" at bounding box center [473, 303] width 4 height 8
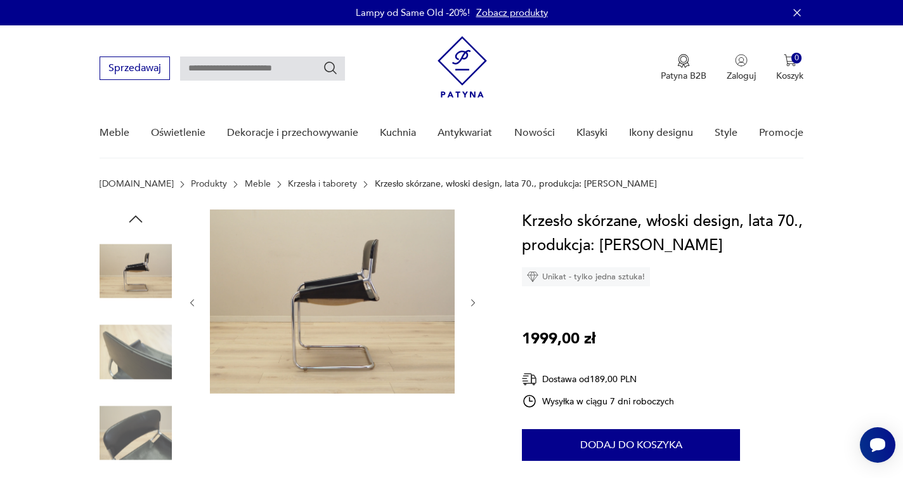
click at [342, 296] on img at bounding box center [332, 301] width 245 height 184
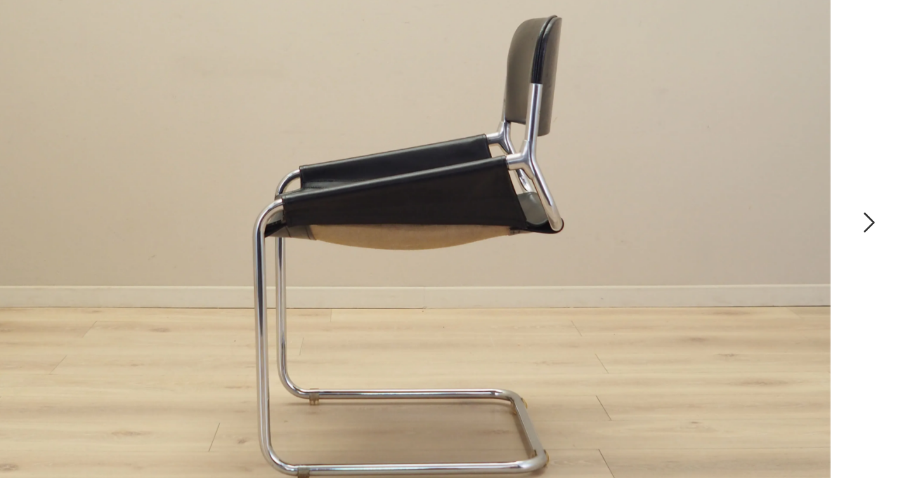
scroll to position [8, 0]
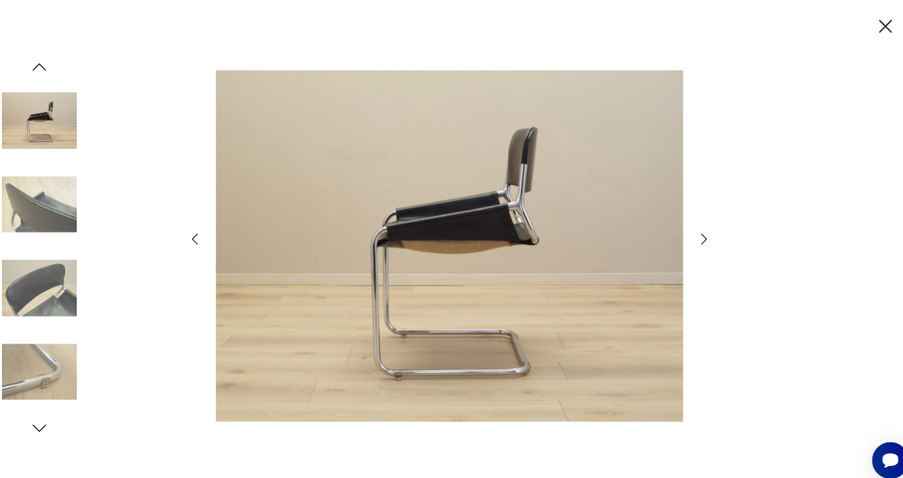
click at [690, 230] on icon "button" at bounding box center [697, 230] width 15 height 15
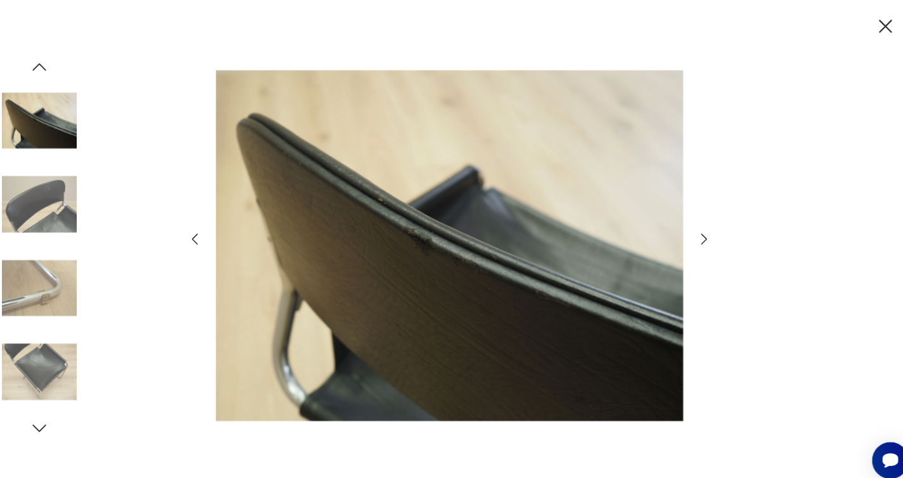
click at [690, 230] on icon "button" at bounding box center [697, 230] width 15 height 15
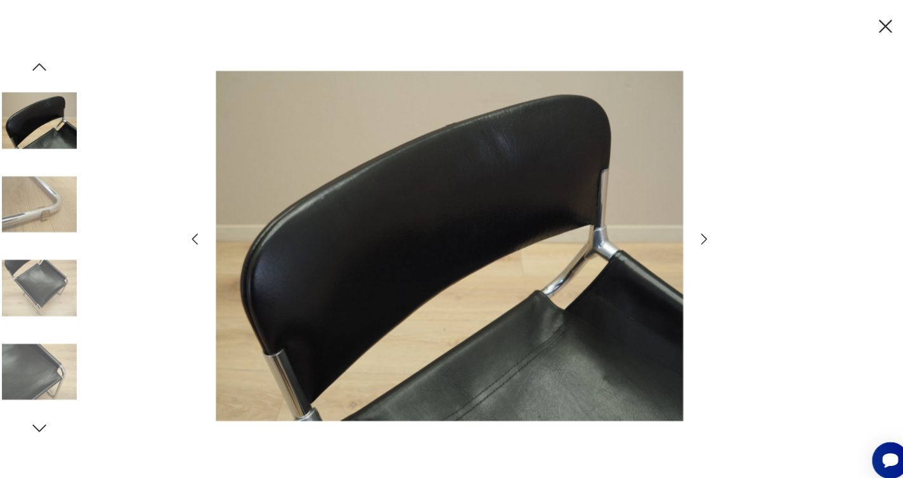
click at [690, 230] on icon "button" at bounding box center [697, 230] width 15 height 15
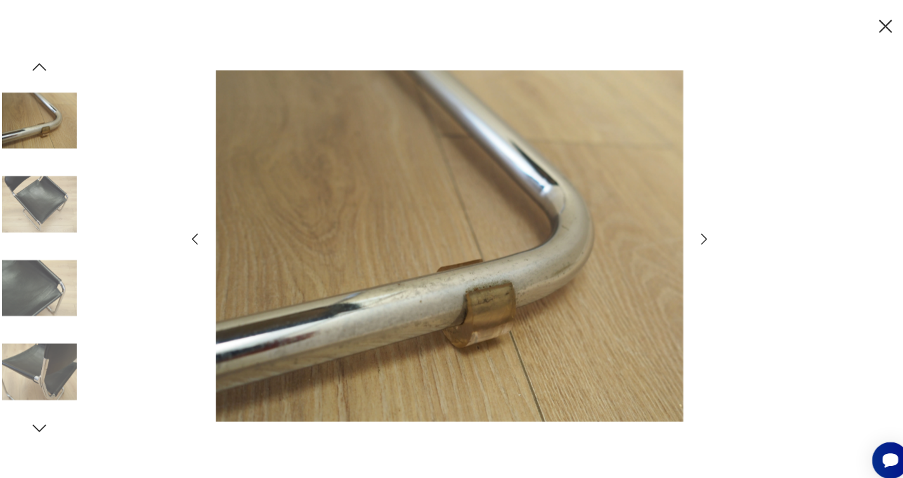
click at [690, 230] on icon "button" at bounding box center [697, 230] width 15 height 15
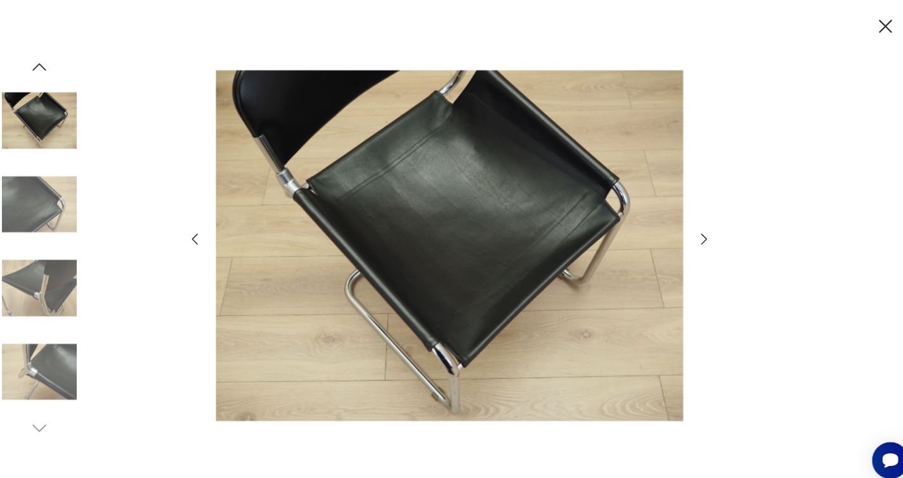
click at [690, 230] on icon "button" at bounding box center [697, 230] width 15 height 15
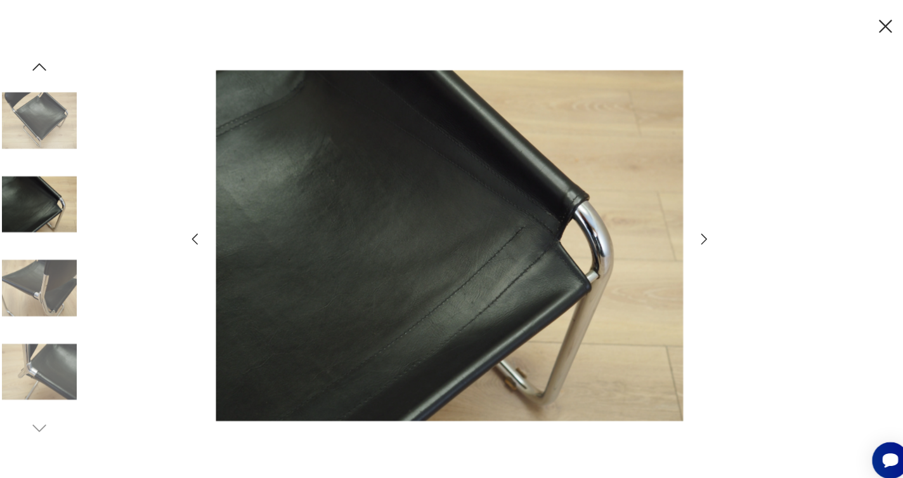
click at [690, 230] on icon "button" at bounding box center [697, 230] width 15 height 15
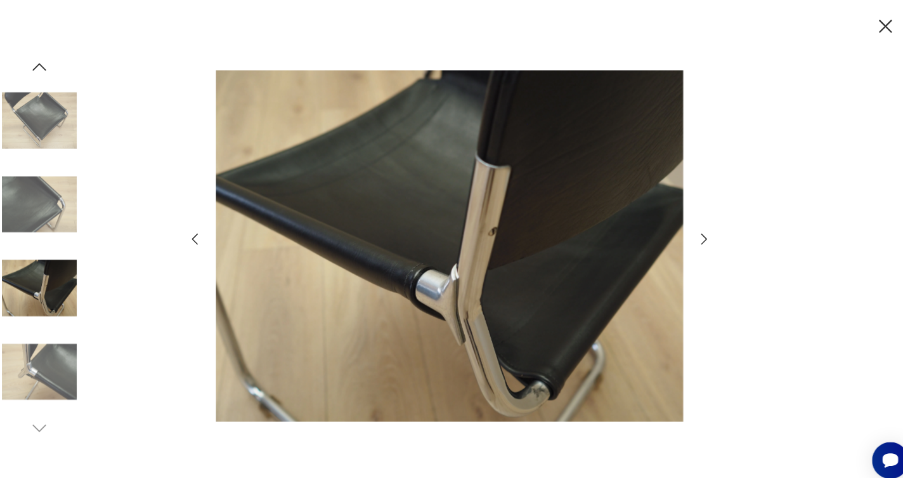
click at [690, 230] on icon "button" at bounding box center [697, 230] width 15 height 15
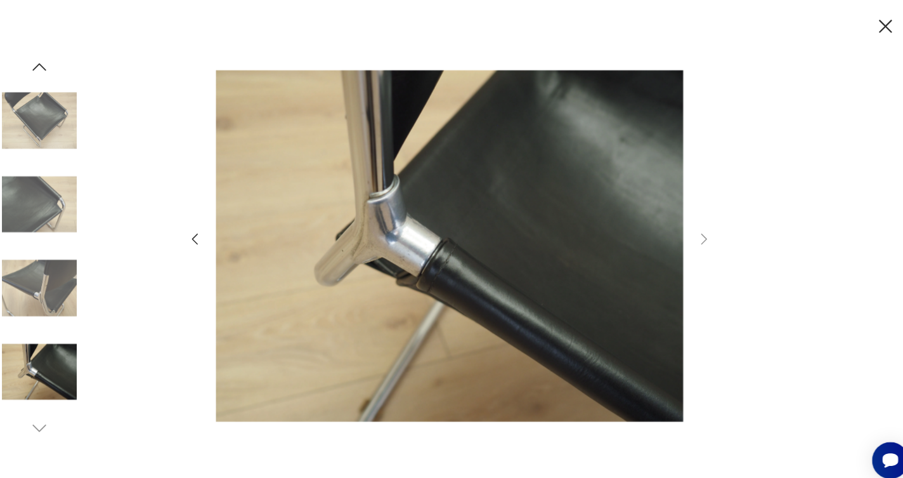
click at [862, 16] on icon "button" at bounding box center [873, 26] width 22 height 22
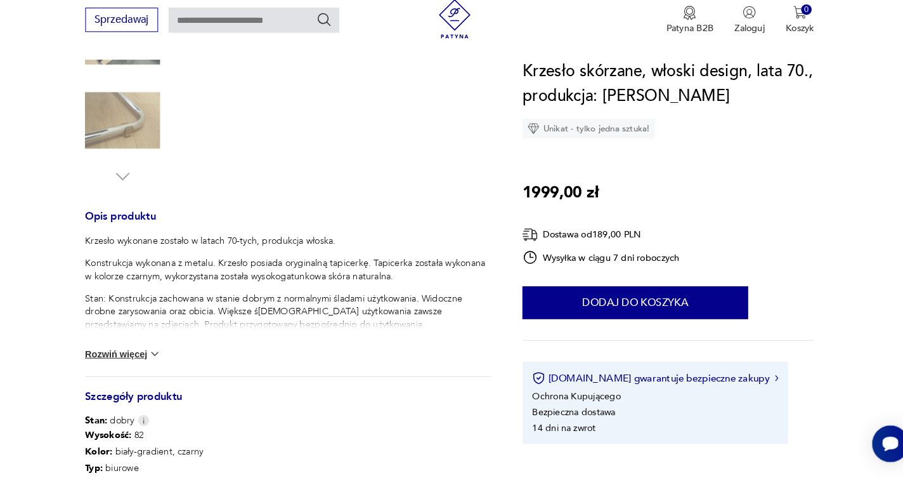
scroll to position [525, 0]
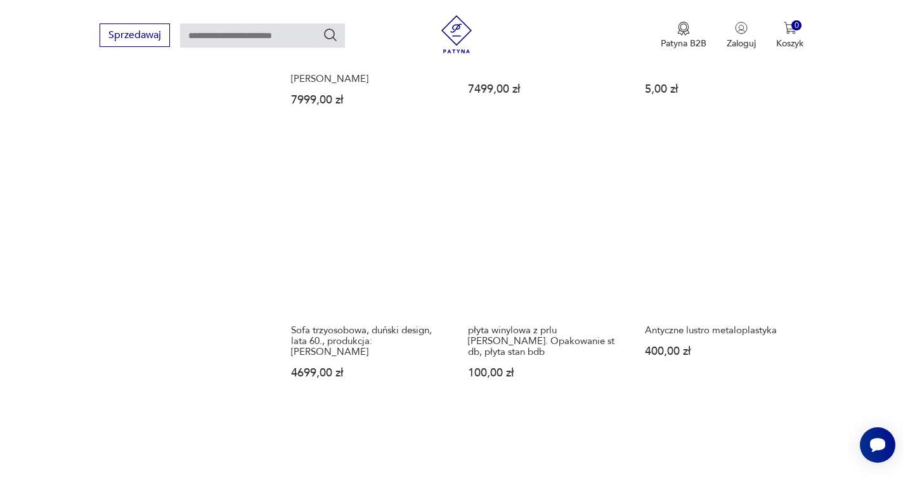
scroll to position [1068, 0]
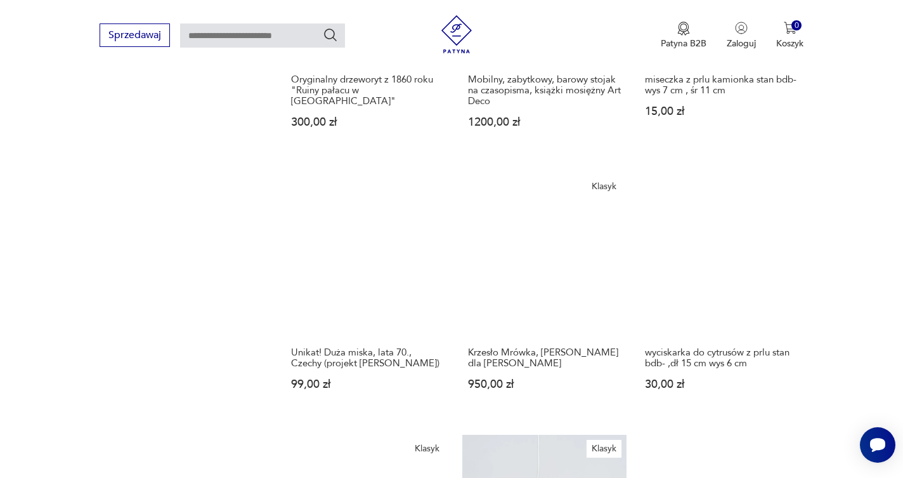
scroll to position [1061, 0]
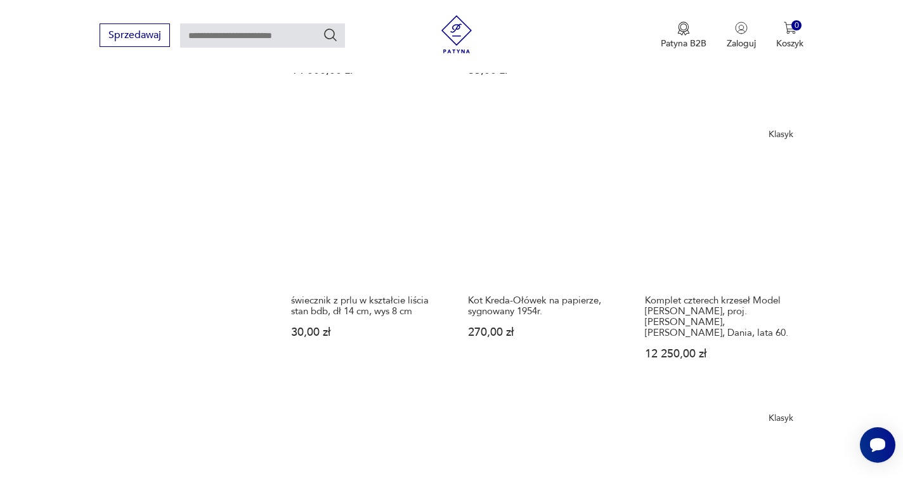
scroll to position [1079, 0]
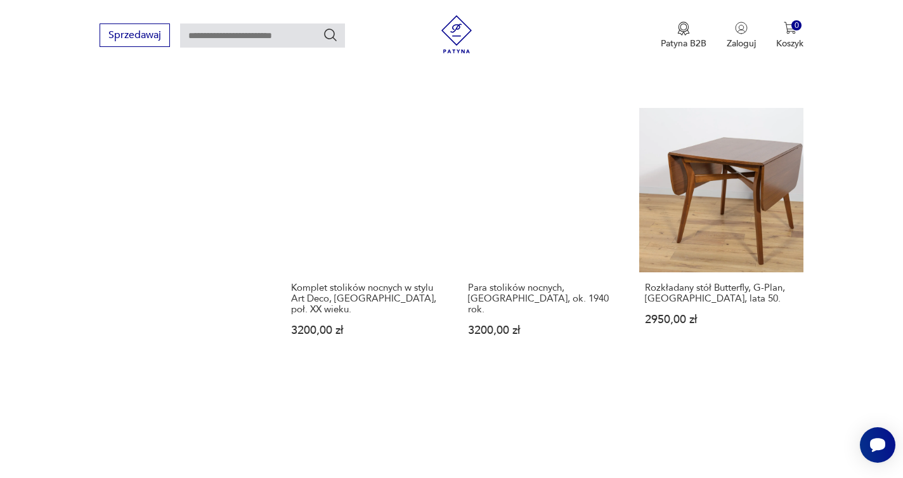
scroll to position [1142, 0]
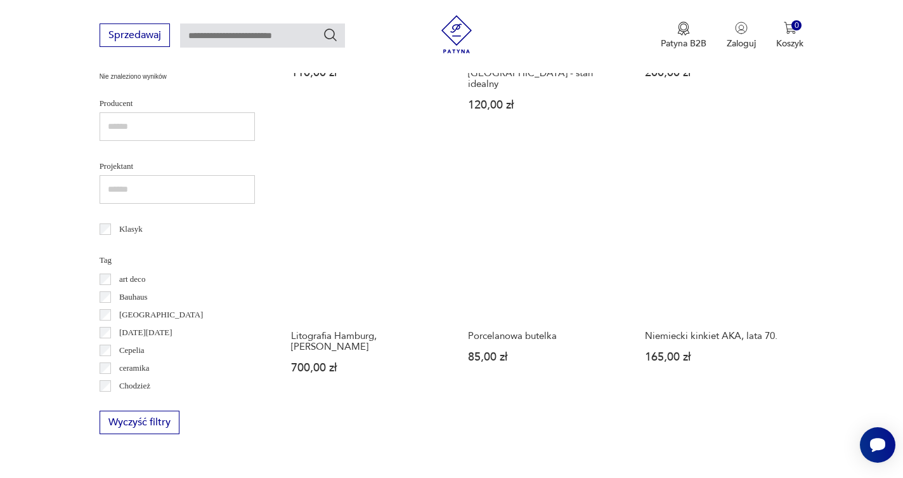
scroll to position [551, 0]
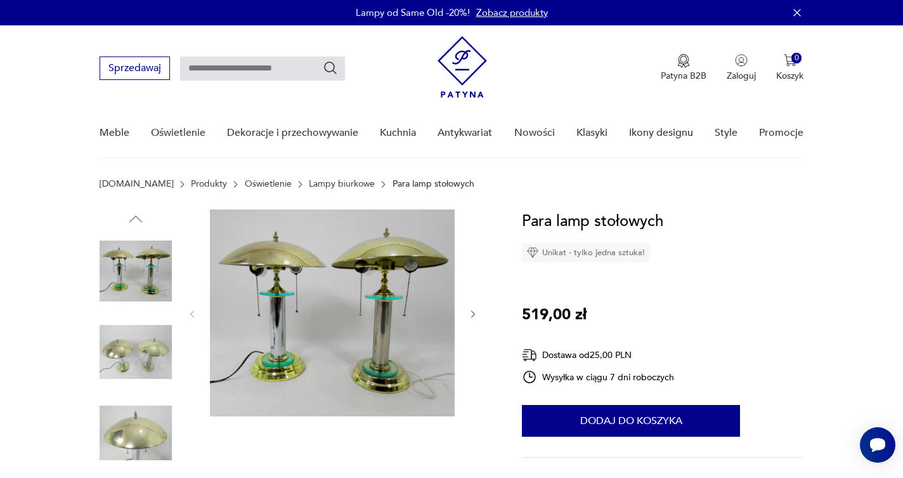
click at [350, 270] on img at bounding box center [332, 312] width 245 height 207
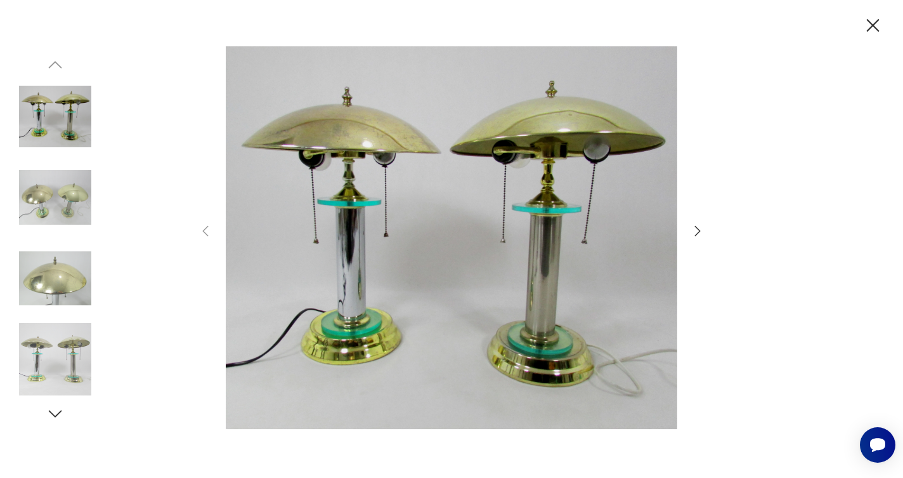
click at [695, 228] on icon "button" at bounding box center [697, 230] width 15 height 15
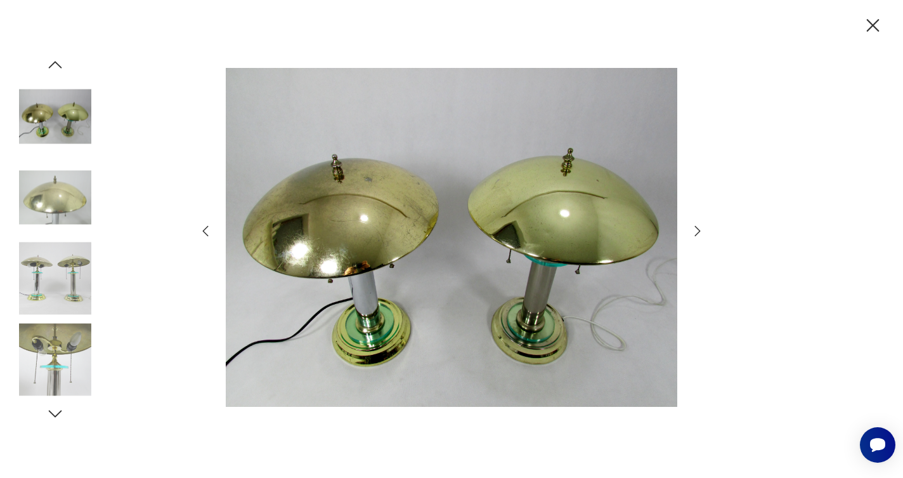
click at [695, 228] on icon "button" at bounding box center [697, 230] width 15 height 15
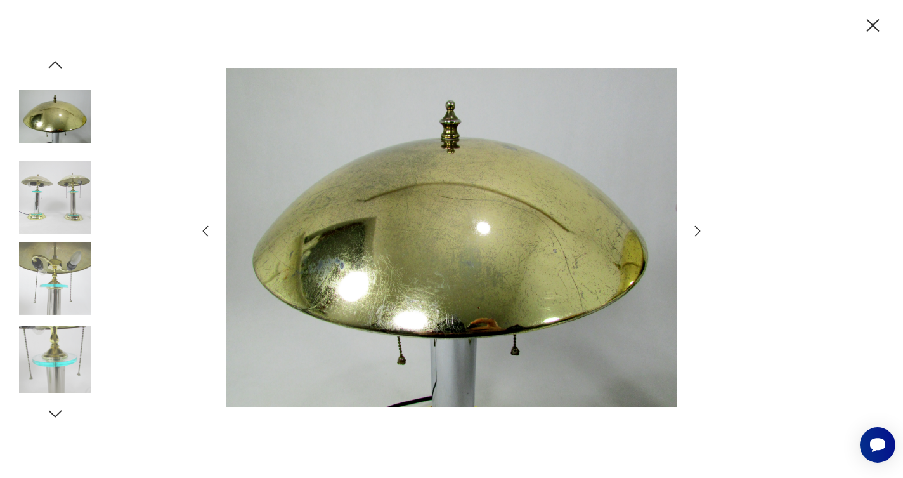
click at [695, 228] on icon "button" at bounding box center [697, 230] width 15 height 15
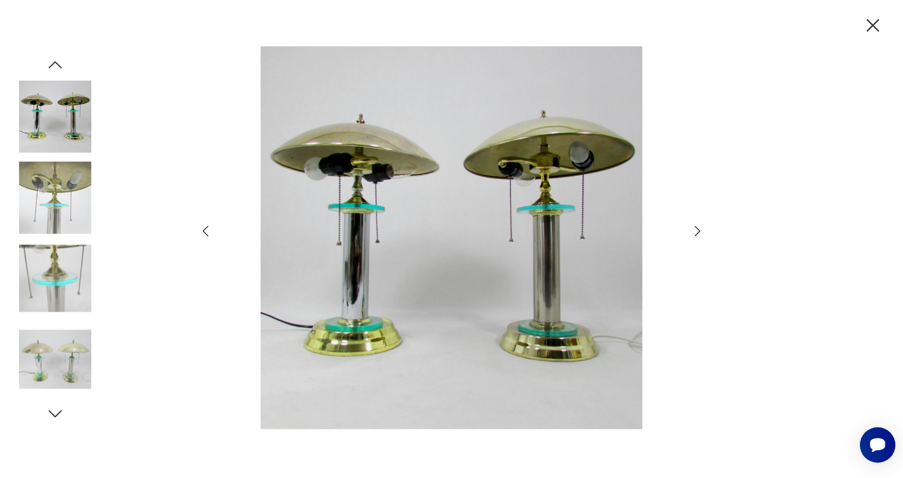
click at [695, 228] on icon "button" at bounding box center [697, 230] width 15 height 15
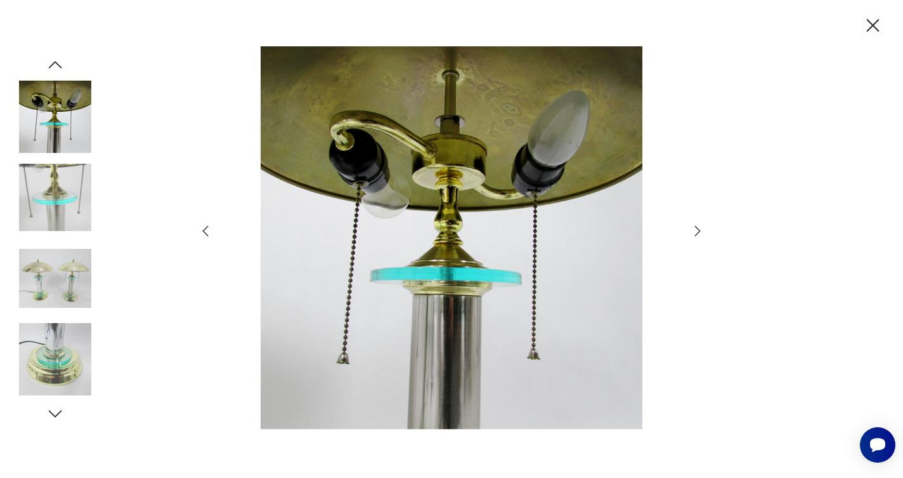
click at [877, 23] on icon "button" at bounding box center [873, 26] width 22 height 22
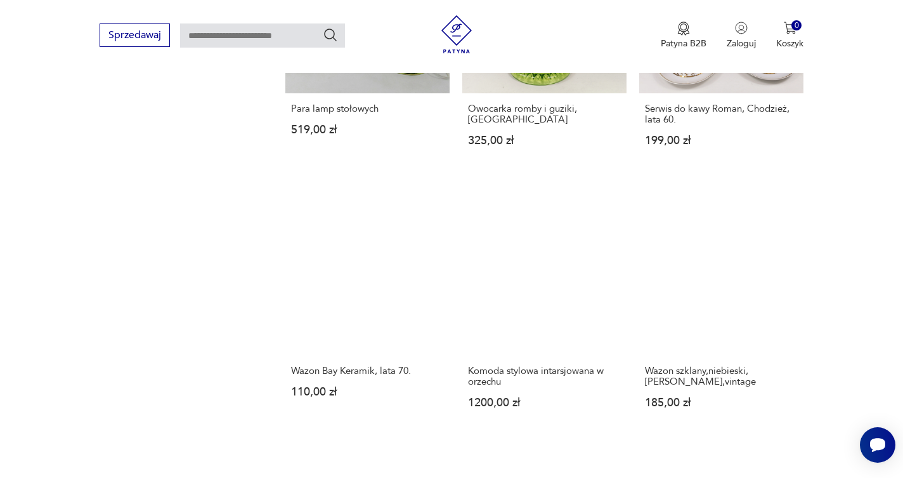
scroll to position [1214, 0]
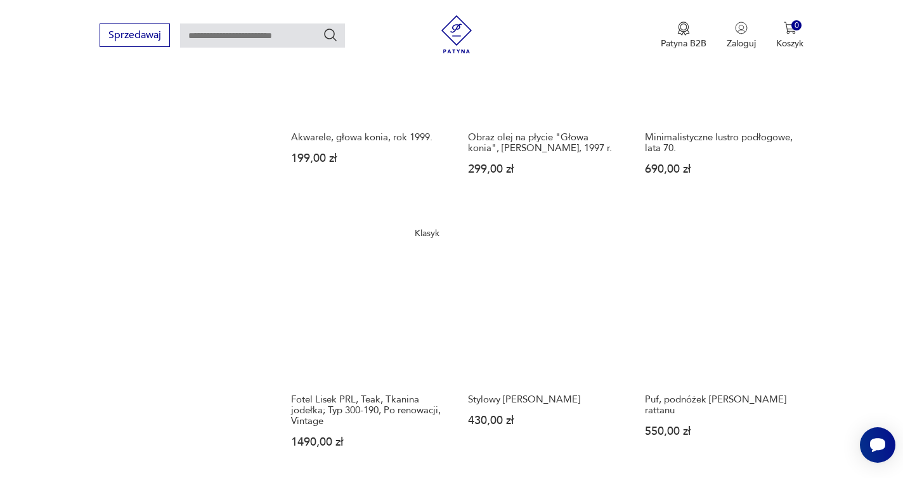
scroll to position [1002, 0]
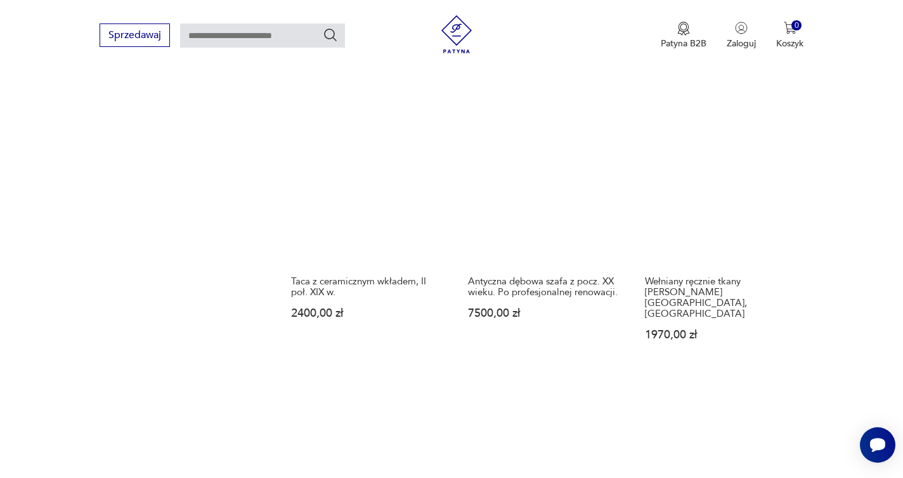
scroll to position [1110, 0]
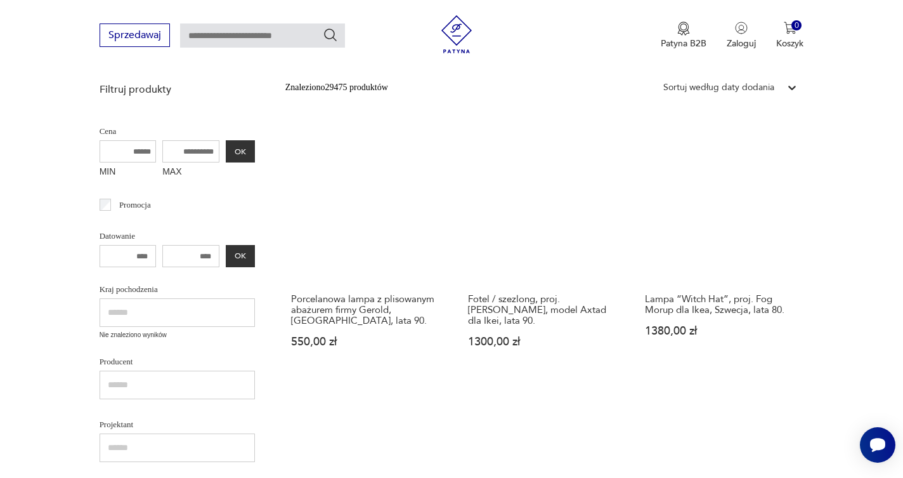
scroll to position [296, 0]
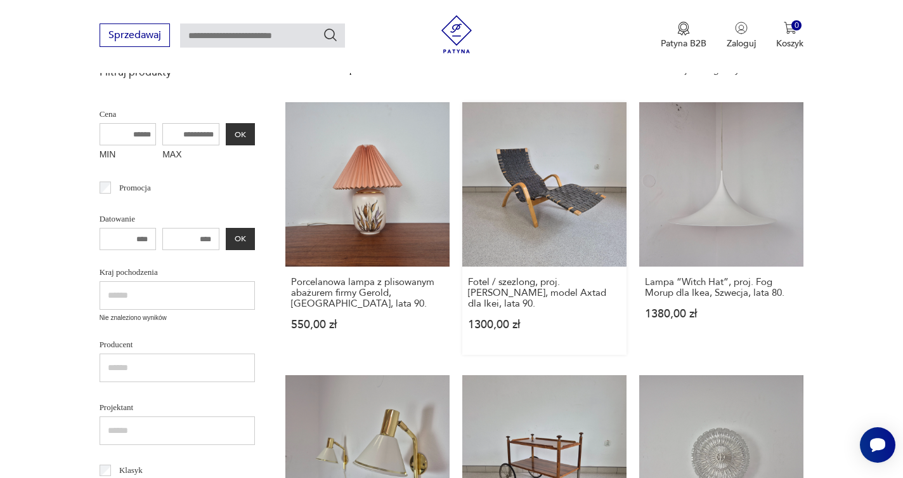
click at [462, 166] on link "Fotel / szezlong, proj. [PERSON_NAME], model Axtad dla Ikei, lata 90. 1300,00 zł" at bounding box center [544, 228] width 164 height 252
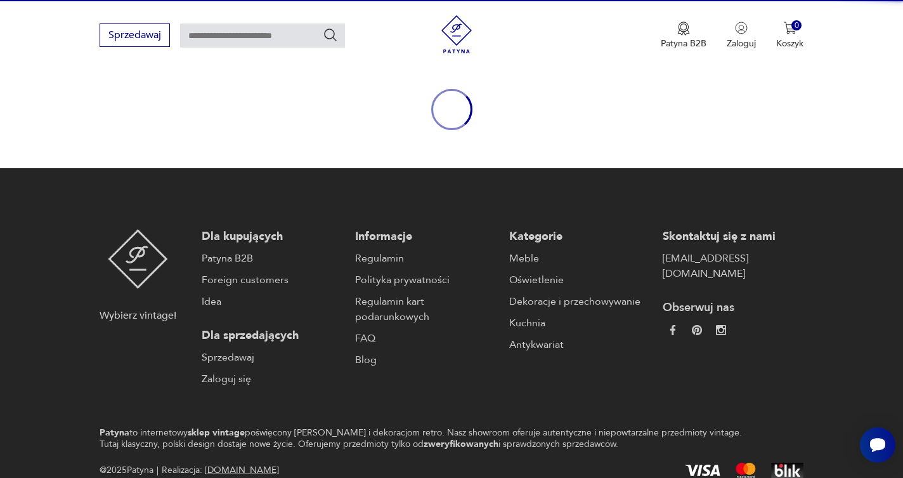
scroll to position [37, 0]
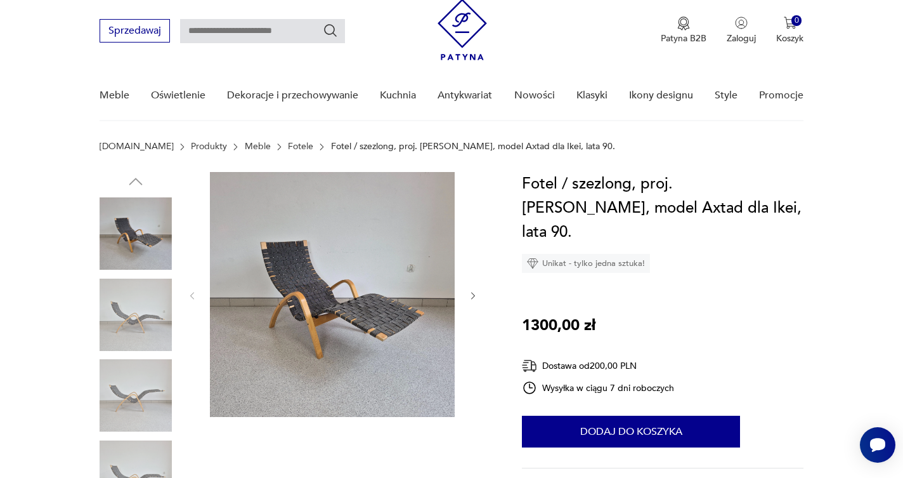
click at [351, 162] on section "[DOMAIN_NAME] Produkty Meble Fotele Fotel / szezlong, proj. [PERSON_NAME], mode…" at bounding box center [451, 156] width 903 height 30
click at [371, 149] on p "Fotel / szezlong, proj. [PERSON_NAME], model Axtad dla Ikei, lata 90." at bounding box center [473, 146] width 284 height 10
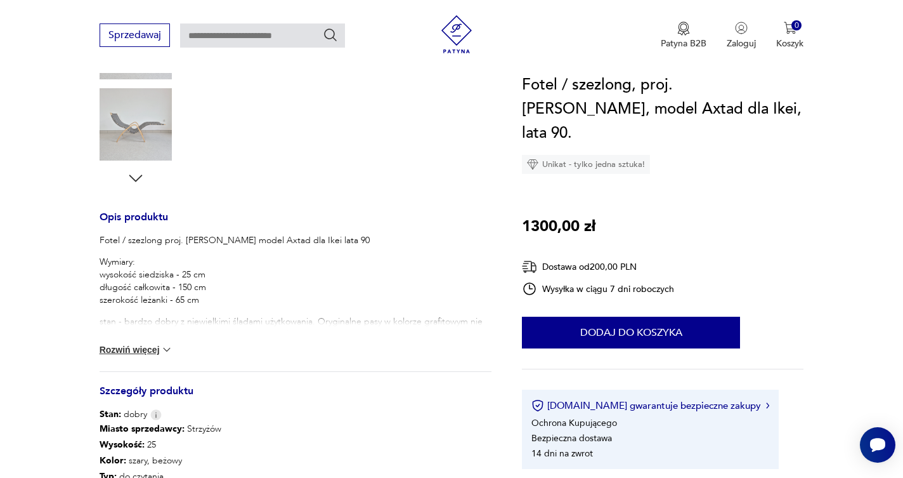
scroll to position [393, 0]
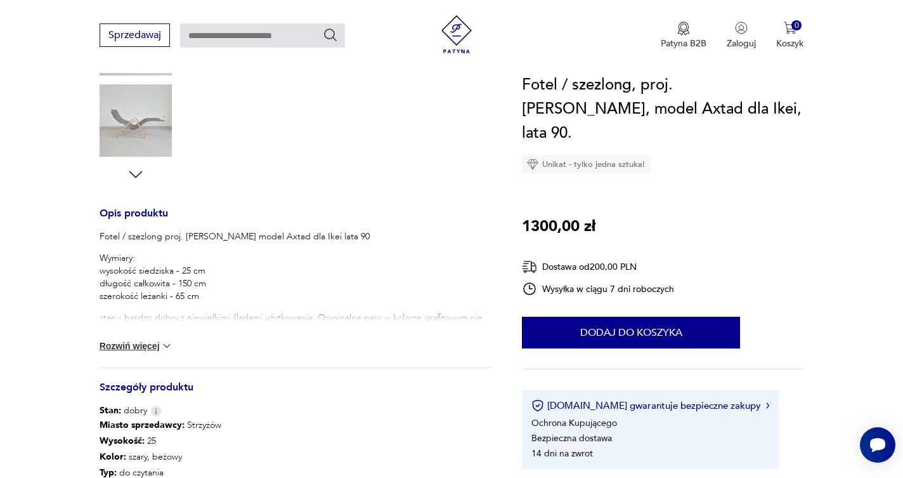
click at [150, 348] on button "Rozwiń więcej" at bounding box center [137, 345] width 74 height 13
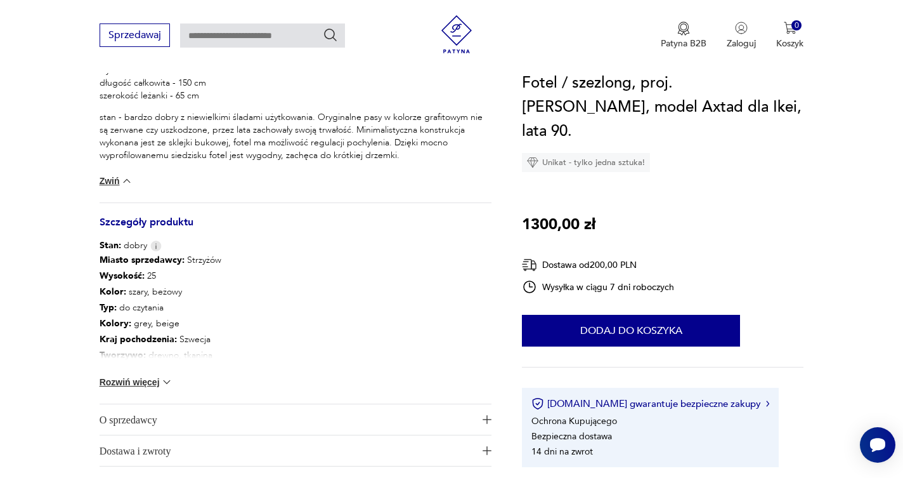
scroll to position [597, 0]
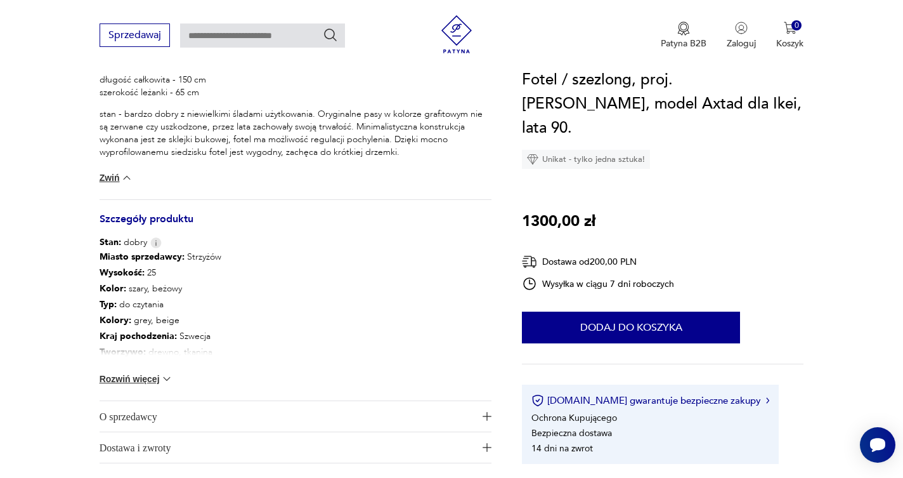
click at [143, 379] on button "Rozwiń więcej" at bounding box center [137, 378] width 74 height 13
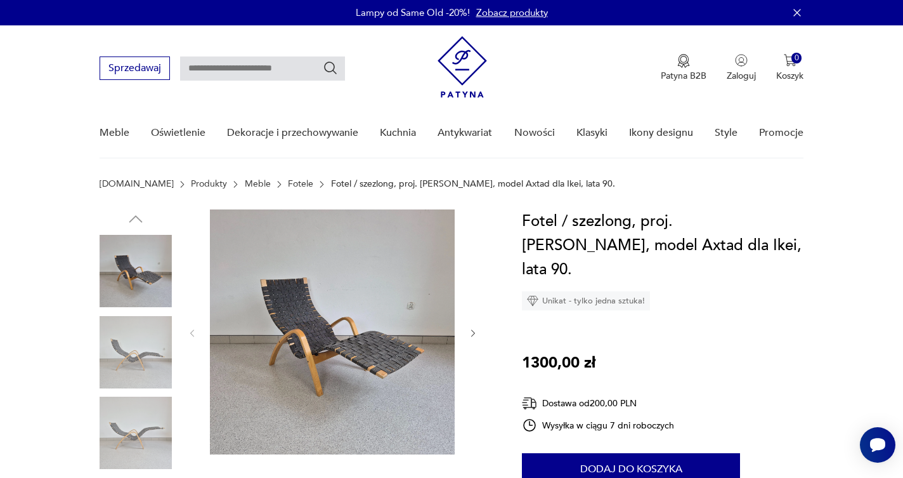
scroll to position [0, 0]
click at [295, 354] on img at bounding box center [332, 331] width 245 height 245
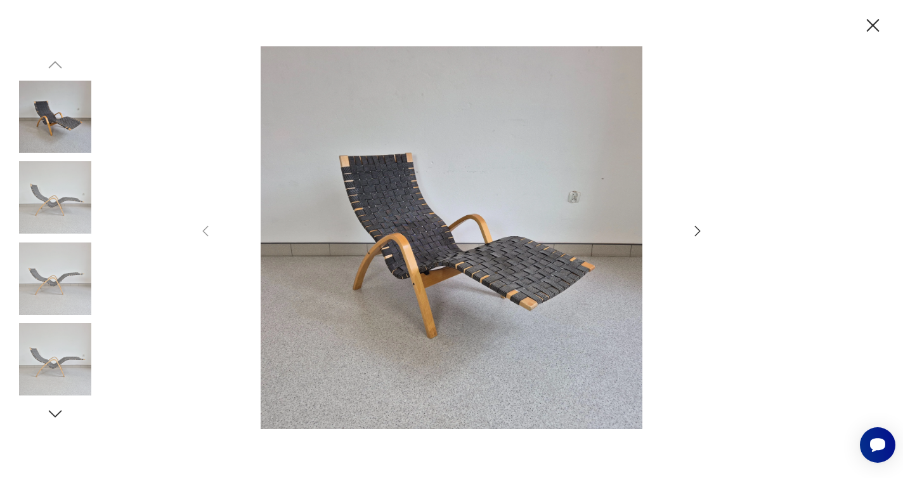
click at [515, 254] on img at bounding box center [452, 237] width 452 height 382
click at [697, 230] on icon "button" at bounding box center [697, 230] width 15 height 15
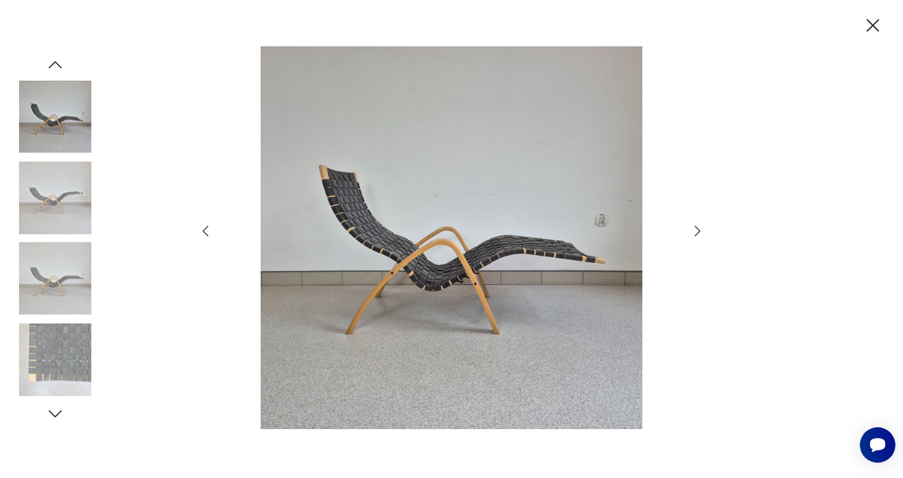
click at [697, 230] on icon "button" at bounding box center [697, 230] width 15 height 15
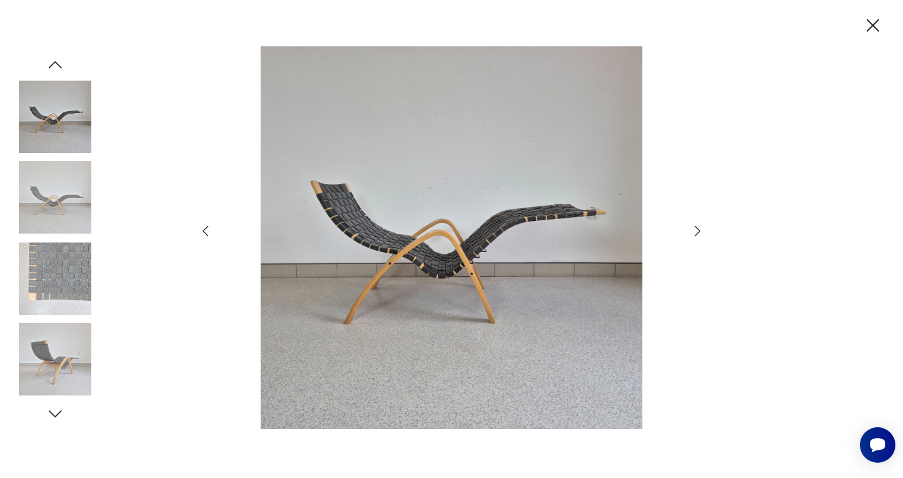
click at [697, 230] on icon "button" at bounding box center [697, 230] width 15 height 15
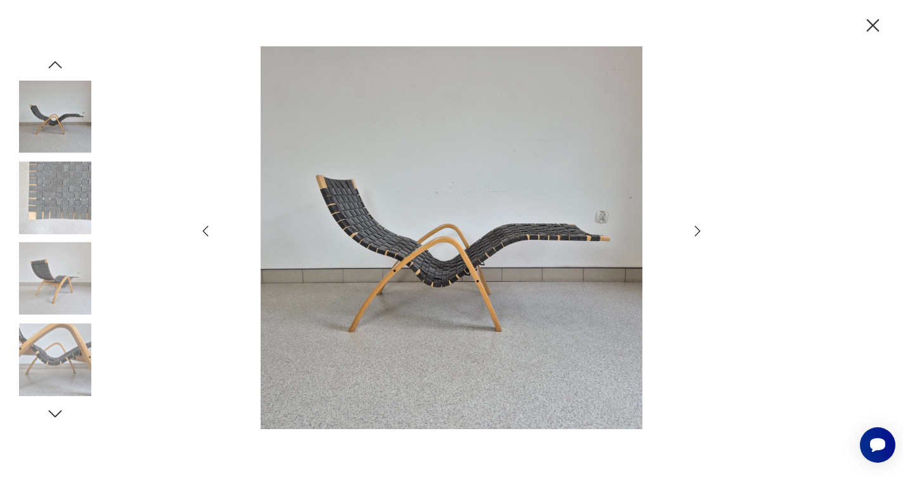
click at [204, 226] on icon "button" at bounding box center [205, 230] width 15 height 15
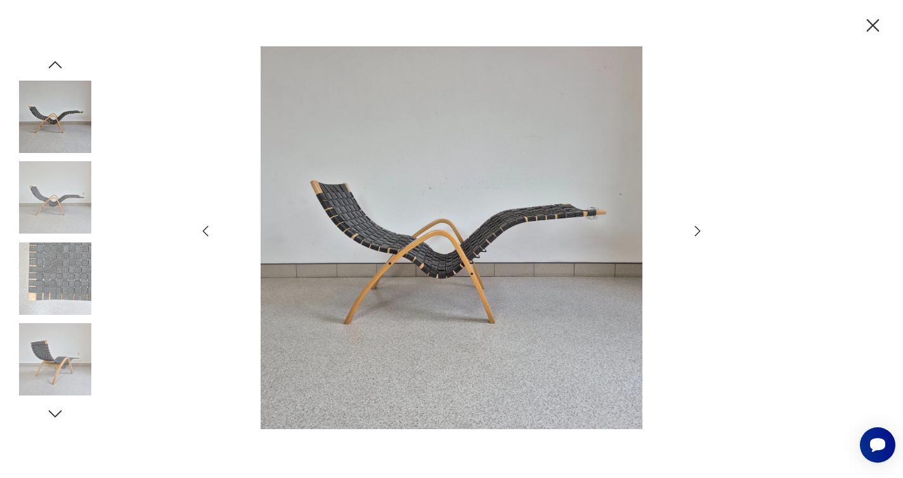
click at [697, 231] on icon "button" at bounding box center [697, 230] width 15 height 15
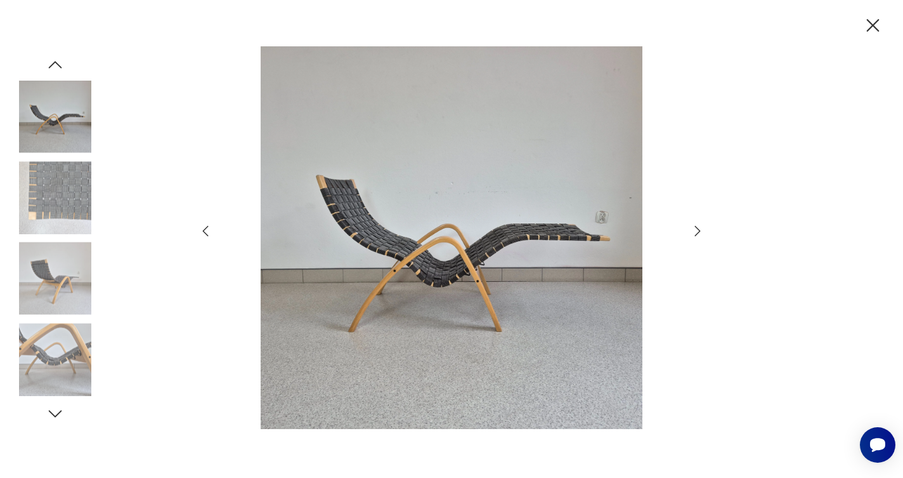
click at [697, 231] on icon "button" at bounding box center [697, 230] width 15 height 15
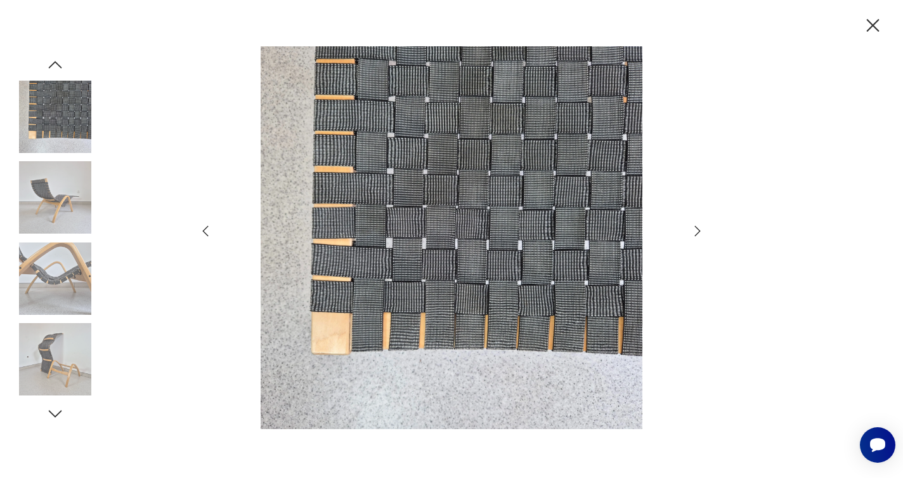
click at [697, 231] on icon "button" at bounding box center [697, 230] width 15 height 15
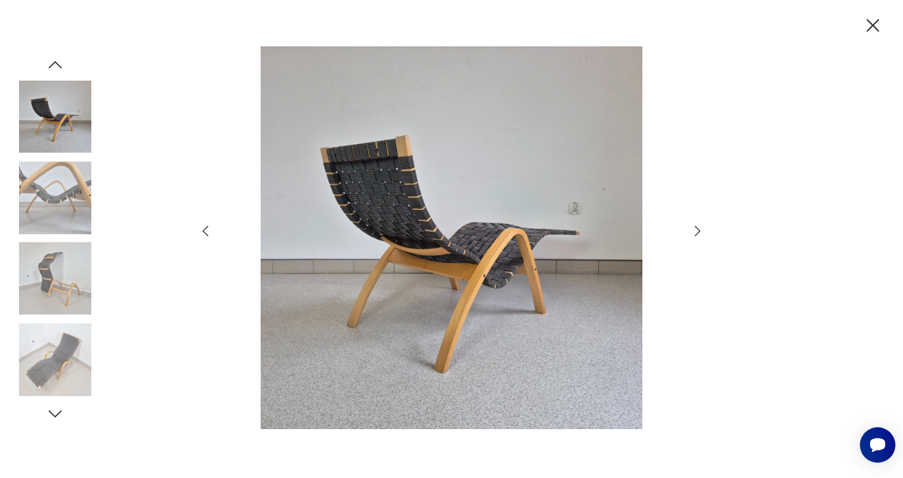
click at [697, 231] on icon "button" at bounding box center [697, 230] width 15 height 15
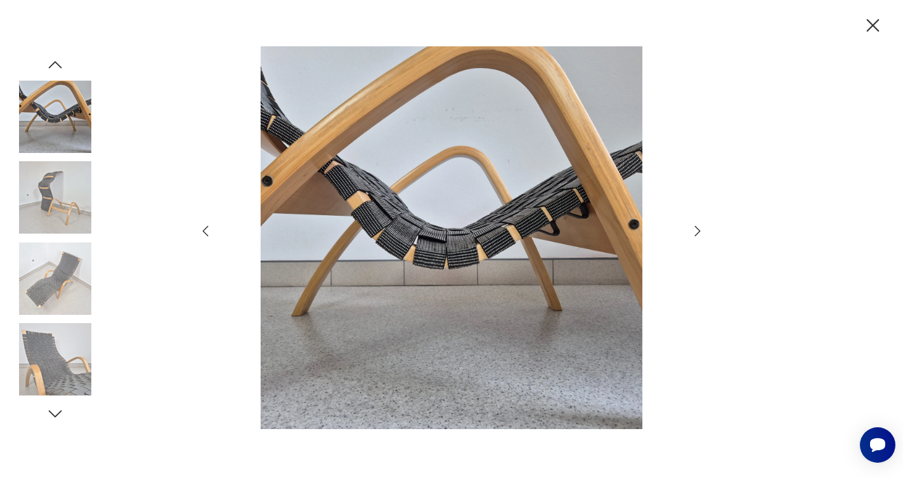
click at [697, 231] on icon "button" at bounding box center [697, 230] width 15 height 15
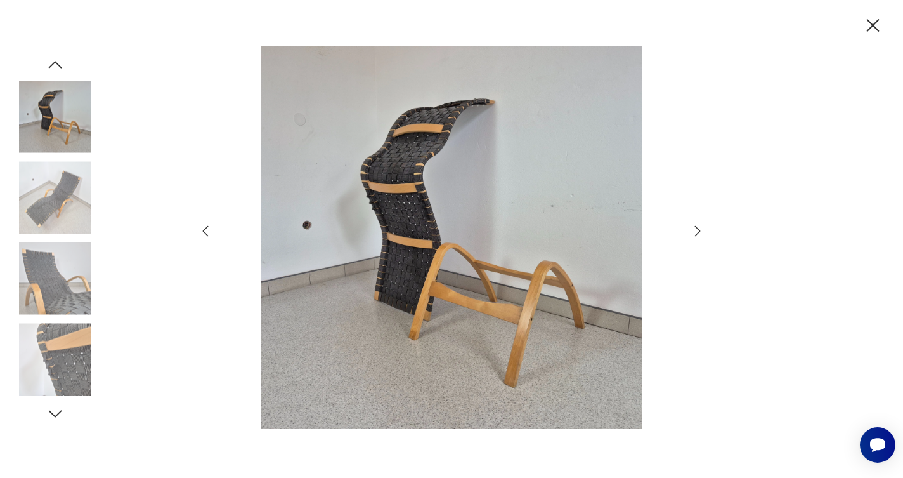
click at [697, 231] on icon "button" at bounding box center [697, 230] width 15 height 15
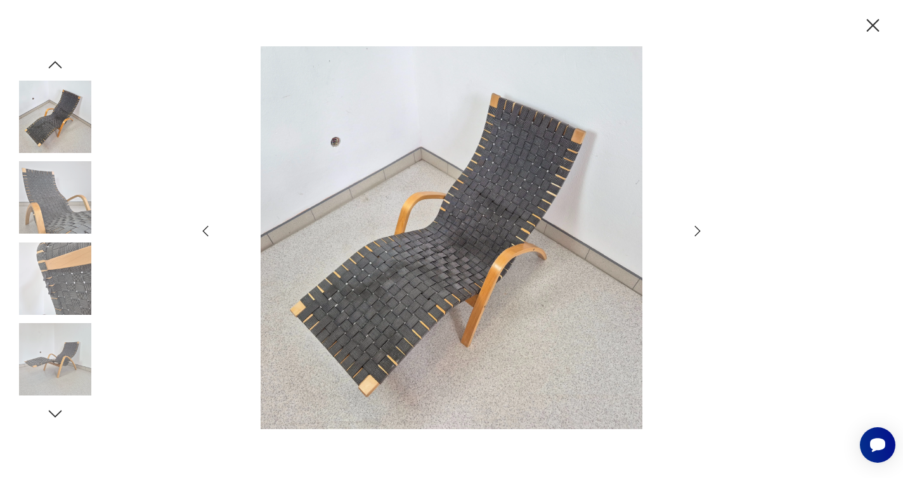
click at [697, 231] on icon "button" at bounding box center [697, 230] width 15 height 15
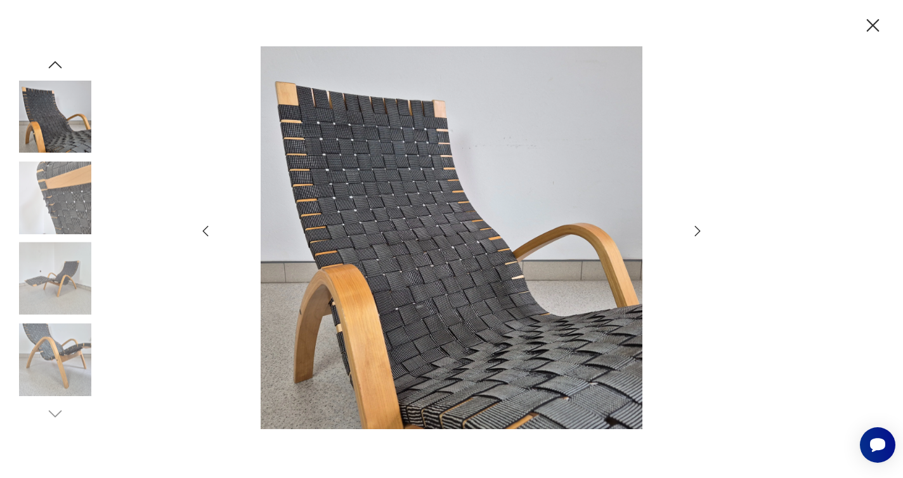
click at [697, 231] on icon "button" at bounding box center [697, 230] width 15 height 15
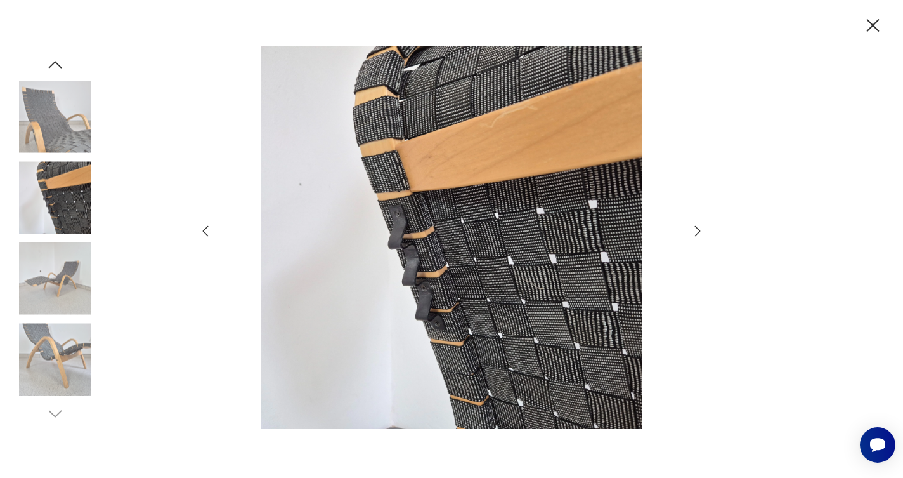
click at [697, 232] on icon "button" at bounding box center [697, 230] width 15 height 15
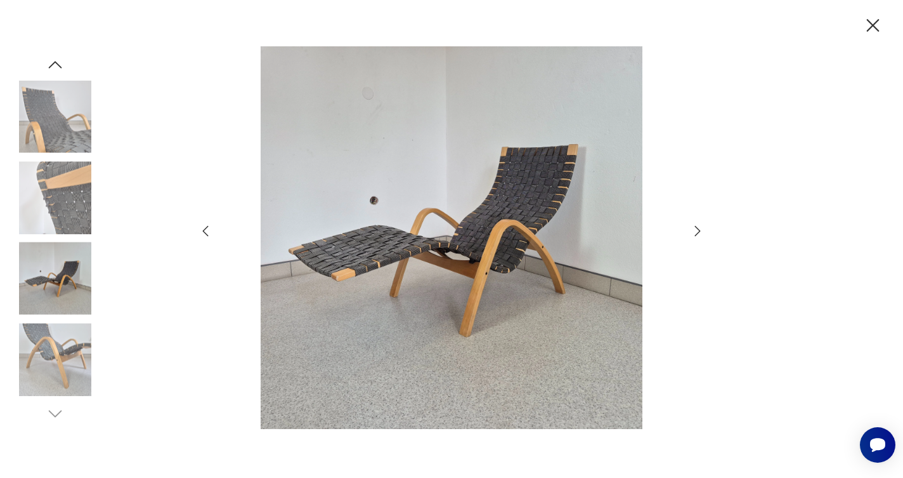
click at [697, 232] on icon "button" at bounding box center [697, 230] width 15 height 15
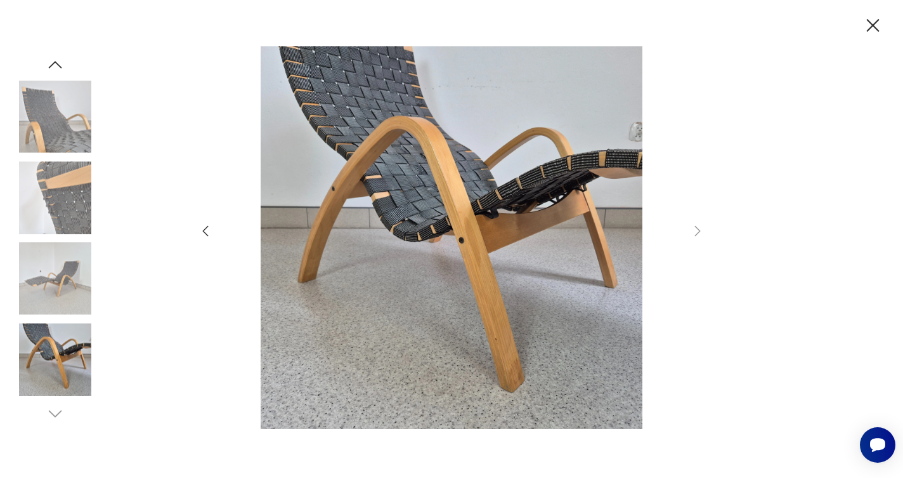
click at [875, 21] on icon "button" at bounding box center [873, 26] width 22 height 22
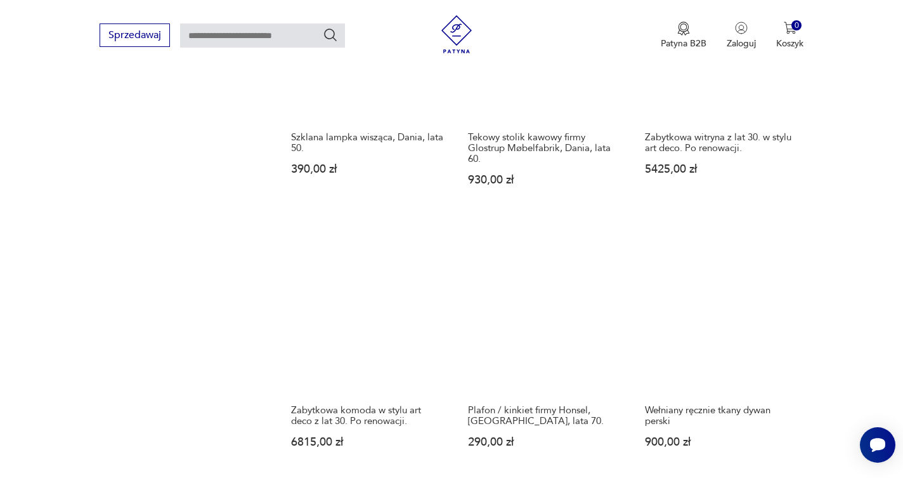
scroll to position [1021, 0]
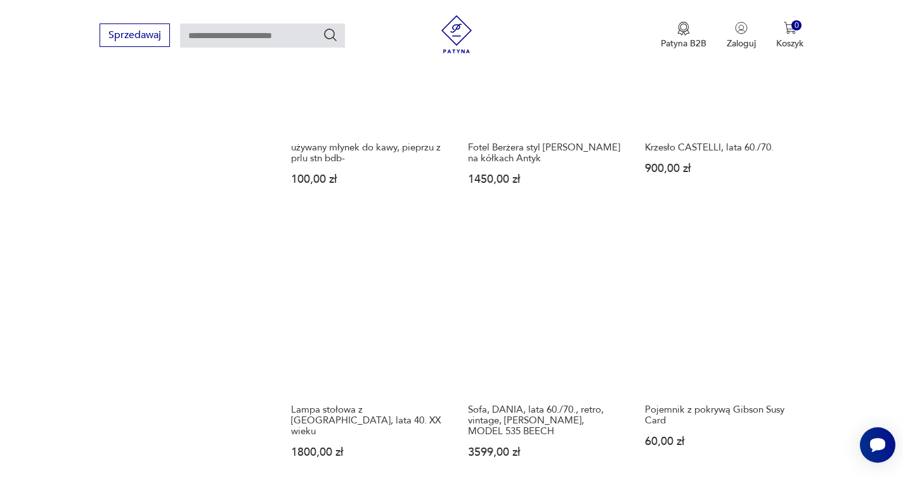
scroll to position [1001, 0]
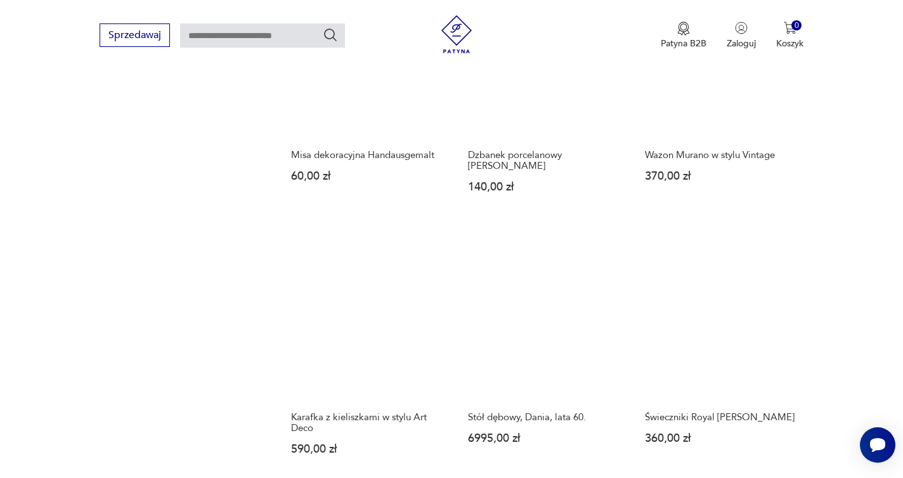
scroll to position [977, 0]
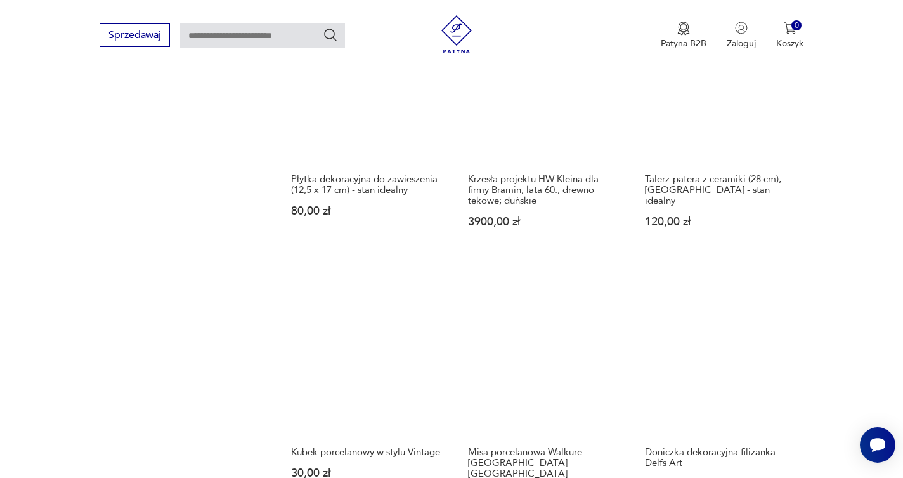
scroll to position [976, 0]
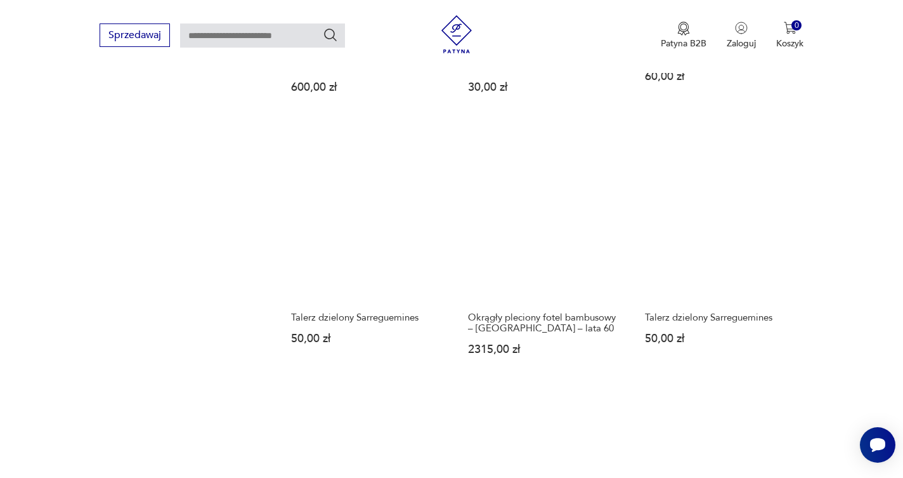
scroll to position [1169, 0]
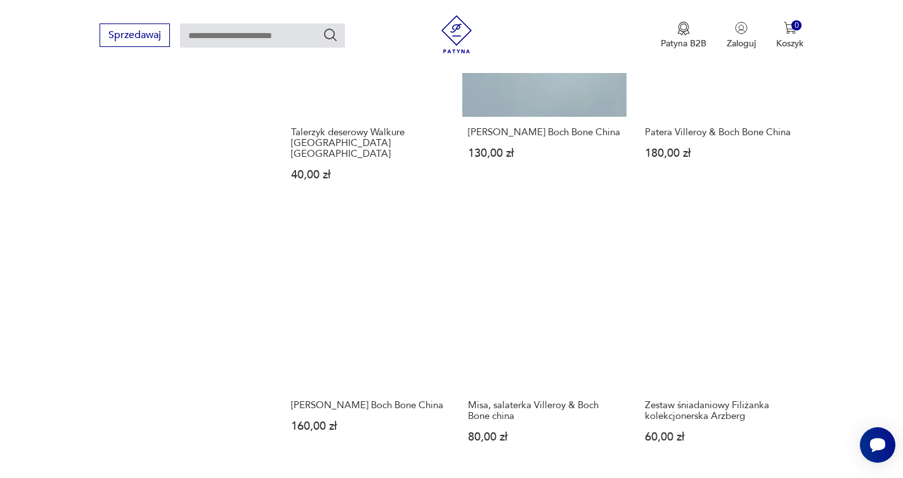
scroll to position [1010, 0]
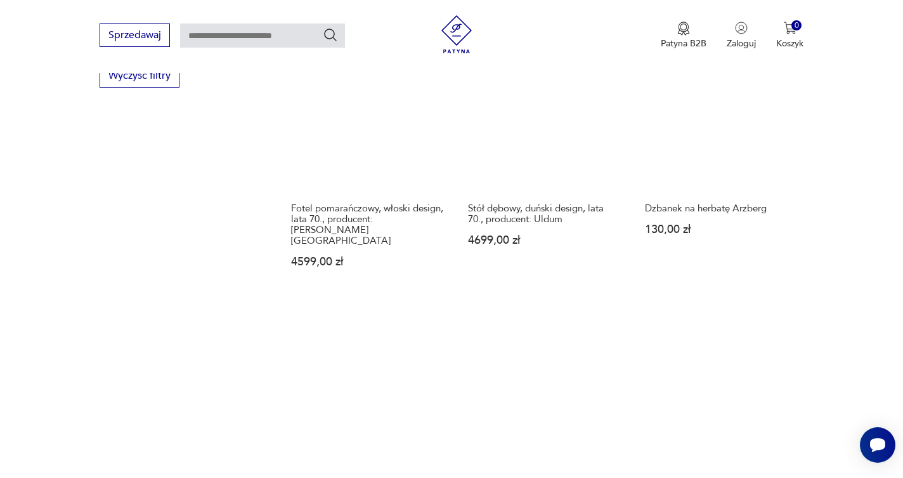
scroll to position [938, 0]
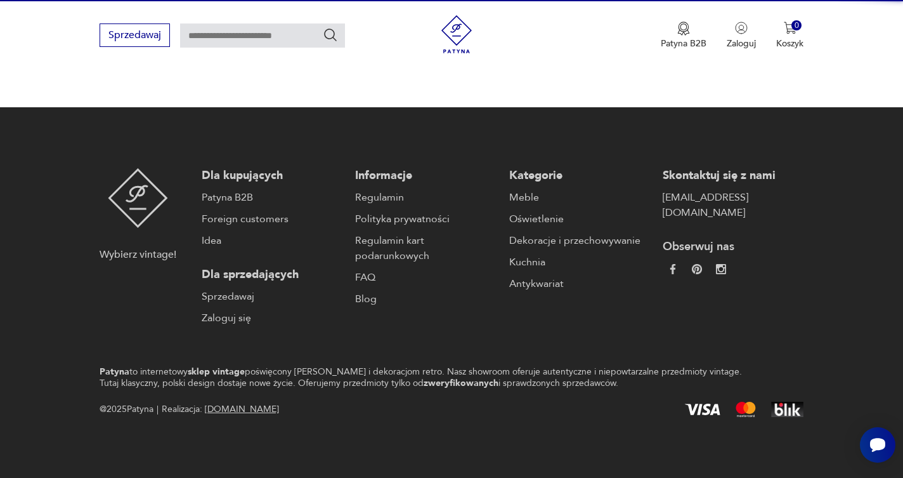
scroll to position [114, 0]
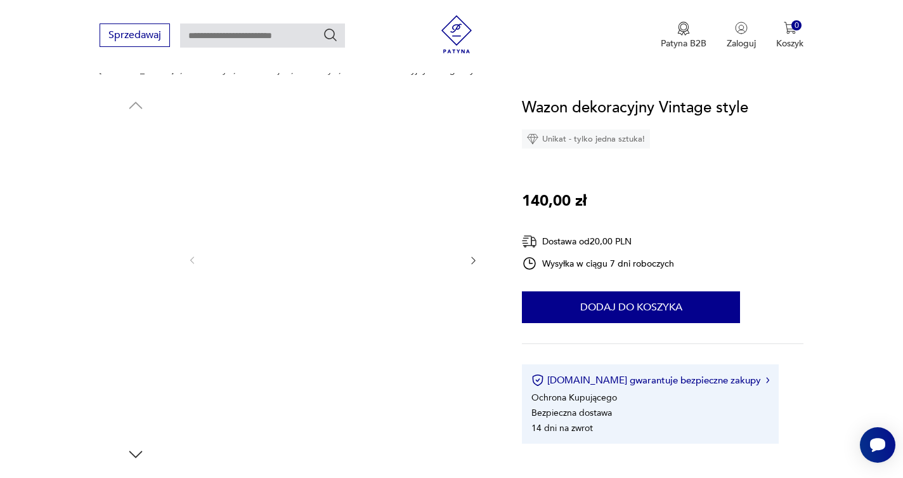
click at [136, 151] on img at bounding box center [136, 157] width 72 height 72
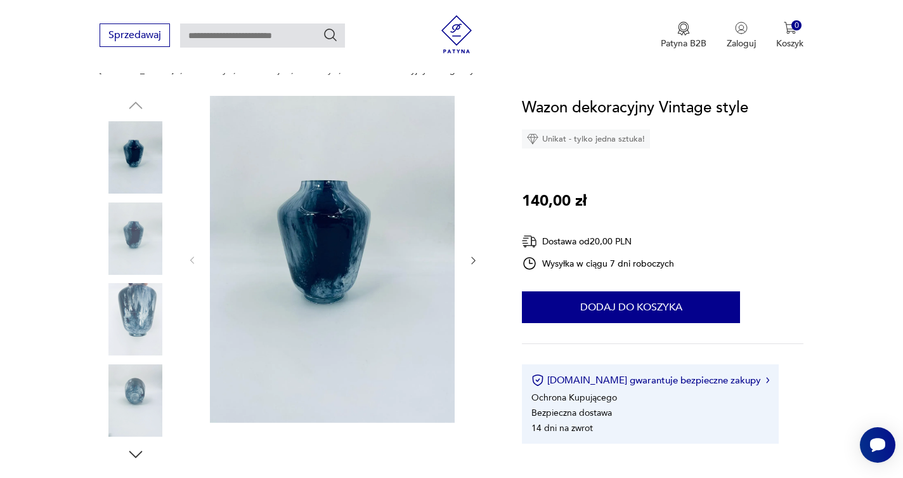
click at [131, 228] on img at bounding box center [136, 238] width 72 height 72
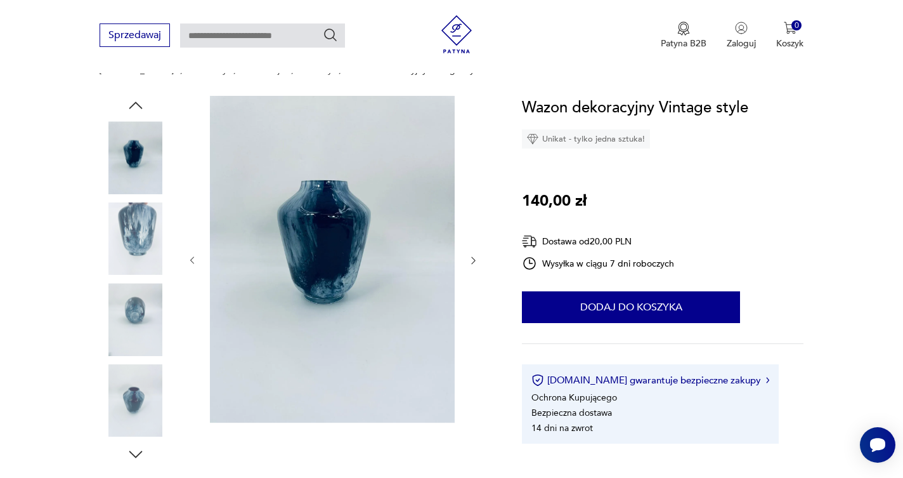
click at [140, 149] on img at bounding box center [136, 157] width 72 height 72
click at [131, 231] on img at bounding box center [136, 238] width 72 height 72
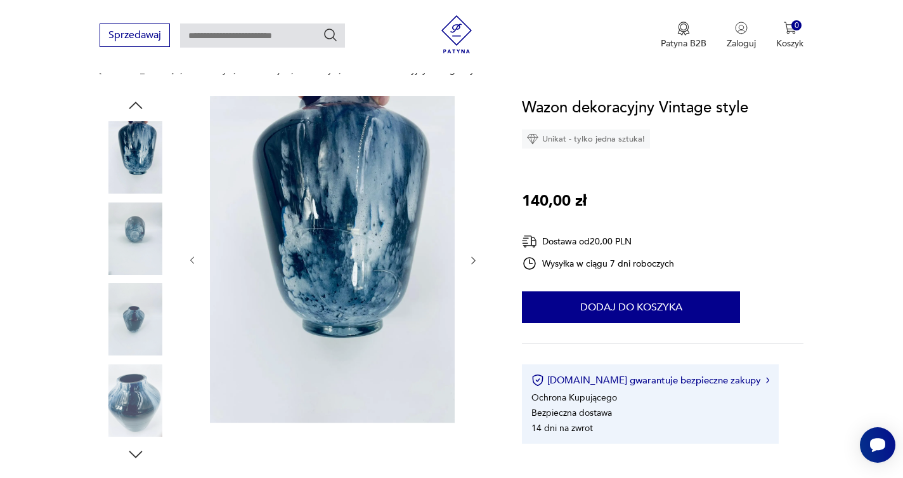
click at [138, 173] on img at bounding box center [136, 157] width 72 height 72
click at [131, 235] on img at bounding box center [136, 238] width 72 height 72
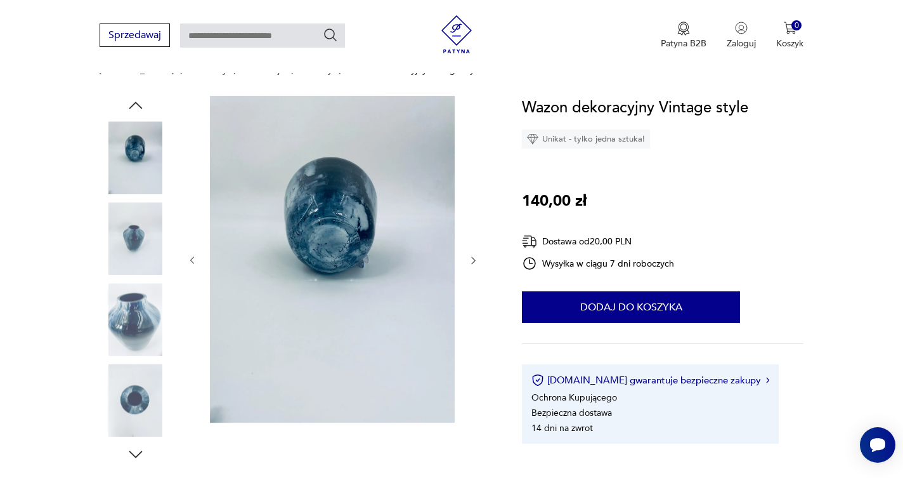
click at [128, 311] on img at bounding box center [136, 319] width 72 height 72
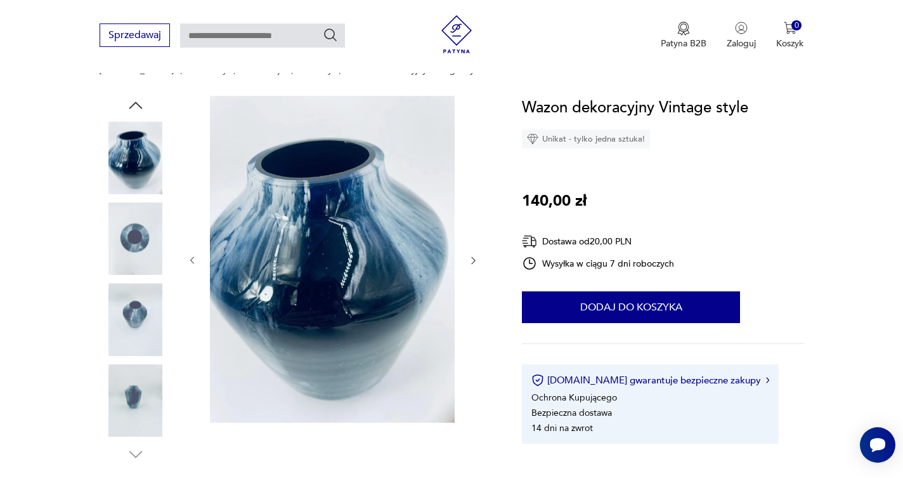
click at [138, 214] on img at bounding box center [136, 238] width 72 height 72
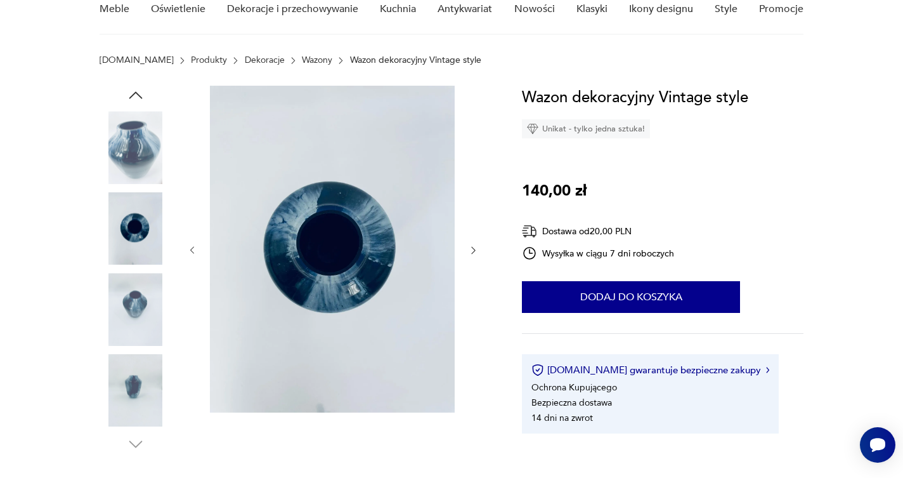
scroll to position [141, 0]
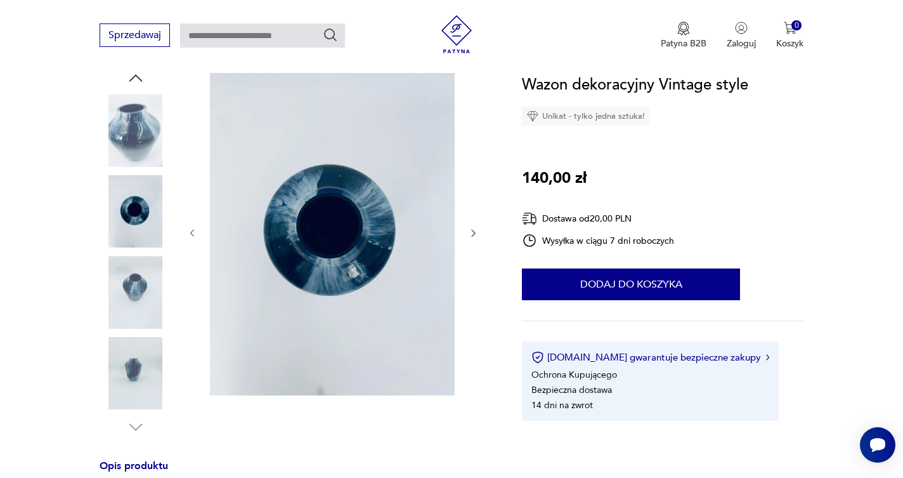
click at [473, 232] on icon "button" at bounding box center [473, 233] width 11 height 11
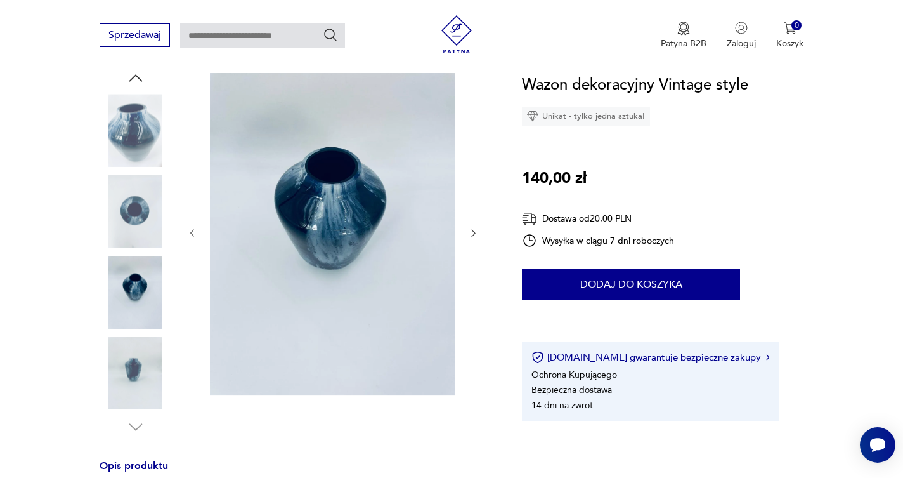
click at [473, 232] on icon "button" at bounding box center [473, 233] width 11 height 11
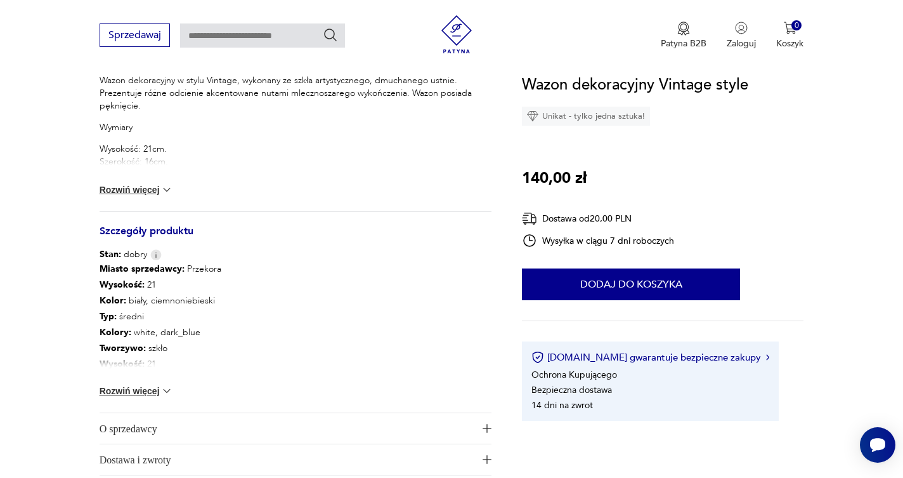
scroll to position [601, 0]
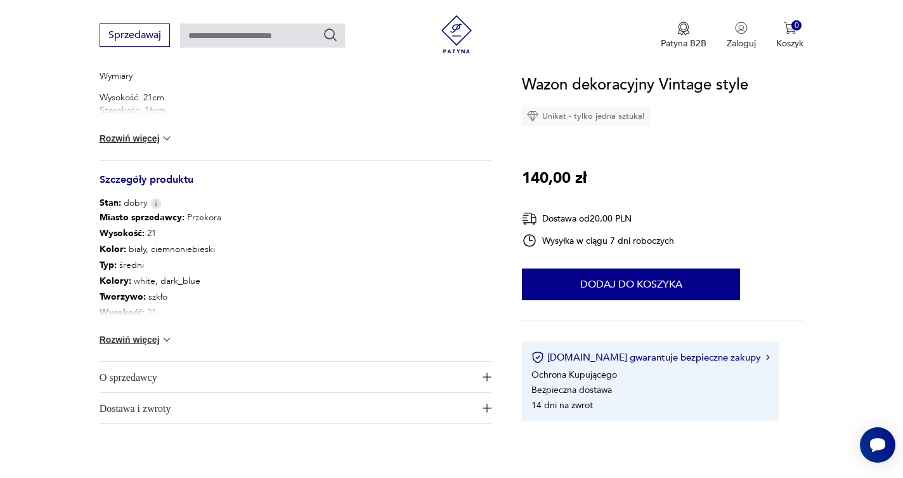
click at [138, 338] on button "Rozwiń więcej" at bounding box center [137, 339] width 74 height 13
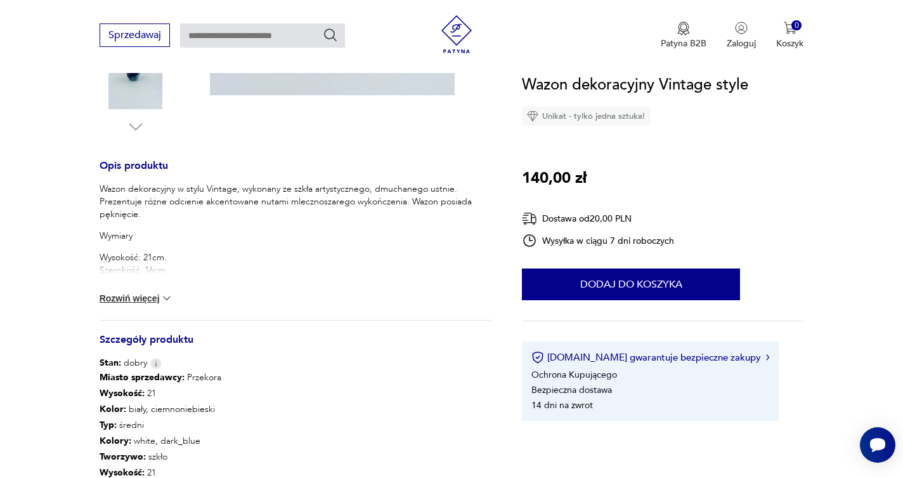
scroll to position [432, 0]
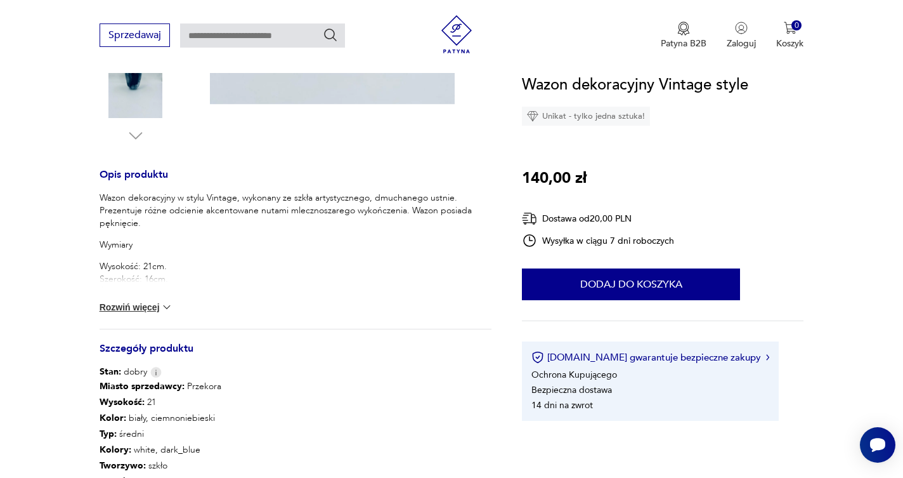
click at [138, 305] on button "Rozwiń więcej" at bounding box center [137, 307] width 74 height 13
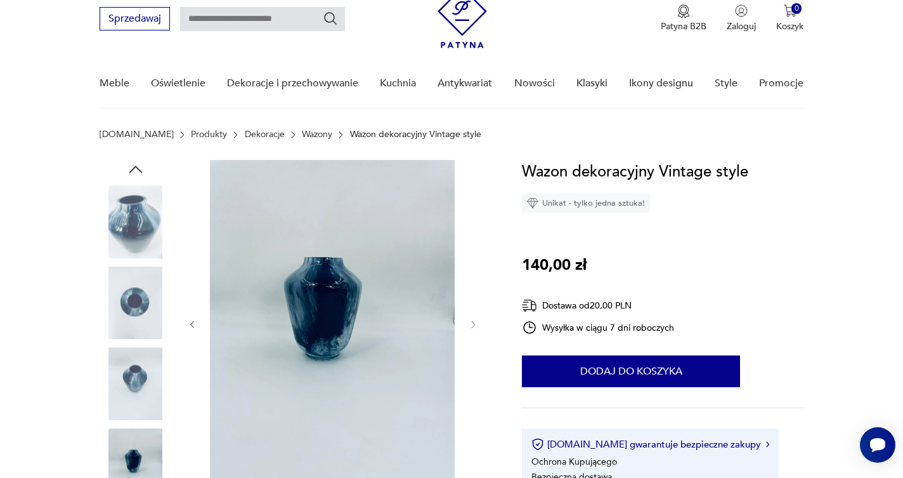
scroll to position [36, 0]
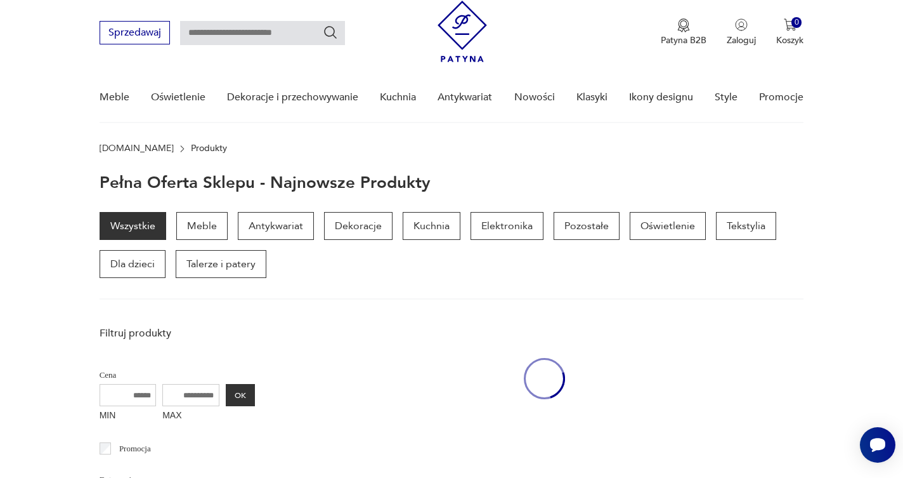
scroll to position [926, 0]
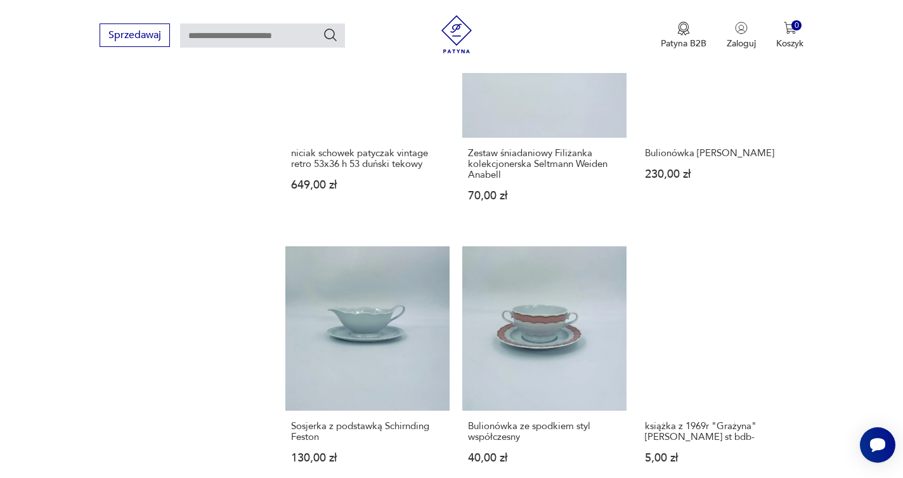
scroll to position [967, 0]
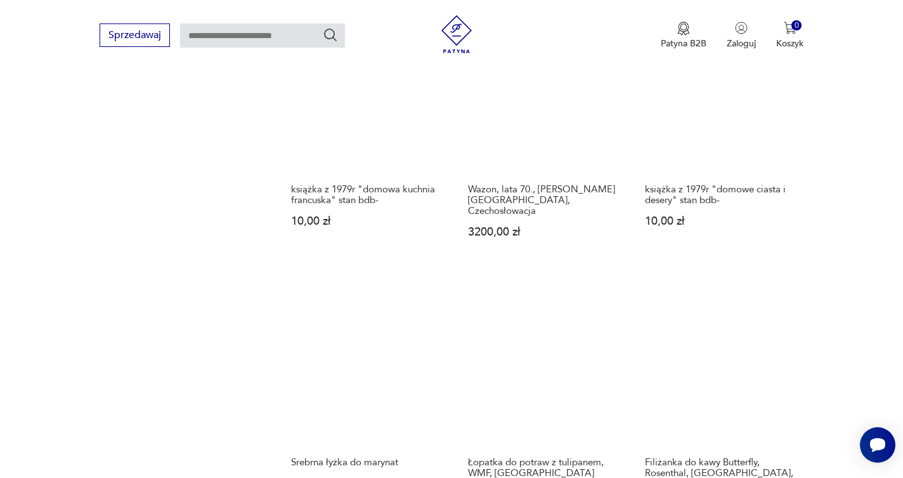
scroll to position [999, 0]
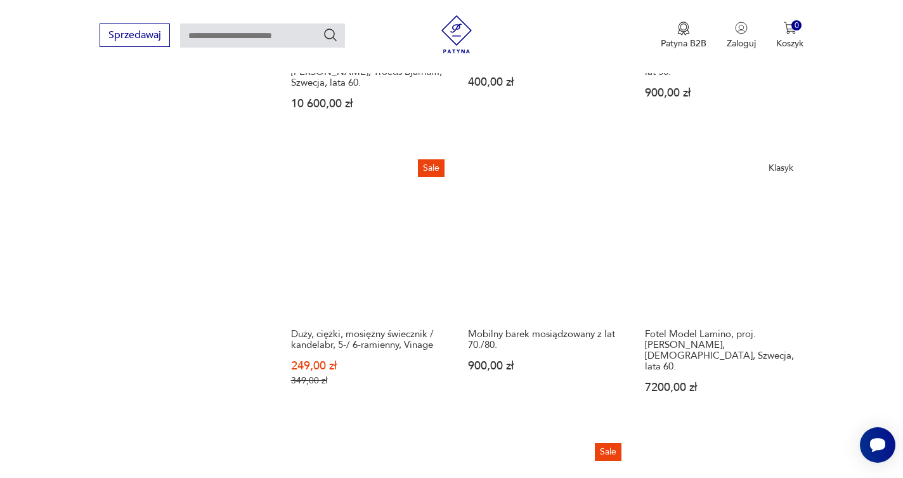
scroll to position [1110, 0]
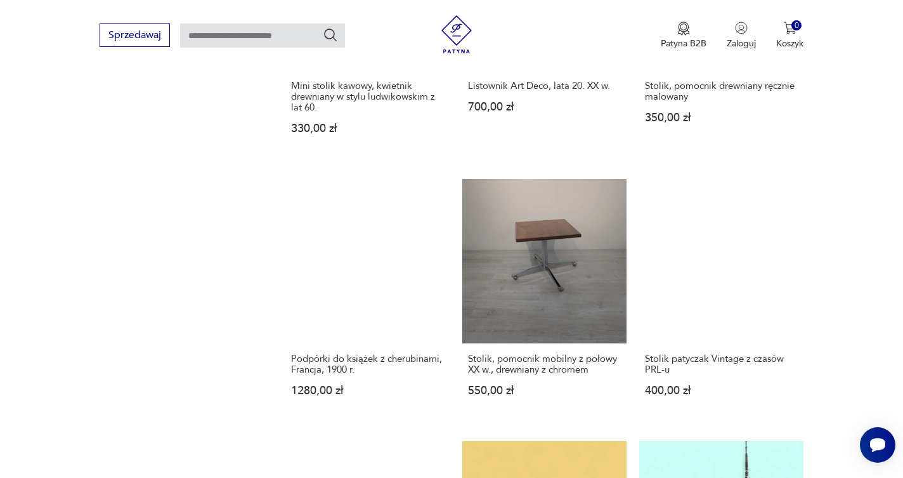
scroll to position [1024, 0]
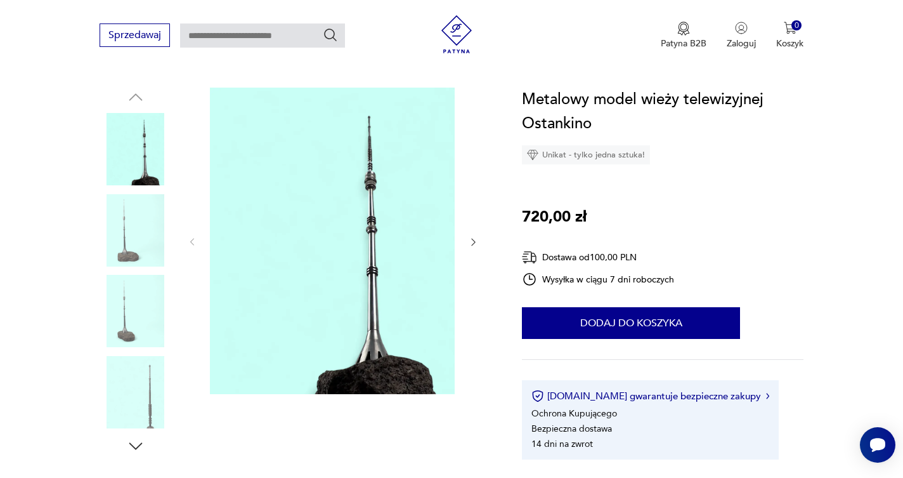
scroll to position [136, 0]
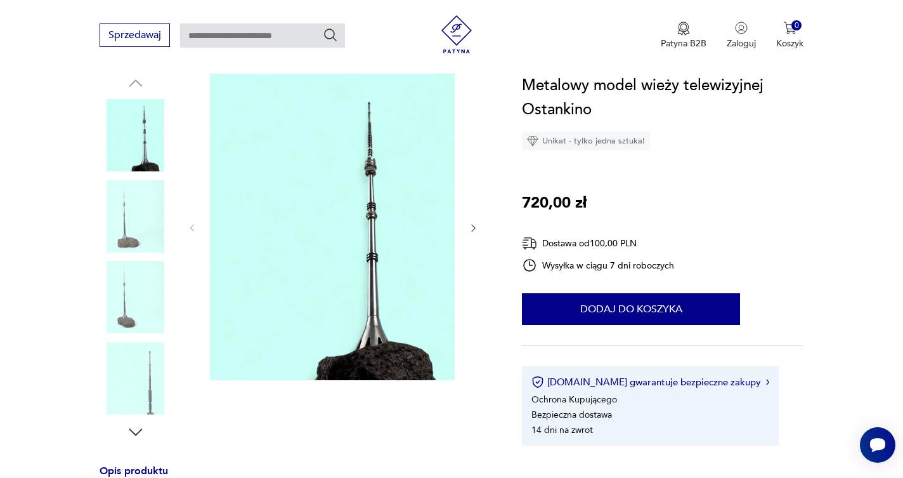
click at [473, 225] on icon "button" at bounding box center [473, 228] width 11 height 11
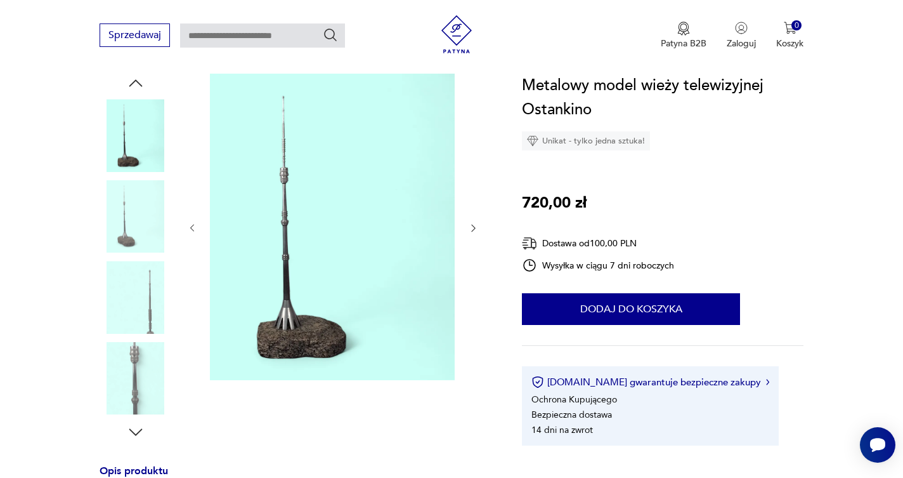
click at [473, 225] on icon "button" at bounding box center [473, 228] width 11 height 11
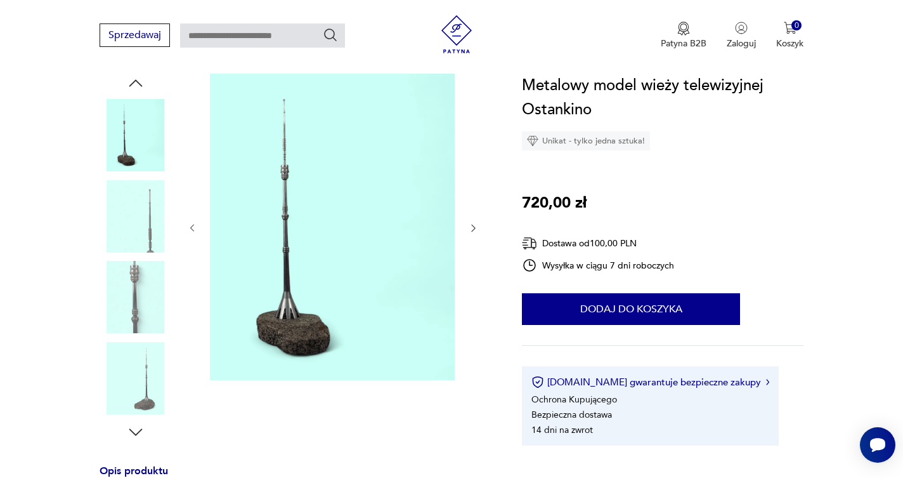
click at [473, 225] on icon "button" at bounding box center [473, 228] width 11 height 11
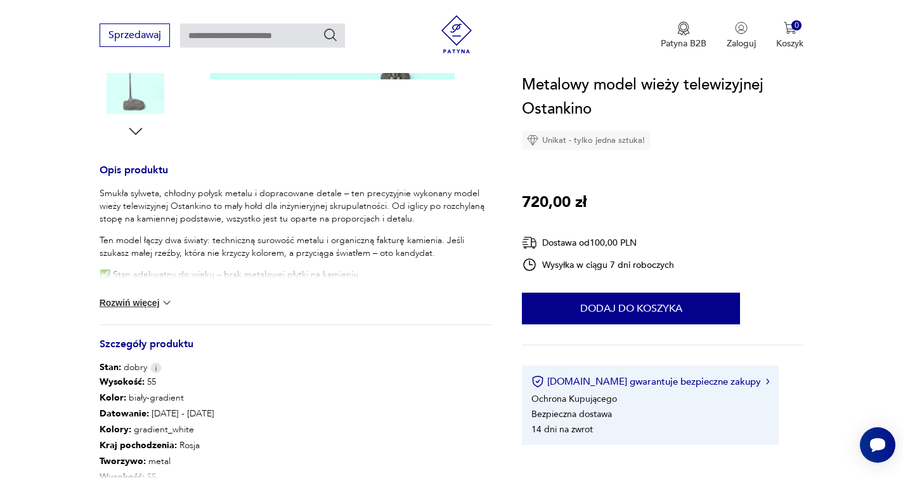
scroll to position [466, 0]
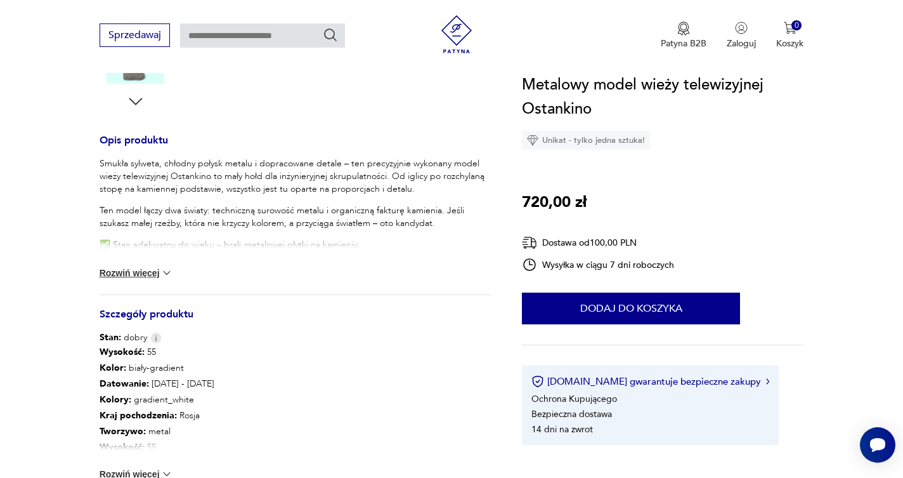
click at [145, 270] on button "Rozwiń więcej" at bounding box center [137, 272] width 74 height 13
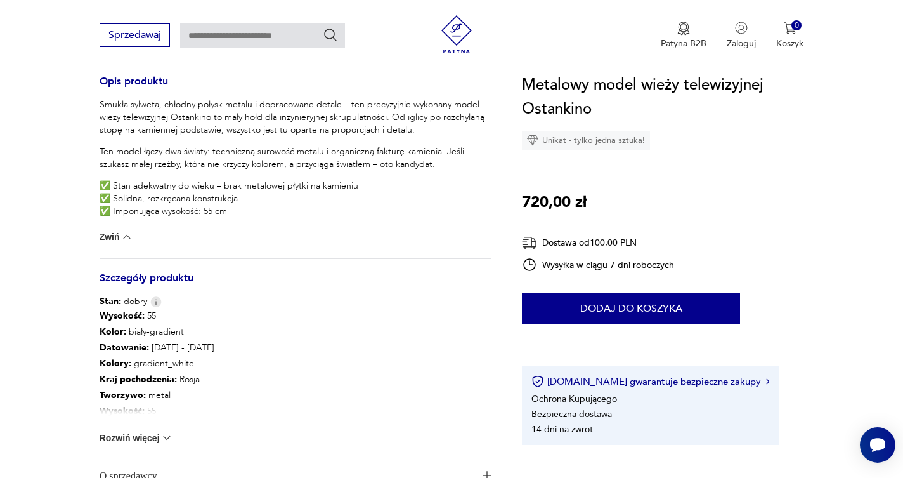
scroll to position [610, 0]
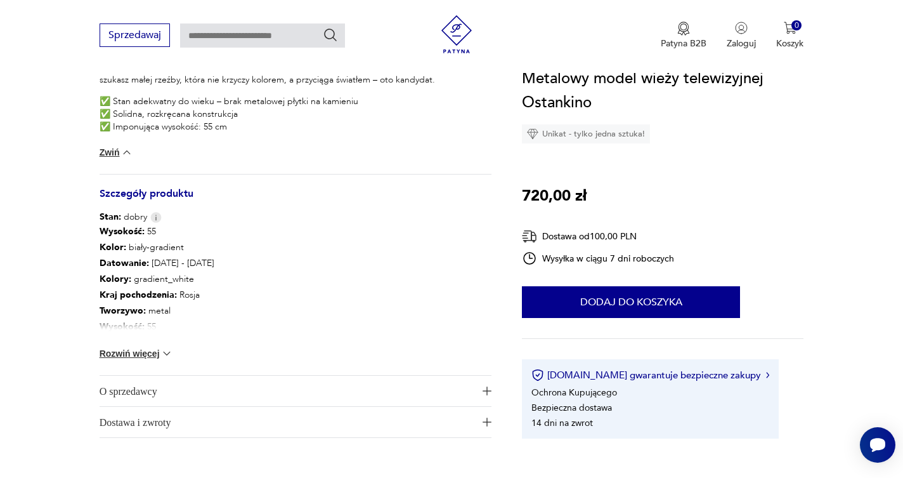
click at [141, 354] on button "Rozwiń więcej" at bounding box center [137, 353] width 74 height 13
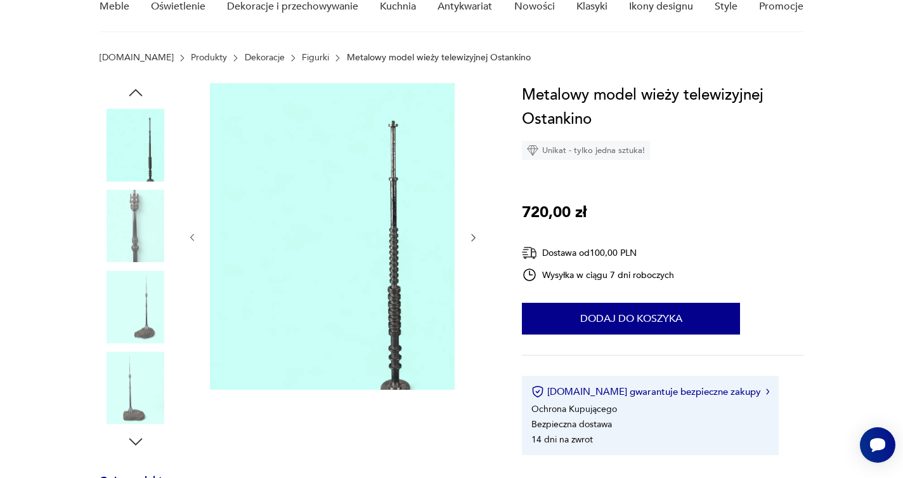
scroll to position [133, 0]
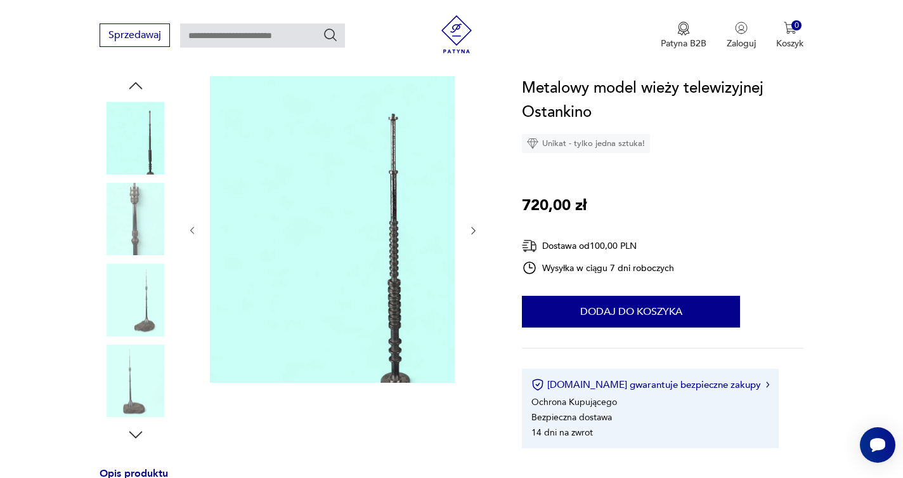
click at [473, 228] on icon "button" at bounding box center [473, 230] width 11 height 11
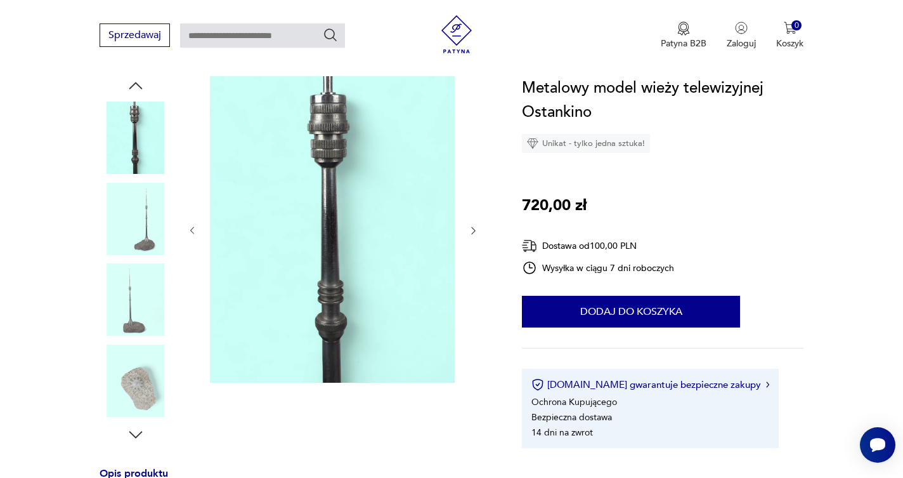
click at [473, 228] on icon "button" at bounding box center [473, 231] width 4 height 8
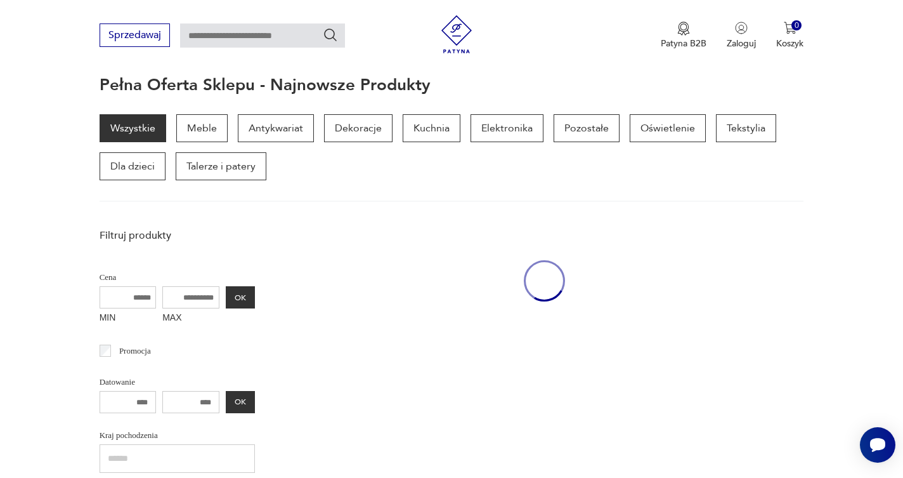
scroll to position [926, 0]
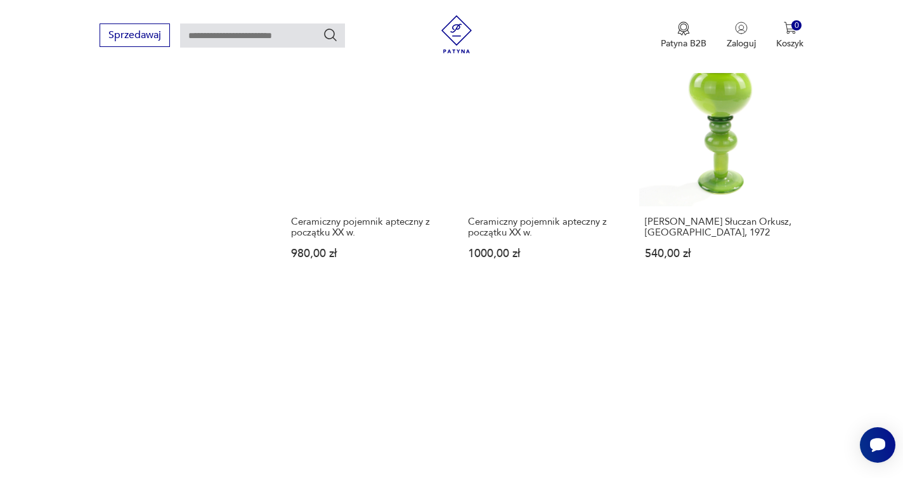
scroll to position [1165, 0]
